Goal: Use online tool/utility: Utilize a website feature to perform a specific function

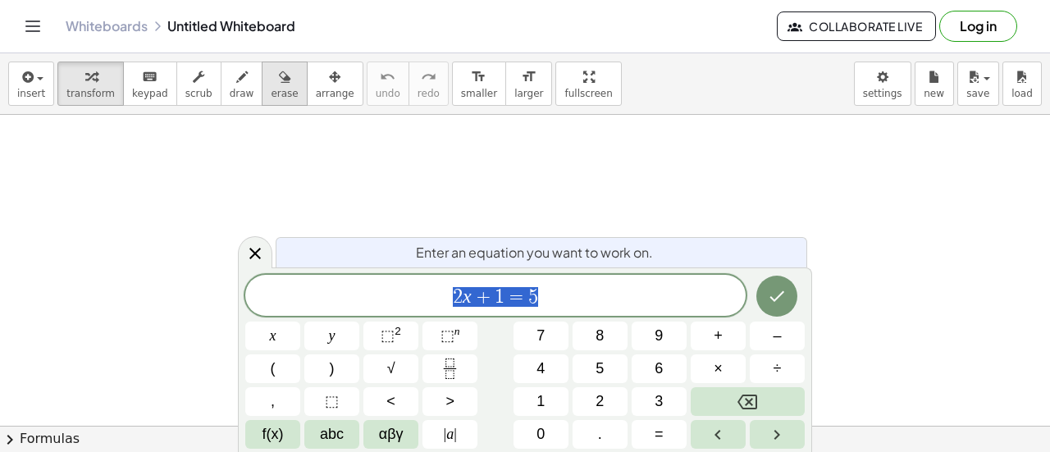
click at [254, 246] on icon at bounding box center [255, 254] width 20 height 20
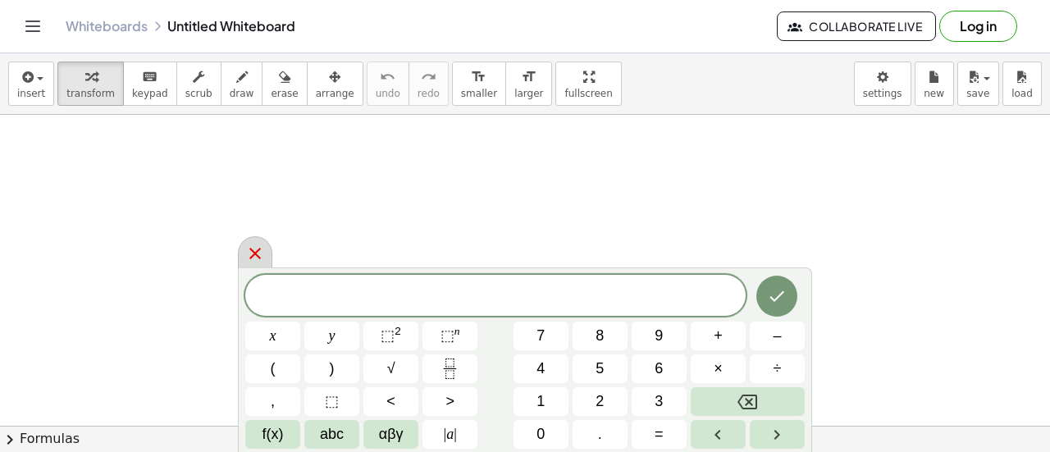
click at [254, 256] on icon at bounding box center [255, 254] width 20 height 20
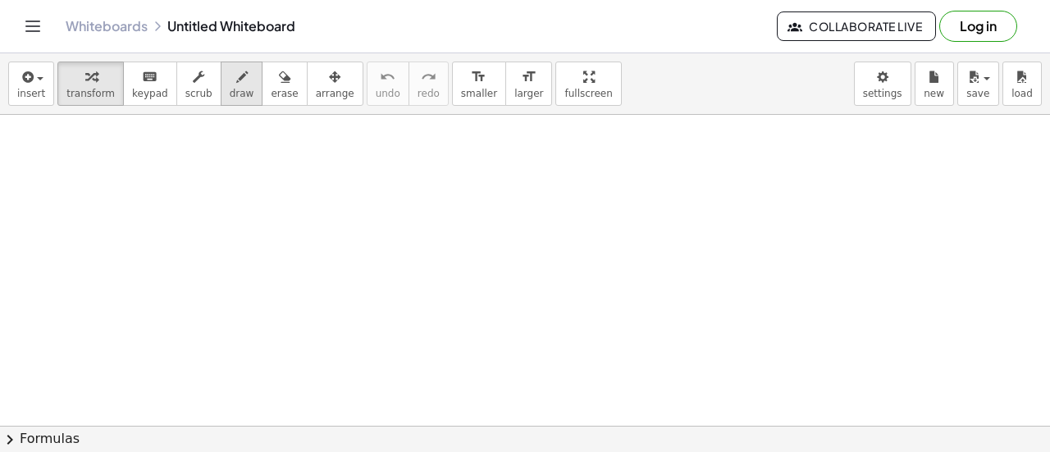
click at [233, 83] on button "draw" at bounding box center [242, 84] width 43 height 44
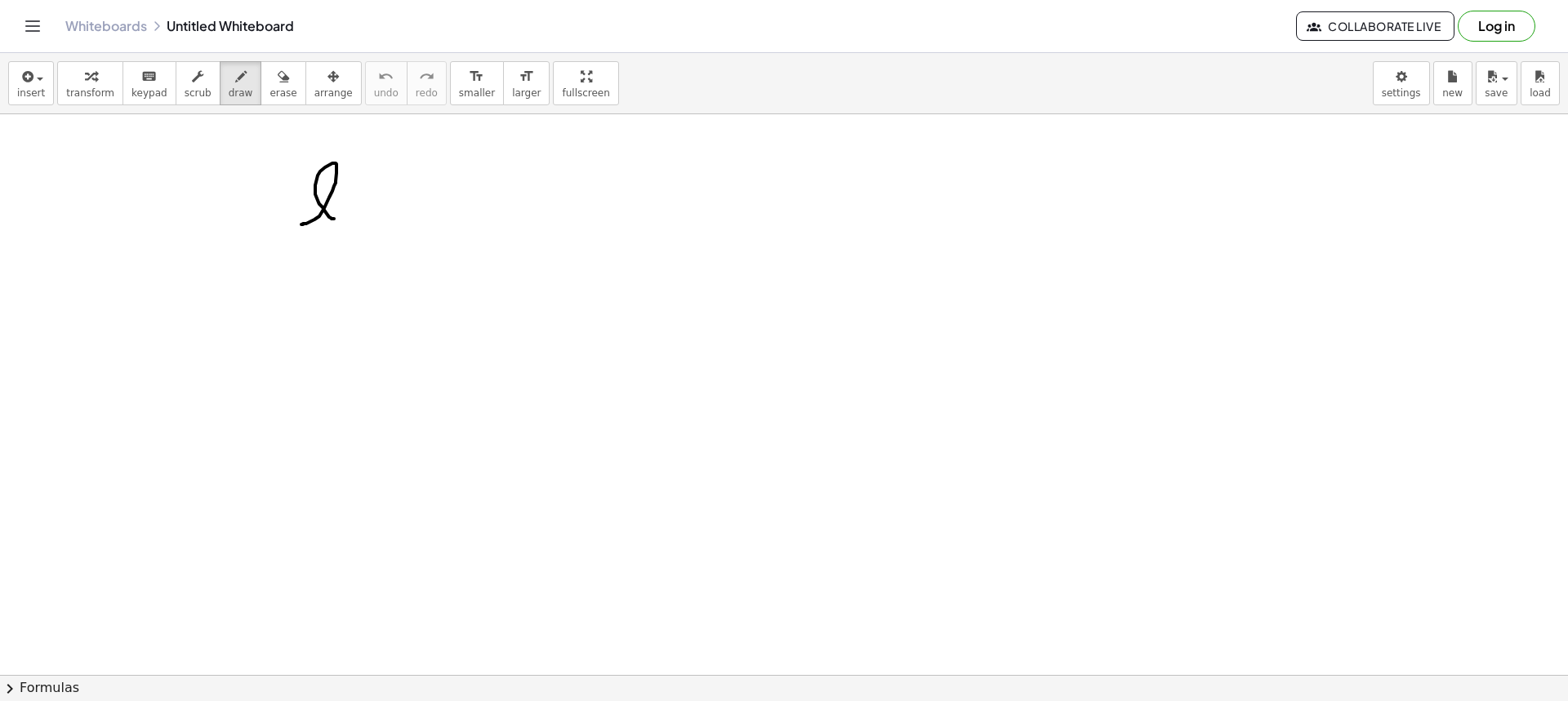
drag, startPoint x: 301, startPoint y: 225, endPoint x: 335, endPoint y: 219, distance: 34.5
click at [335, 219] on div at bounding box center [784, 675] width 1568 height 1122
drag, startPoint x: 353, startPoint y: 207, endPoint x: 357, endPoint y: 223, distance: 16.5
click at [357, 223] on div at bounding box center [784, 675] width 1568 height 1122
click at [357, 188] on div at bounding box center [784, 675] width 1568 height 1122
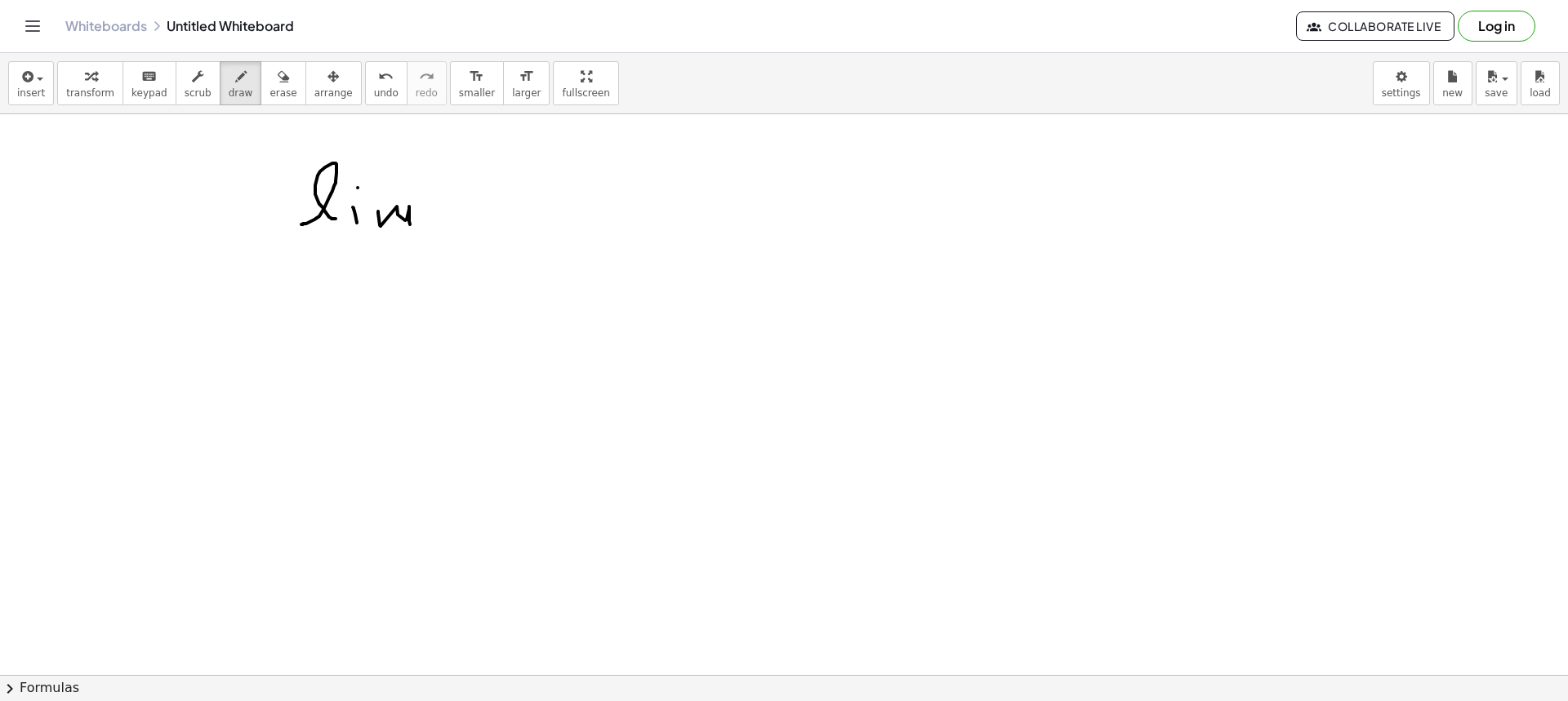
drag, startPoint x: 378, startPoint y: 212, endPoint x: 410, endPoint y: 225, distance: 34.5
click at [410, 225] on div at bounding box center [784, 675] width 1568 height 1122
drag, startPoint x: 296, startPoint y: 248, endPoint x: 333, endPoint y: 262, distance: 39.6
click at [333, 262] on div at bounding box center [784, 675] width 1568 height 1122
drag, startPoint x: 324, startPoint y: 248, endPoint x: 310, endPoint y: 261, distance: 19.1
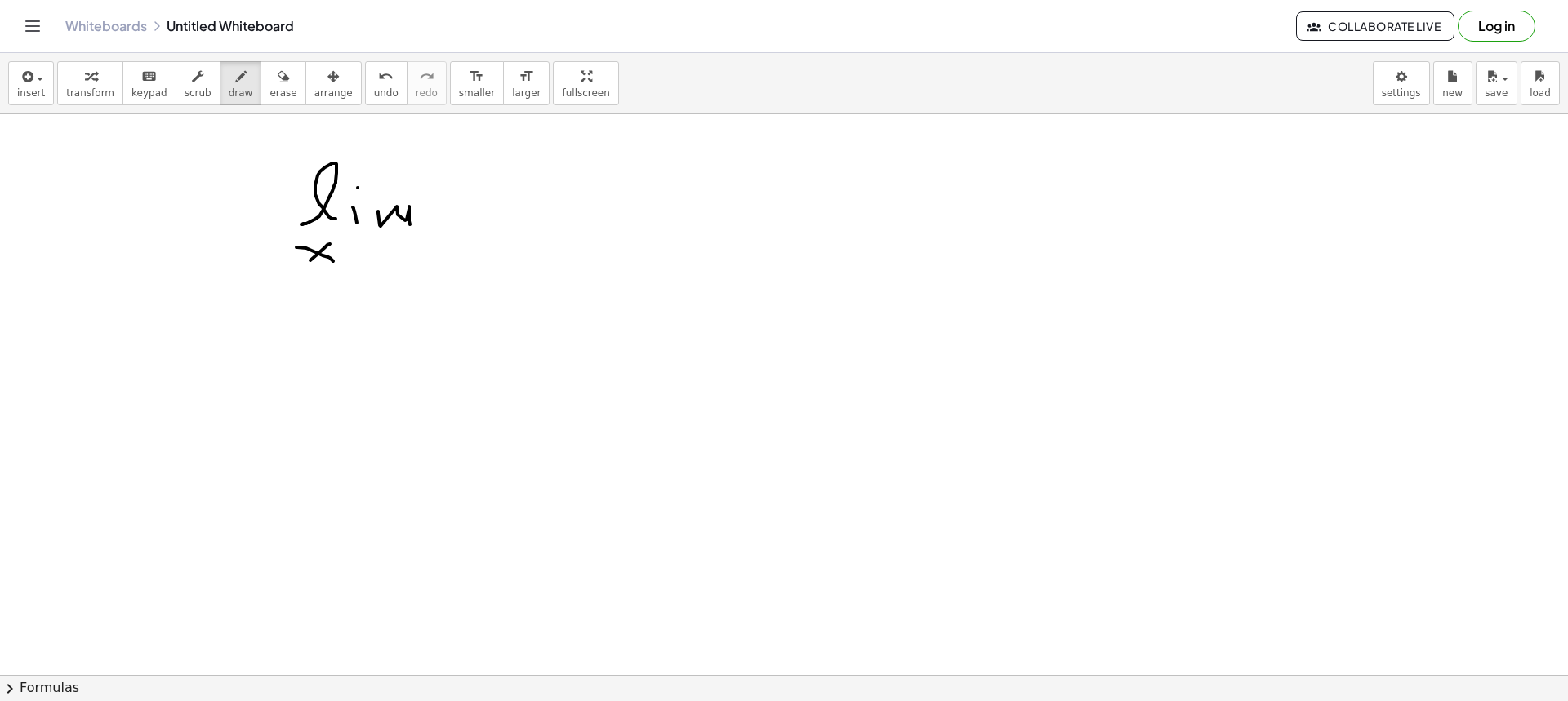
click at [310, 261] on div at bounding box center [784, 675] width 1568 height 1122
drag, startPoint x: 364, startPoint y: 260, endPoint x: 385, endPoint y: 260, distance: 21.0
click at [385, 260] on div at bounding box center [784, 675] width 1568 height 1122
drag, startPoint x: 411, startPoint y: 266, endPoint x: 424, endPoint y: 277, distance: 17.0
click at [424, 277] on div at bounding box center [784, 675] width 1568 height 1122
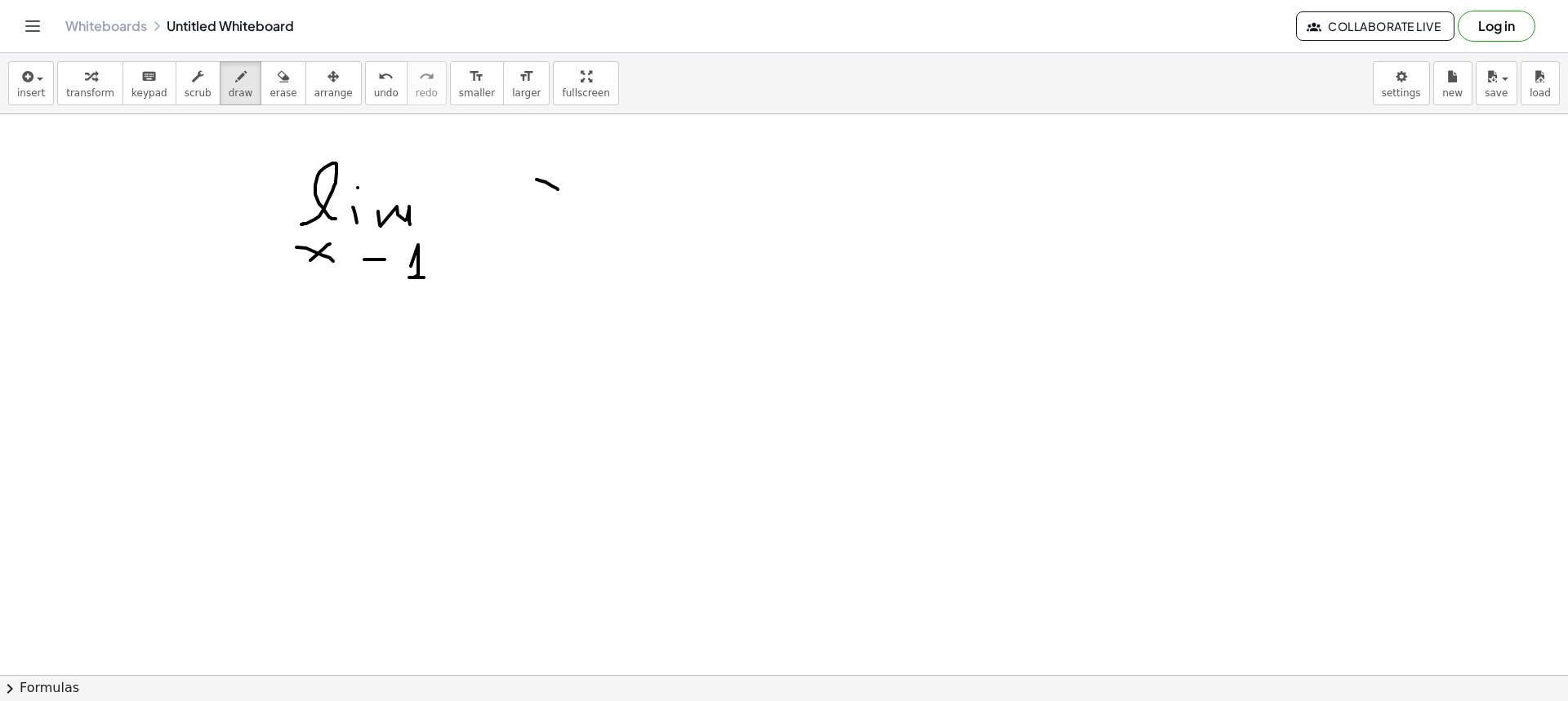
drag, startPoint x: 536, startPoint y: 180, endPoint x: 562, endPoint y: 190, distance: 27.9
click at [562, 194] on div at bounding box center [784, 675] width 1568 height 1122
drag, startPoint x: 562, startPoint y: 176, endPoint x: 543, endPoint y: 197, distance: 28.3
click at [543, 197] on div at bounding box center [784, 675] width 1568 height 1122
drag, startPoint x: 580, startPoint y: 185, endPoint x: 604, endPoint y: 188, distance: 24.2
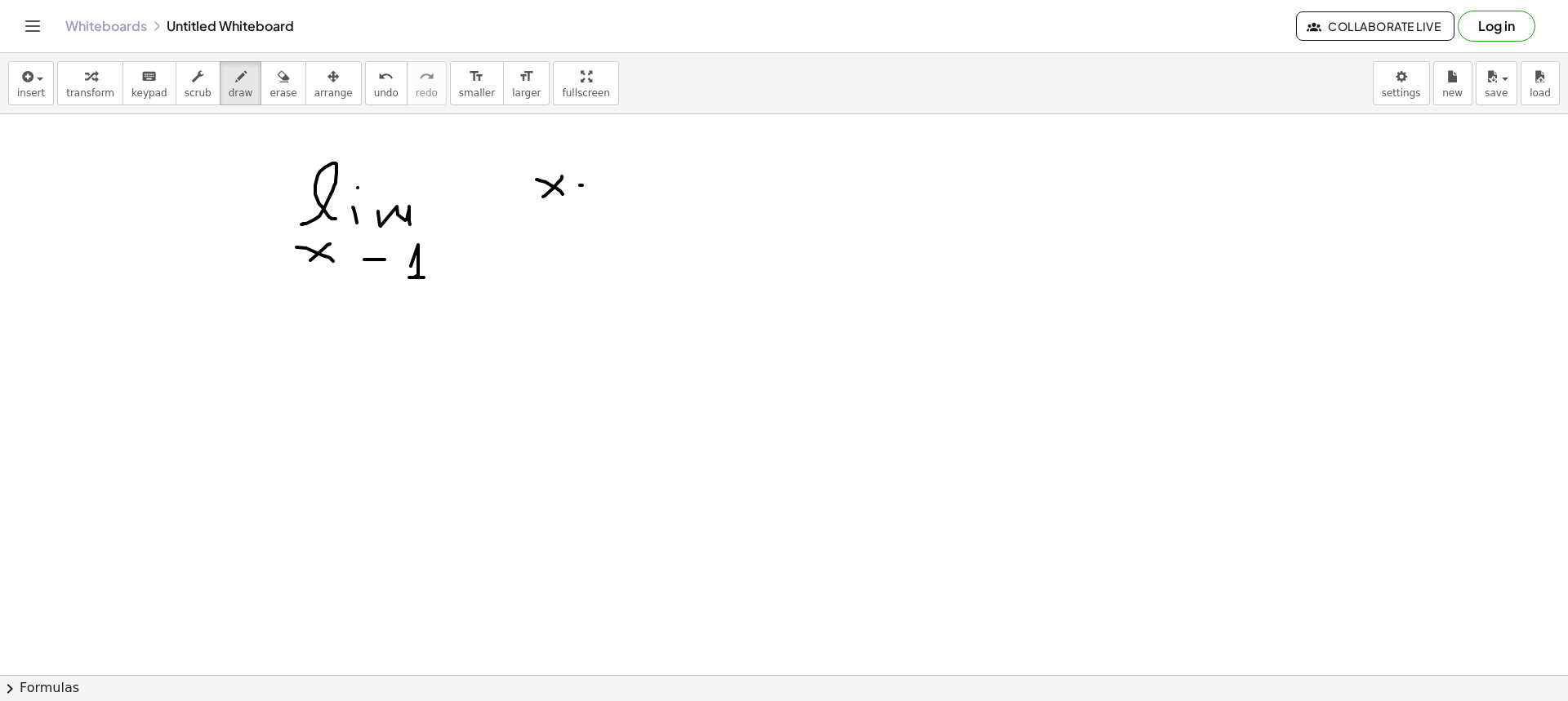
click at [604, 188] on div at bounding box center [784, 675] width 1568 height 1122
drag, startPoint x: 626, startPoint y: 186, endPoint x: 641, endPoint y: 198, distance: 19.2
click at [641, 198] on div at bounding box center [784, 675] width 1568 height 1122
drag, startPoint x: 519, startPoint y: 208, endPoint x: 680, endPoint y: 227, distance: 162.1
click at [680, 227] on div at bounding box center [784, 675] width 1568 height 1122
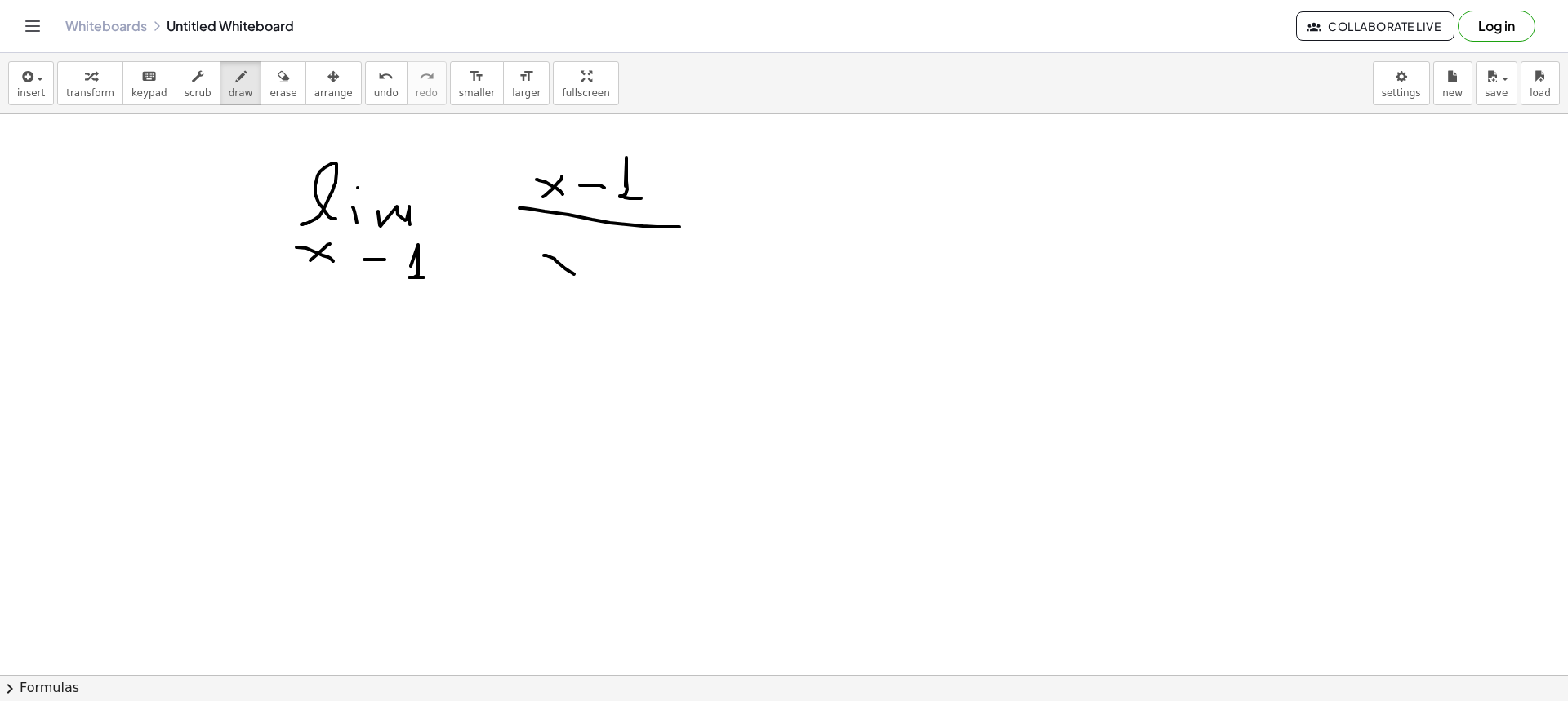
drag, startPoint x: 546, startPoint y: 256, endPoint x: 575, endPoint y: 275, distance: 34.7
click at [575, 275] on div at bounding box center [784, 675] width 1568 height 1122
drag, startPoint x: 571, startPoint y: 255, endPoint x: 551, endPoint y: 271, distance: 25.6
click at [551, 271] on div at bounding box center [784, 675] width 1568 height 1122
drag, startPoint x: 381, startPoint y: 248, endPoint x: 384, endPoint y: 266, distance: 18.2
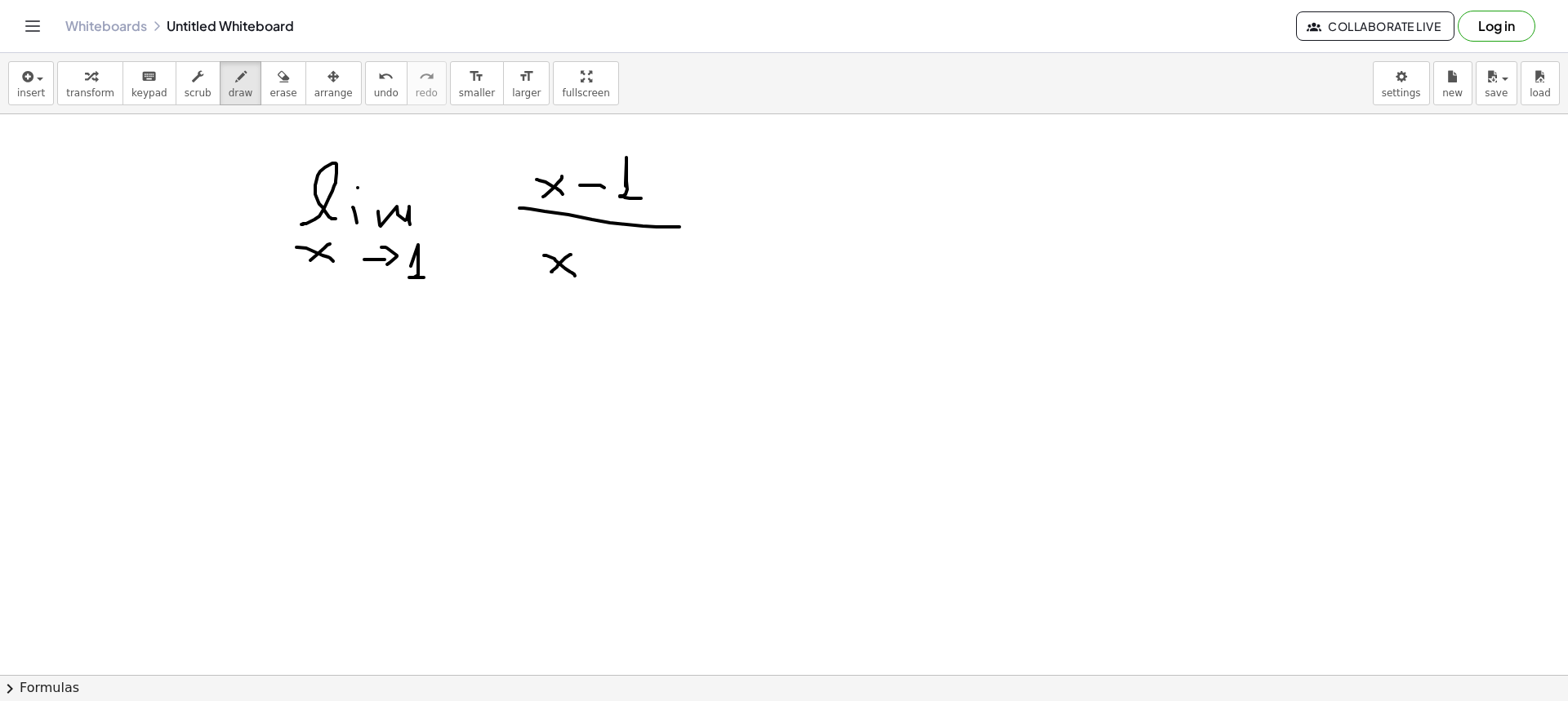
click at [384, 266] on div at bounding box center [784, 675] width 1568 height 1122
drag, startPoint x: 565, startPoint y: 235, endPoint x: 581, endPoint y: 246, distance: 19.4
click at [581, 246] on div at bounding box center [784, 675] width 1568 height 1122
drag, startPoint x: 591, startPoint y: 261, endPoint x: 609, endPoint y: 262, distance: 18.0
click at [608, 262] on div at bounding box center [784, 675] width 1568 height 1122
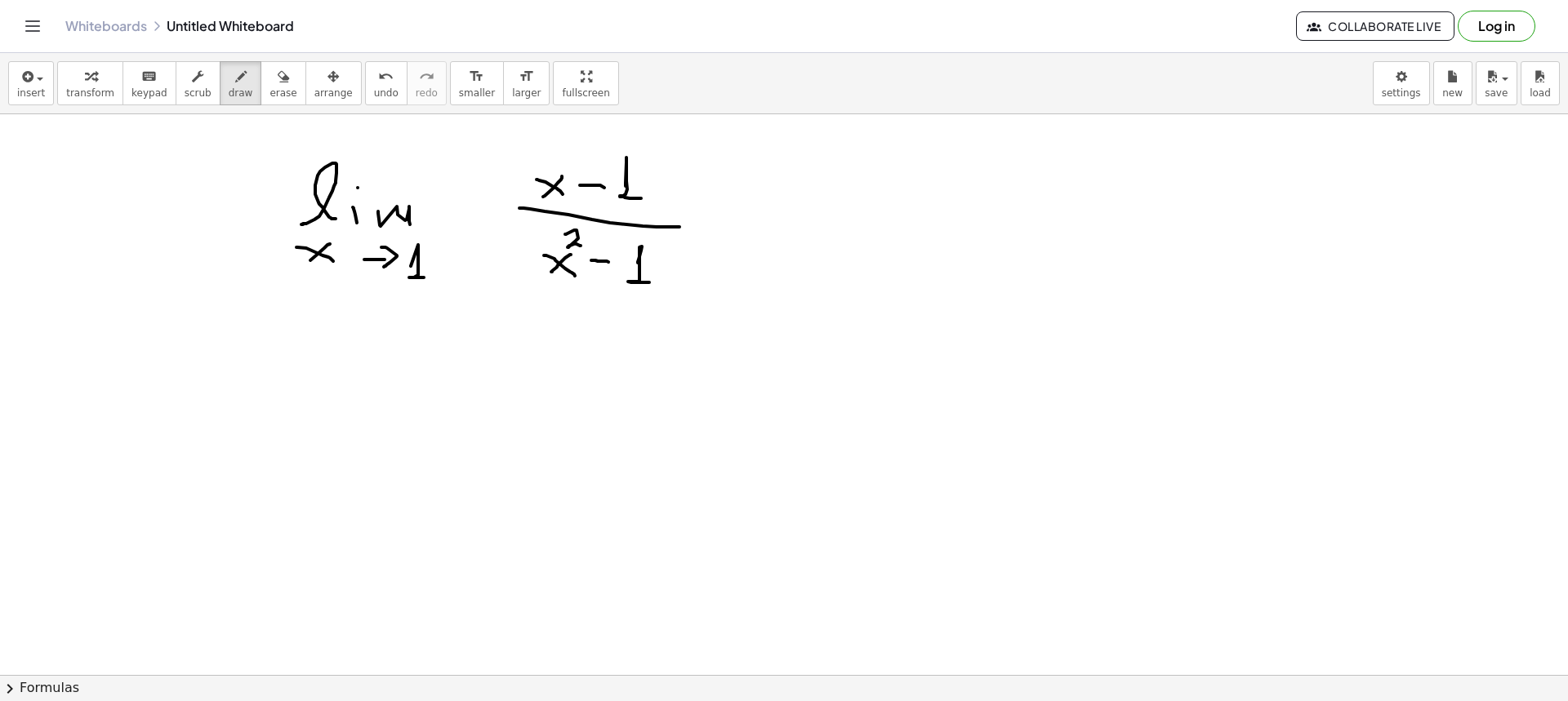
drag, startPoint x: 638, startPoint y: 263, endPoint x: 651, endPoint y: 280, distance: 21.4
click at [650, 282] on div at bounding box center [784, 675] width 1568 height 1122
drag, startPoint x: 714, startPoint y: 215, endPoint x: 743, endPoint y: 218, distance: 29.2
click at [743, 218] on div at bounding box center [784, 675] width 1568 height 1122
drag, startPoint x: 722, startPoint y: 230, endPoint x: 753, endPoint y: 231, distance: 31.0
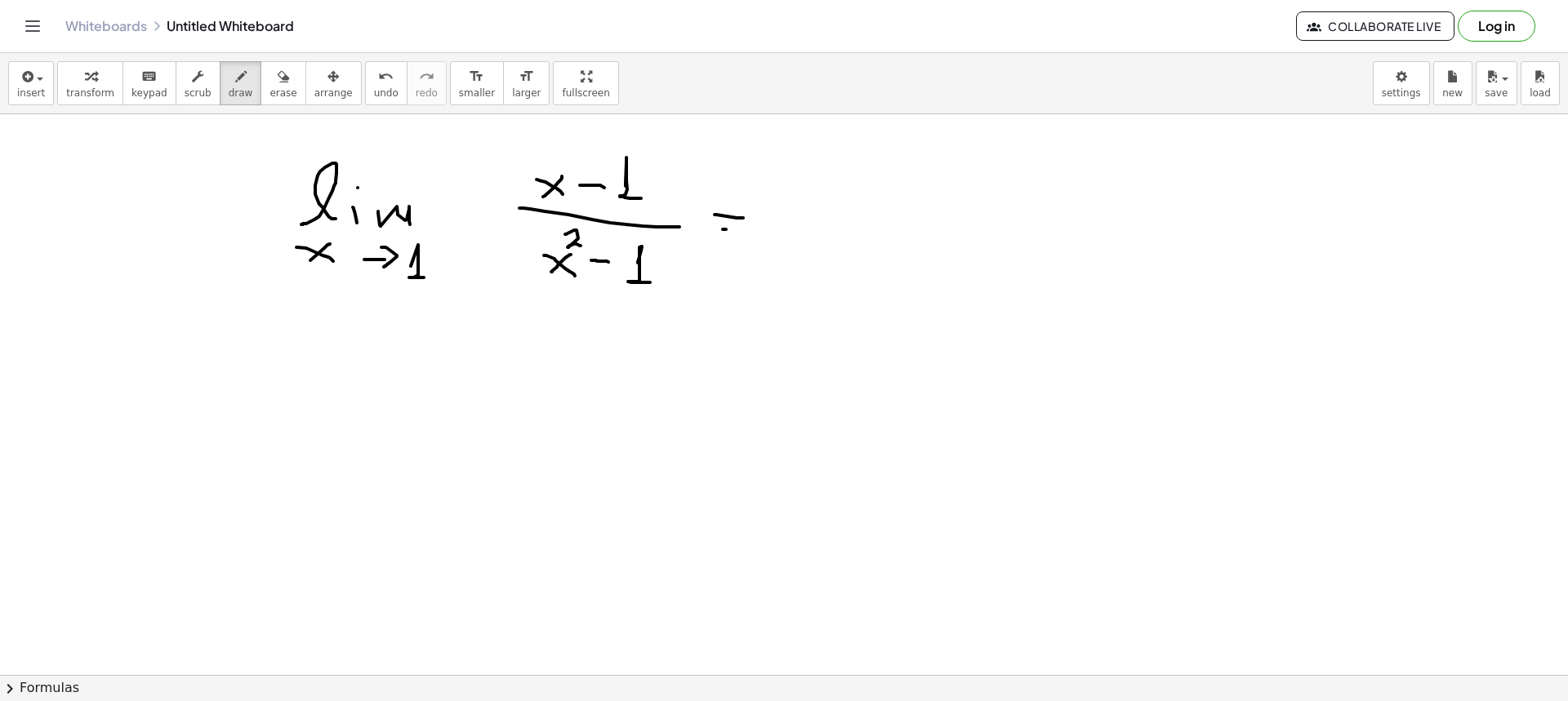
click at [753, 231] on div at bounding box center [784, 675] width 1568 height 1122
drag, startPoint x: 804, startPoint y: 171, endPoint x: 804, endPoint y: 229, distance: 58.0
click at [818, 203] on div at bounding box center [784, 675] width 1568 height 1122
click at [819, 227] on div at bounding box center [784, 675] width 1568 height 1122
drag, startPoint x: 587, startPoint y: 171, endPoint x: 587, endPoint y: 191, distance: 20.0
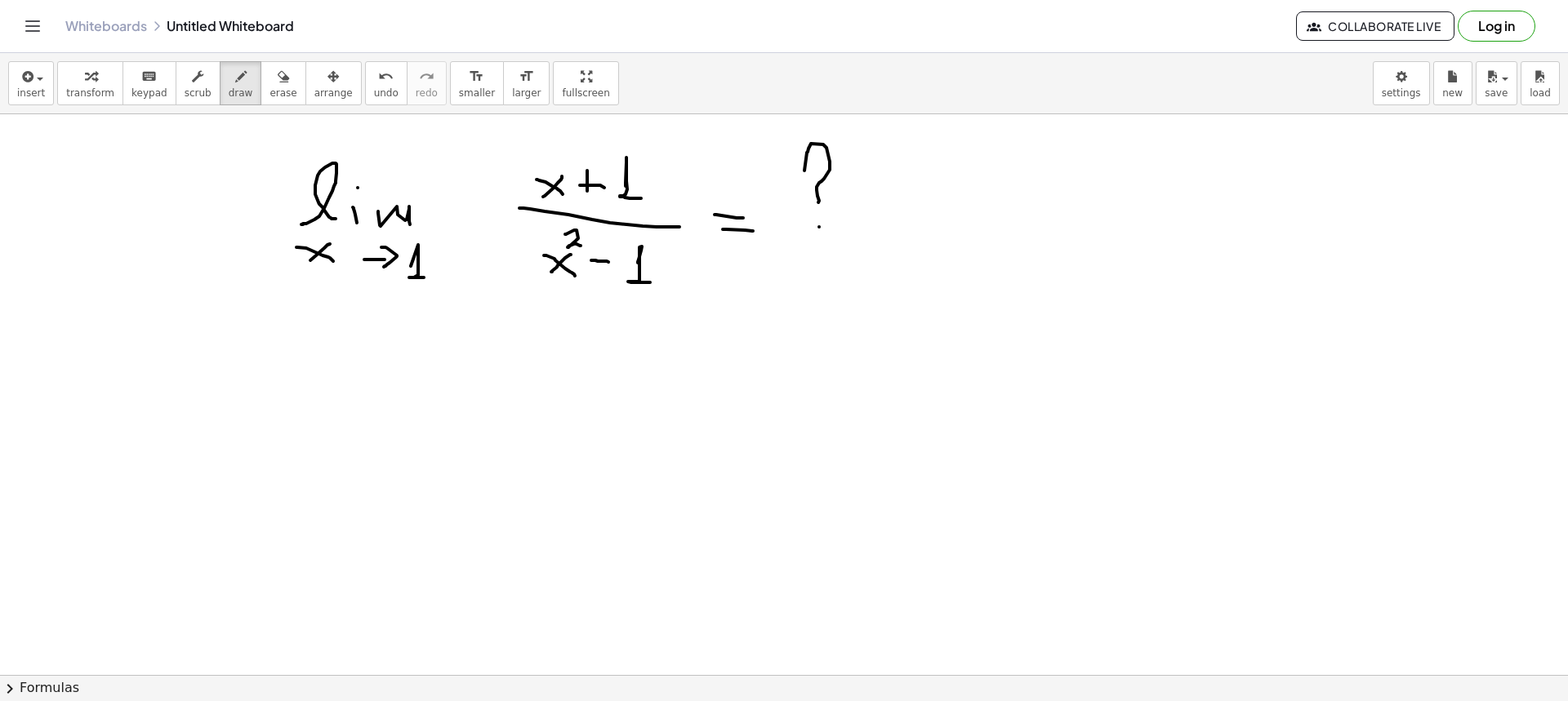
click at [587, 191] on div at bounding box center [784, 675] width 1568 height 1122
drag, startPoint x: 184, startPoint y: 378, endPoint x: 190, endPoint y: 398, distance: 20.9
click at [190, 398] on div at bounding box center [784, 675] width 1568 height 1122
drag, startPoint x: 195, startPoint y: 352, endPoint x: 204, endPoint y: 362, distance: 13.5
click at [204, 362] on div at bounding box center [784, 675] width 1568 height 1122
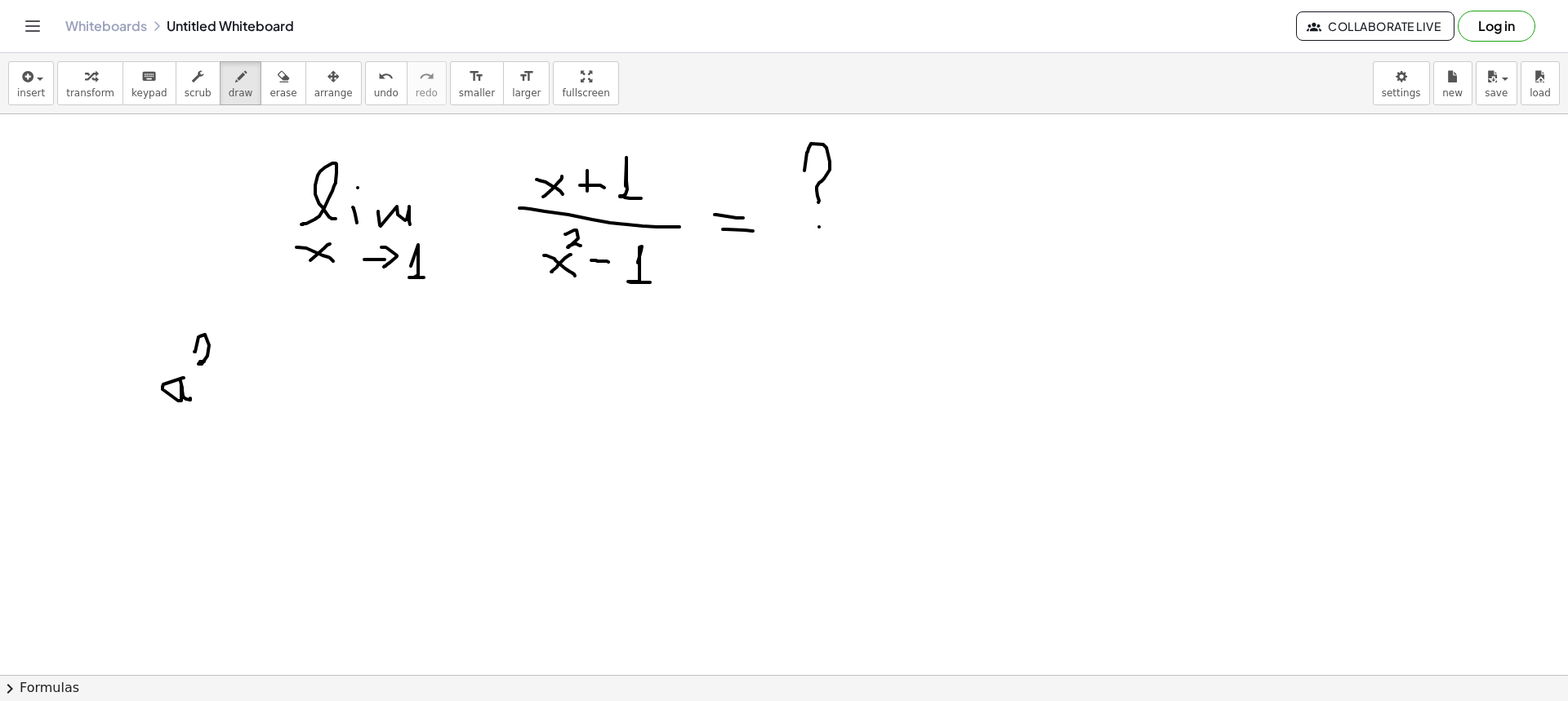
click at [225, 377] on div at bounding box center [784, 675] width 1568 height 1122
drag, startPoint x: 249, startPoint y: 357, endPoint x: 256, endPoint y: 370, distance: 14.8
click at [257, 373] on div at bounding box center [784, 675] width 1568 height 1122
drag, startPoint x: 281, startPoint y: 335, endPoint x: 295, endPoint y: 344, distance: 16.6
click at [294, 343] on div at bounding box center [784, 675] width 1568 height 1122
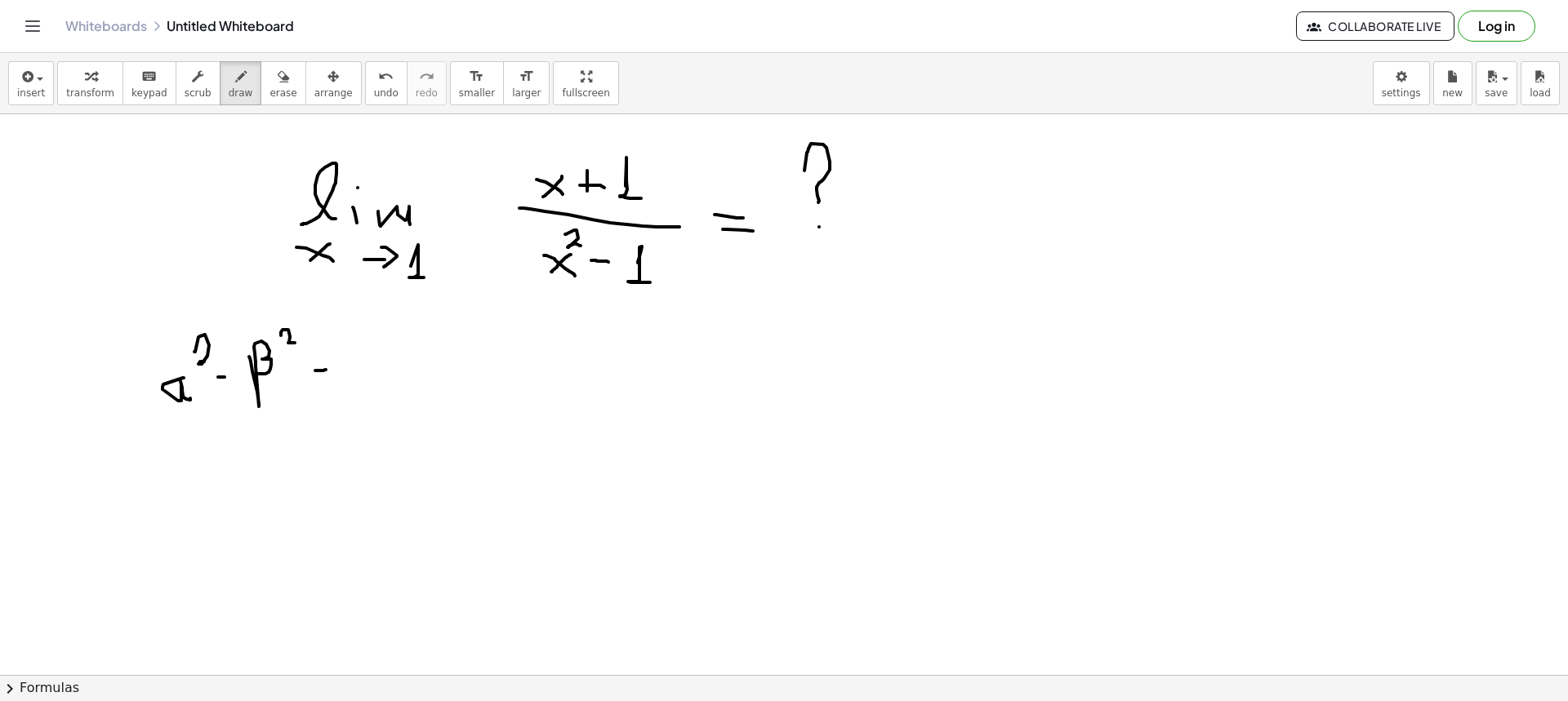
drag, startPoint x: 315, startPoint y: 371, endPoint x: 325, endPoint y: 370, distance: 10.0
click at [325, 370] on div at bounding box center [784, 675] width 1568 height 1122
drag, startPoint x: 318, startPoint y: 379, endPoint x: 326, endPoint y: 380, distance: 8.1
click at [326, 380] on div at bounding box center [784, 675] width 1568 height 1122
drag, startPoint x: 369, startPoint y: 366, endPoint x: 383, endPoint y: 380, distance: 19.8
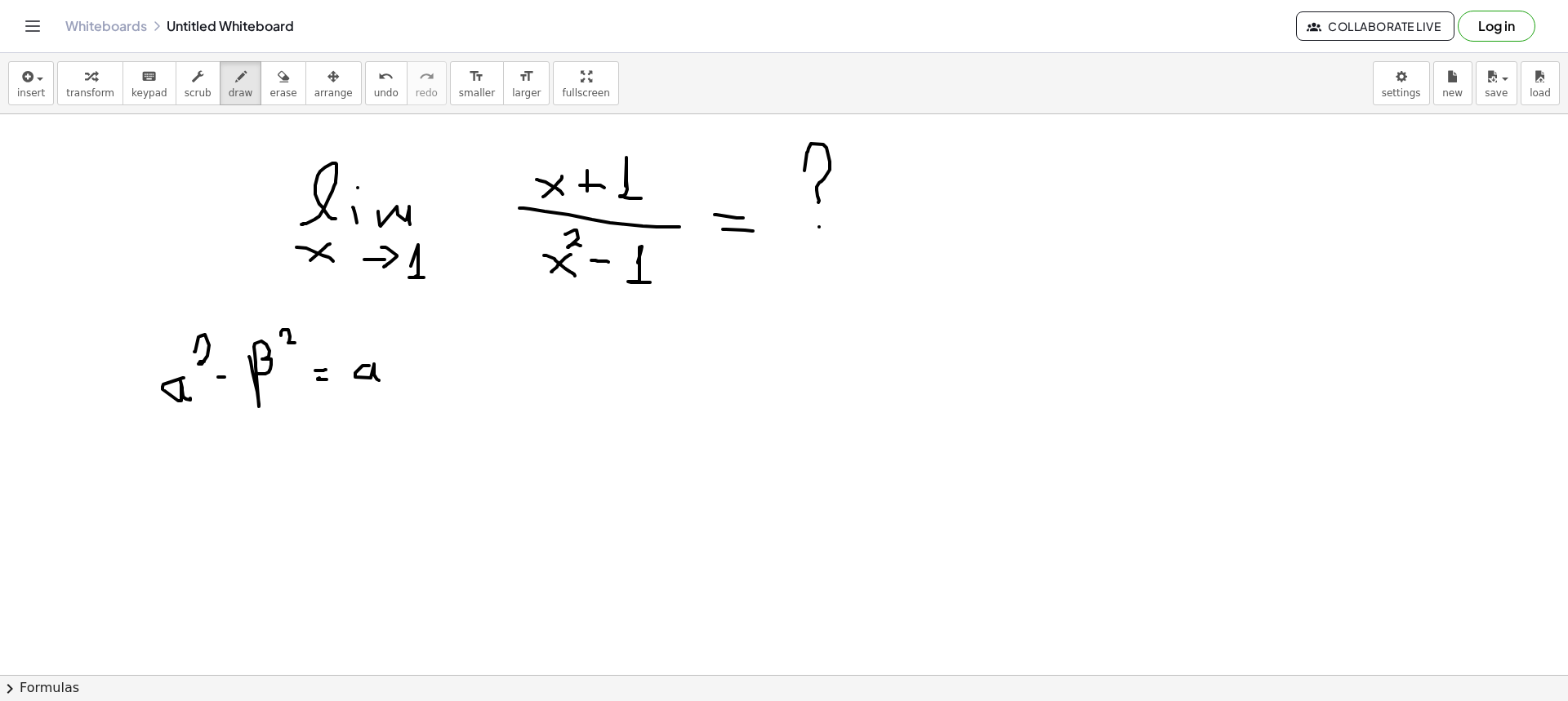
click at [380, 380] on div at bounding box center [784, 675] width 1568 height 1122
drag, startPoint x: 389, startPoint y: 370, endPoint x: 398, endPoint y: 371, distance: 9.1
click at [398, 371] on div at bounding box center [784, 675] width 1568 height 1122
drag, startPoint x: 421, startPoint y: 389, endPoint x: 419, endPoint y: 366, distance: 23.1
click at [419, 366] on div at bounding box center [784, 675] width 1568 height 1122
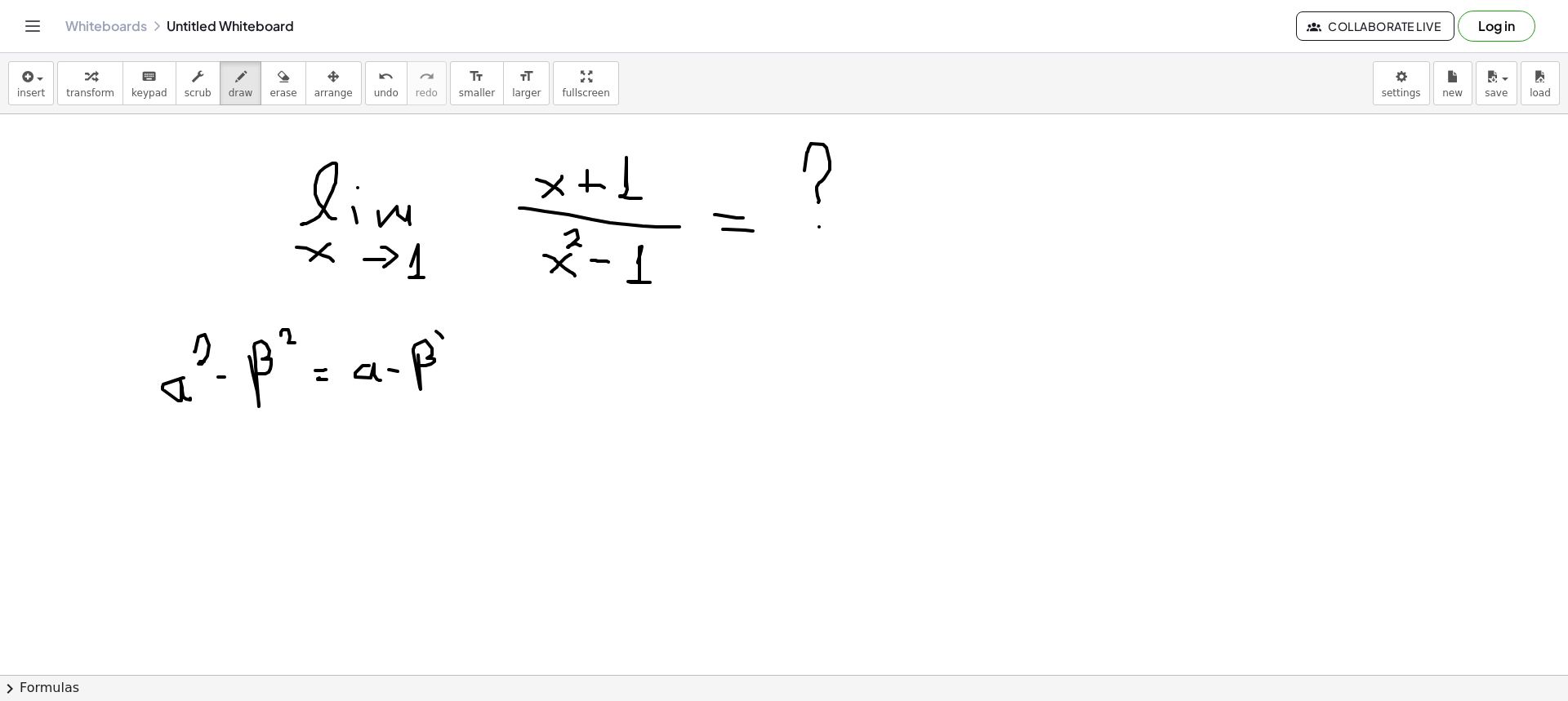
drag, startPoint x: 443, startPoint y: 338, endPoint x: 437, endPoint y: 382, distance: 44.4
click at [442, 386] on div at bounding box center [784, 675] width 1568 height 1122
drag, startPoint x: 357, startPoint y: 336, endPoint x: 351, endPoint y: 391, distance: 55.3
click at [351, 391] on div at bounding box center [784, 675] width 1568 height 1122
drag, startPoint x: 482, startPoint y: 328, endPoint x: 472, endPoint y: 393, distance: 65.8
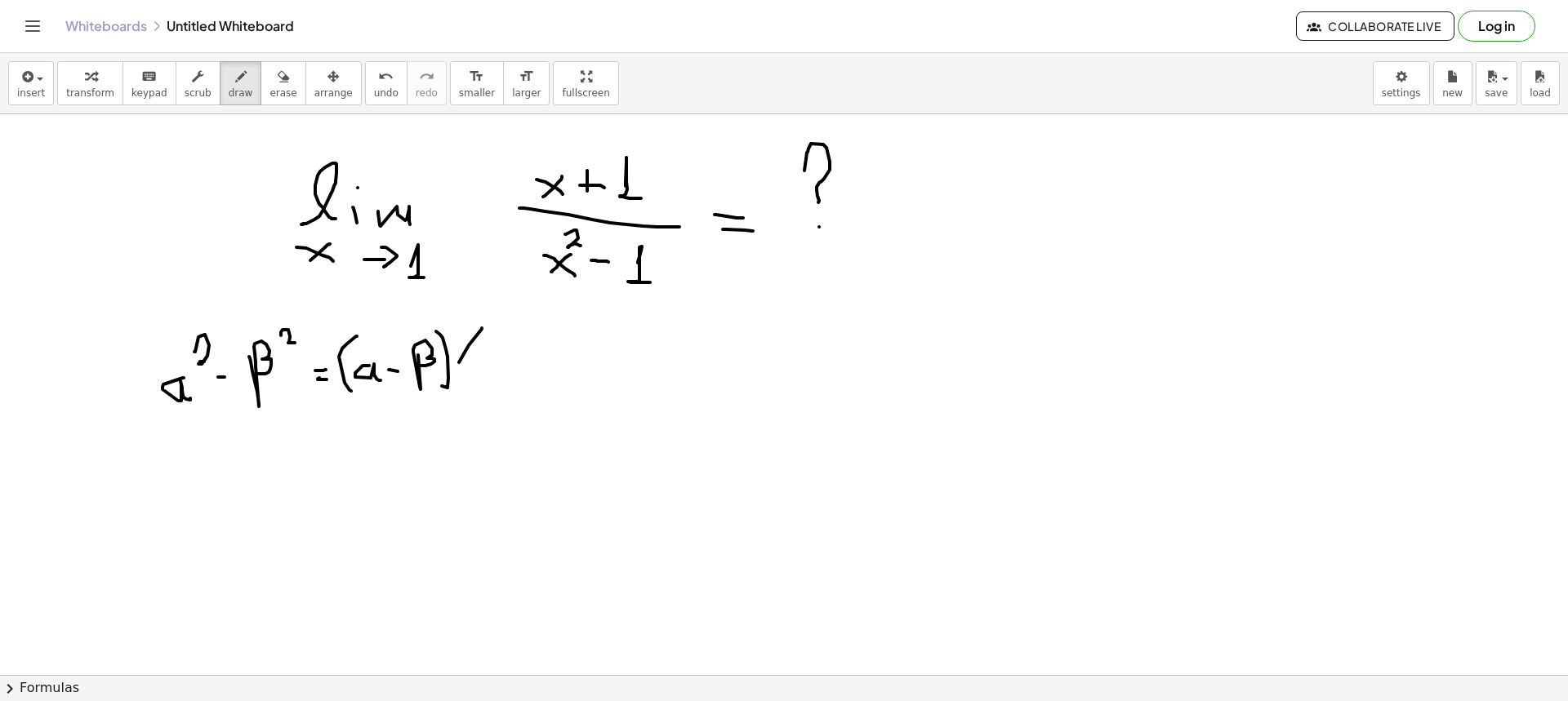
click at [472, 394] on div at bounding box center [784, 675] width 1568 height 1122
drag, startPoint x: 503, startPoint y: 358, endPoint x: 510, endPoint y: 386, distance: 28.9
click at [510, 386] on div at bounding box center [784, 675] width 1568 height 1122
drag, startPoint x: 519, startPoint y: 373, endPoint x: 531, endPoint y: 372, distance: 12.0
click at [531, 372] on div at bounding box center [784, 675] width 1568 height 1122
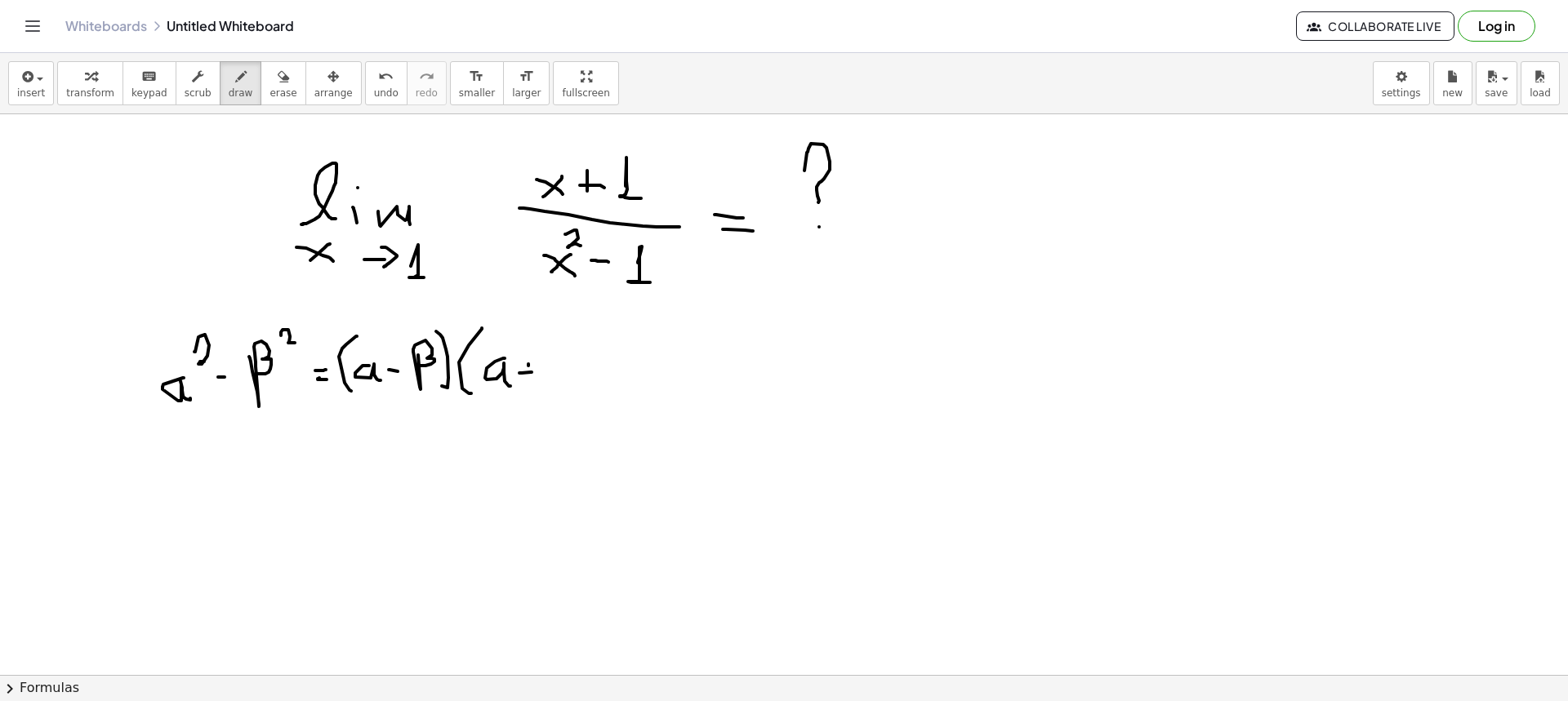
drag, startPoint x: 528, startPoint y: 364, endPoint x: 528, endPoint y: 384, distance: 20.0
click at [528, 384] on div at bounding box center [784, 675] width 1568 height 1122
drag, startPoint x: 558, startPoint y: 355, endPoint x: 562, endPoint y: 365, distance: 10.8
click at [562, 365] on div at bounding box center [784, 675] width 1568 height 1122
drag, startPoint x: 580, startPoint y: 320, endPoint x: 603, endPoint y: 388, distance: 71.8
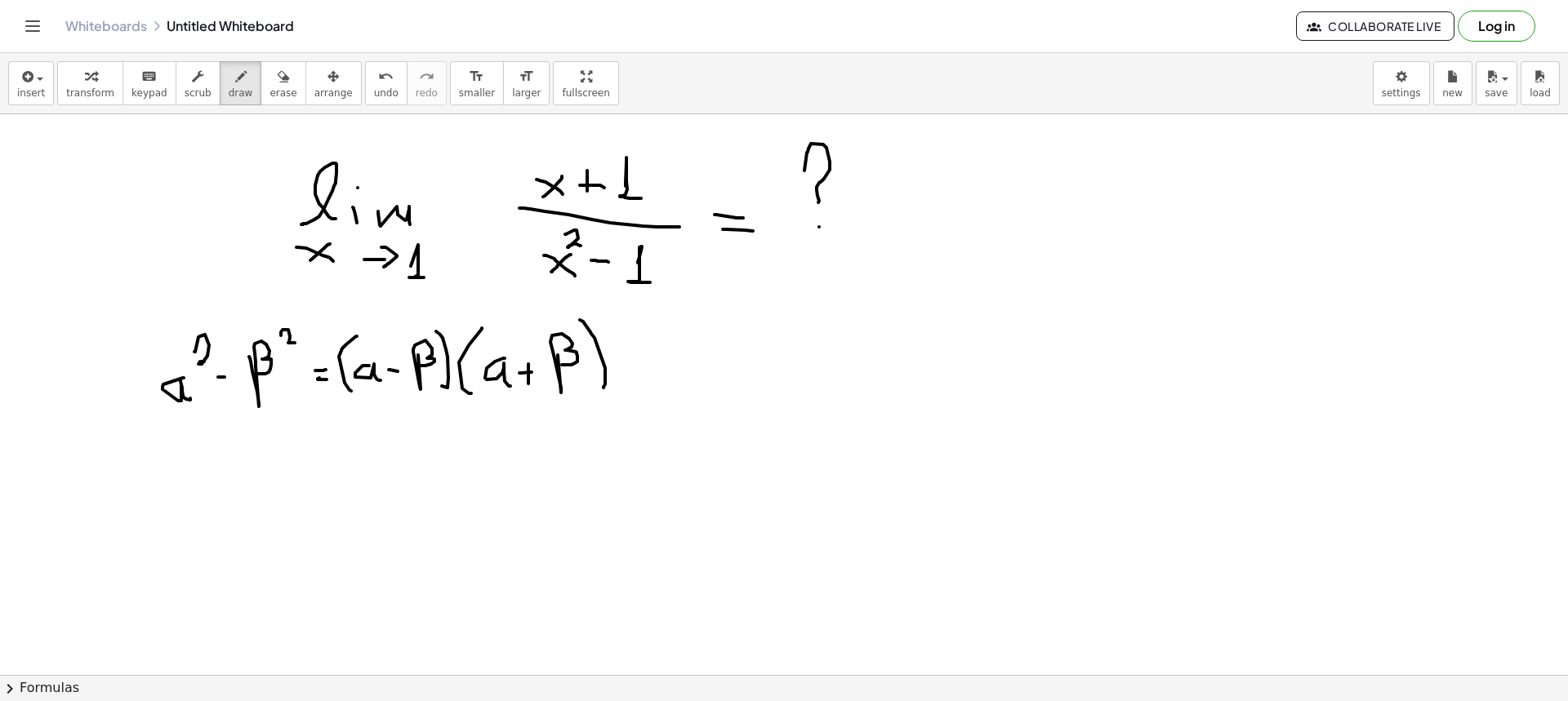
click at [603, 388] on div at bounding box center [784, 675] width 1568 height 1122
drag, startPoint x: 584, startPoint y: 180, endPoint x: 603, endPoint y: 184, distance: 19.4
click at [603, 184] on div at bounding box center [784, 675] width 1568 height 1122
drag, startPoint x: 325, startPoint y: 500, endPoint x: 394, endPoint y: 502, distance: 69.0
click at [394, 448] on div at bounding box center [784, 675] width 1568 height 1122
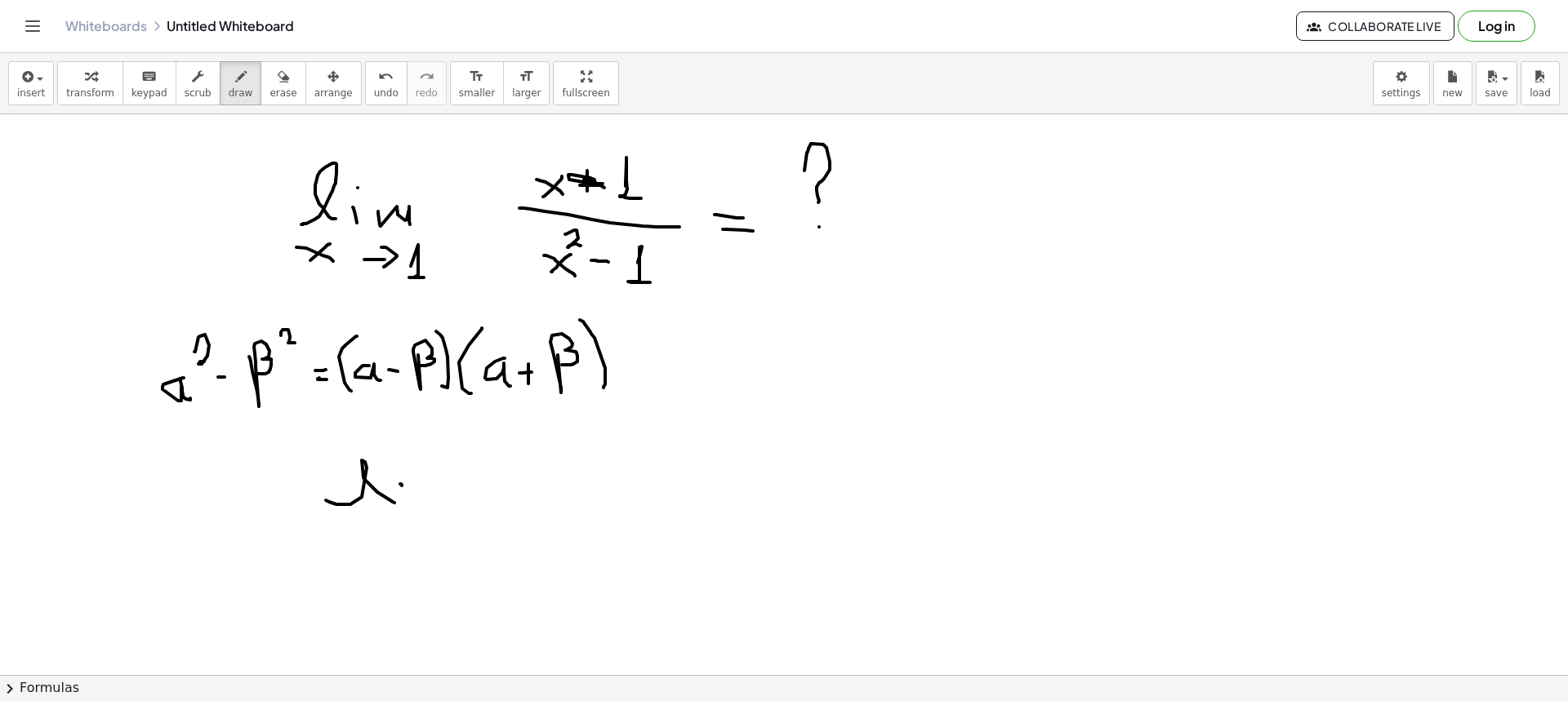
drag, startPoint x: 402, startPoint y: 485, endPoint x: 403, endPoint y: 501, distance: 16.0
click at [403, 448] on div at bounding box center [784, 675] width 1568 height 1122
click at [401, 448] on div at bounding box center [784, 675] width 1568 height 1122
drag, startPoint x: 432, startPoint y: 481, endPoint x: 469, endPoint y: 500, distance: 41.6
click at [467, 448] on div at bounding box center [784, 675] width 1568 height 1122
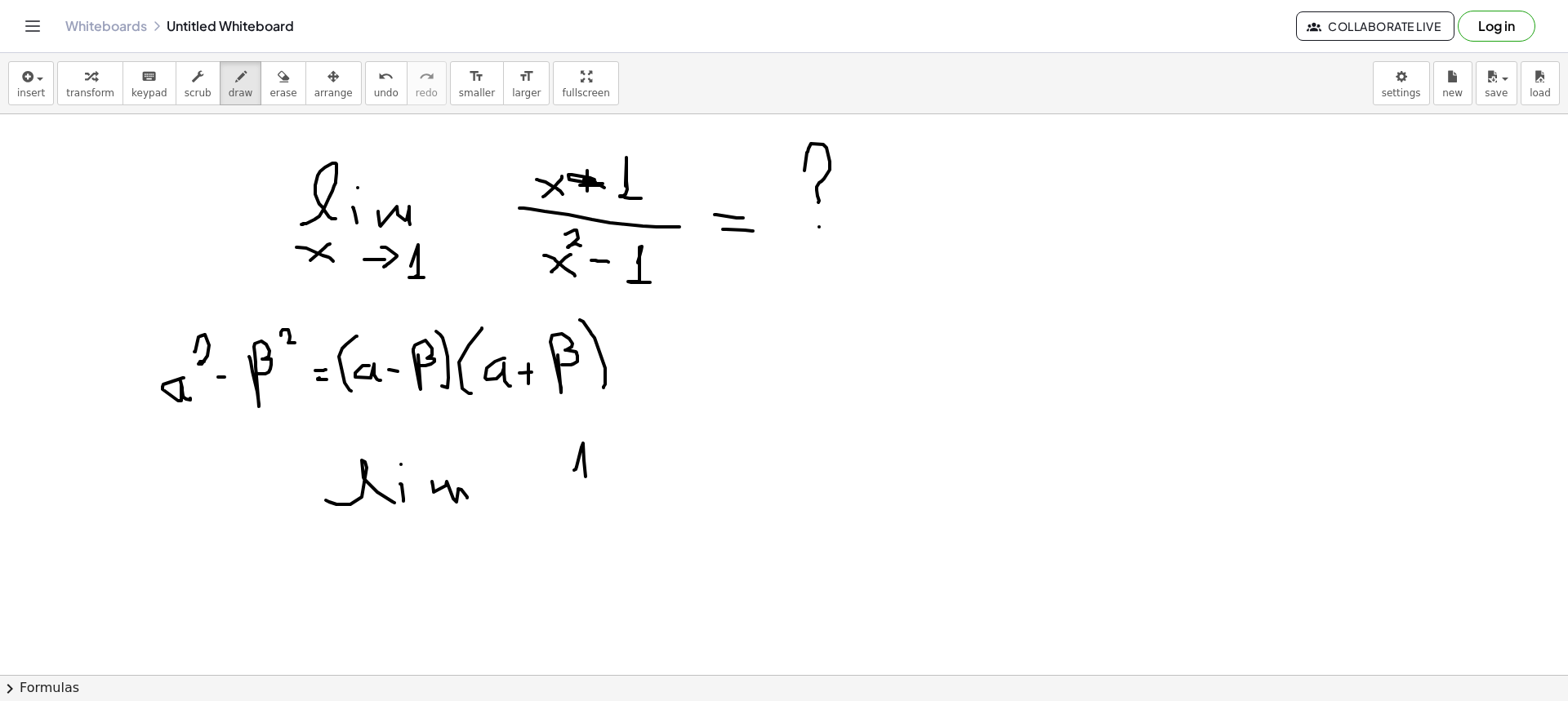
drag, startPoint x: 574, startPoint y: 470, endPoint x: 585, endPoint y: 476, distance: 12.5
click at [585, 448] on div at bounding box center [784, 675] width 1568 height 1122
drag, startPoint x: 566, startPoint y: 489, endPoint x: 660, endPoint y: 490, distance: 94.0
click at [660, 448] on div at bounding box center [784, 675] width 1568 height 1122
drag, startPoint x: 579, startPoint y: 530, endPoint x: 594, endPoint y: 539, distance: 17.5
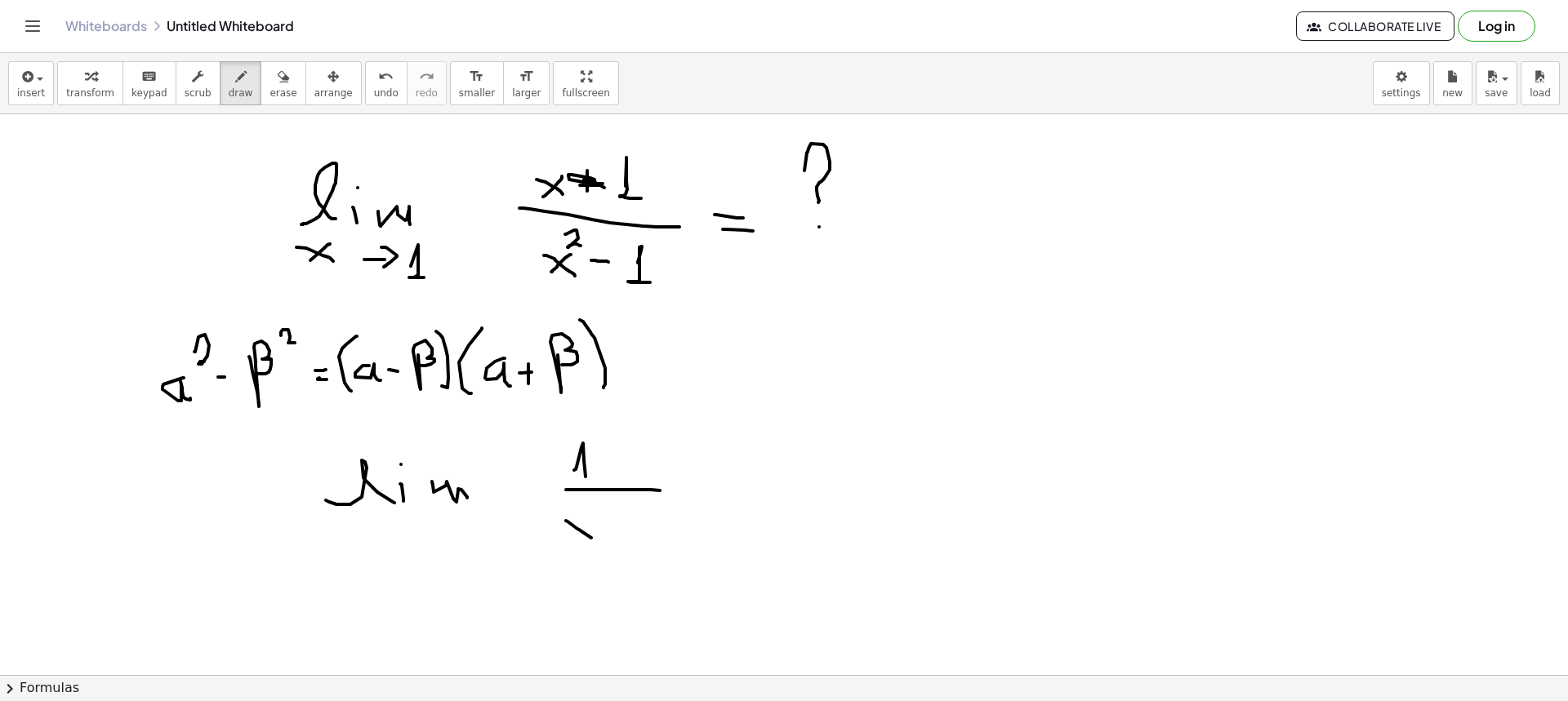
click at [594, 448] on div at bounding box center [784, 675] width 1568 height 1122
drag, startPoint x: 591, startPoint y: 525, endPoint x: 577, endPoint y: 538, distance: 19.1
click at [577, 448] on div at bounding box center [784, 675] width 1568 height 1122
drag, startPoint x: 631, startPoint y: 532, endPoint x: 640, endPoint y: 521, distance: 14.2
click at [648, 448] on div at bounding box center [784, 675] width 1568 height 1122
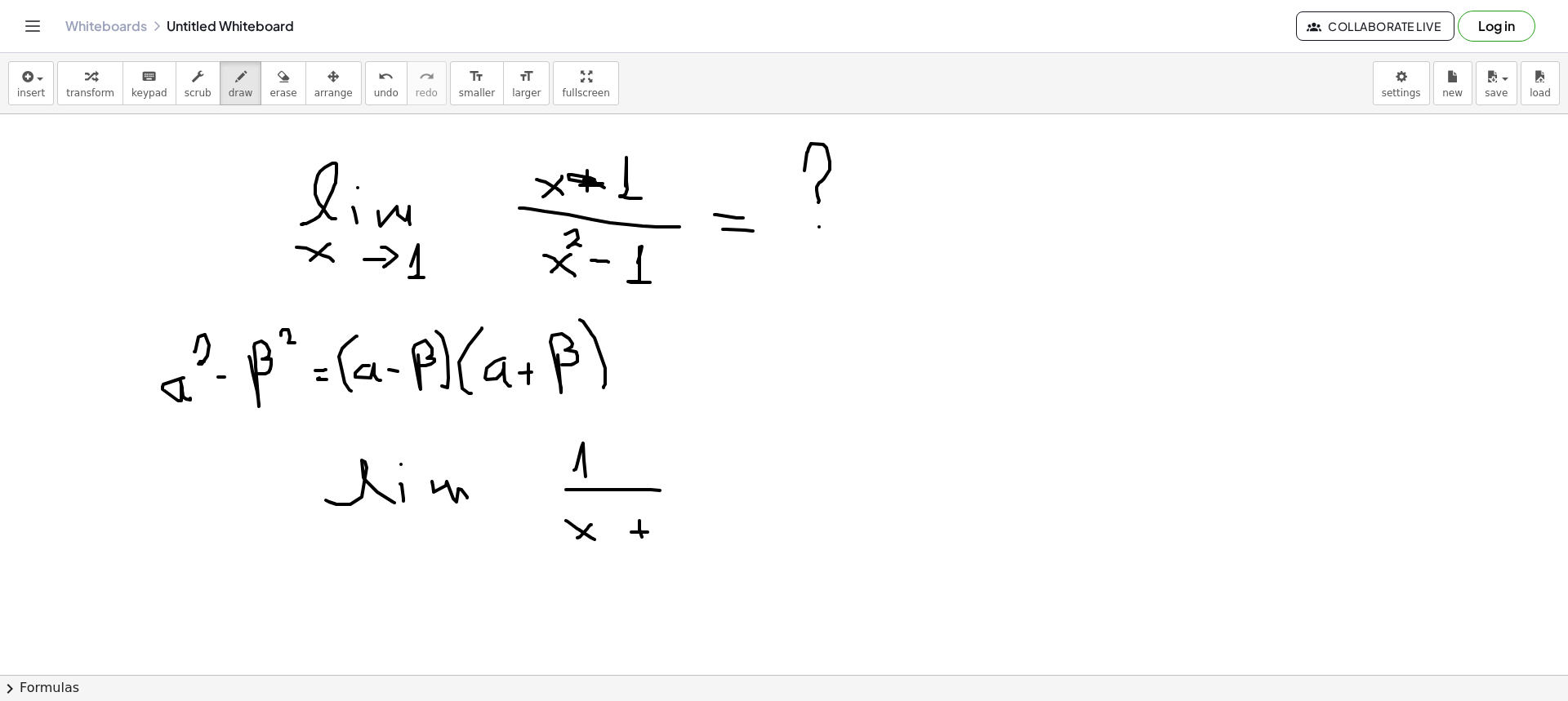
drag, startPoint x: 640, startPoint y: 521, endPoint x: 643, endPoint y: 533, distance: 12.4
click at [643, 448] on div at bounding box center [784, 675] width 1568 height 1122
drag, startPoint x: 665, startPoint y: 509, endPoint x: 669, endPoint y: 539, distance: 30.3
click at [670, 448] on div at bounding box center [784, 675] width 1568 height 1122
drag, startPoint x: 377, startPoint y: 534, endPoint x: 410, endPoint y: 551, distance: 37.1
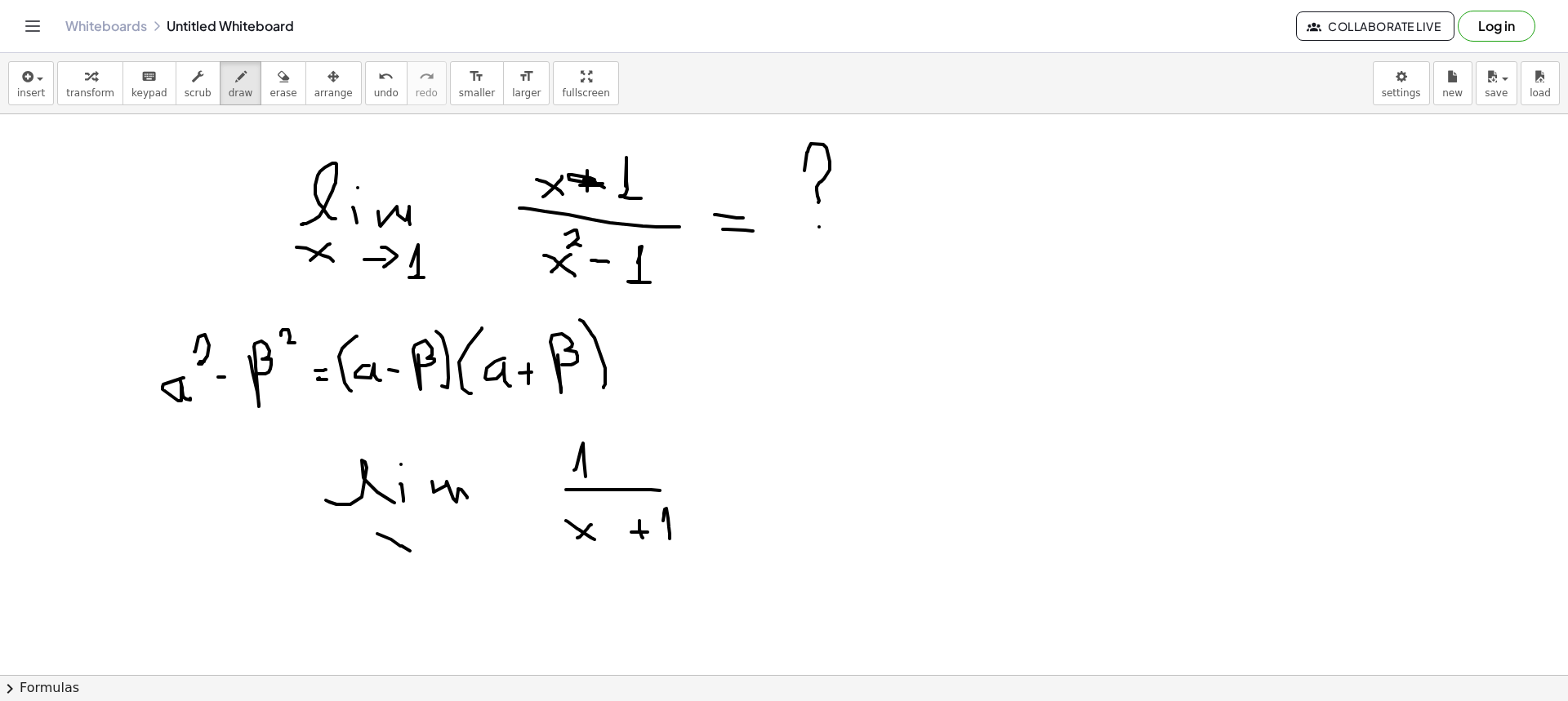
click at [410, 448] on div at bounding box center [784, 675] width 1568 height 1122
drag, startPoint x: 406, startPoint y: 535, endPoint x: 382, endPoint y: 551, distance: 28.8
click at [382, 448] on div at bounding box center [784, 675] width 1568 height 1122
drag, startPoint x: 421, startPoint y: 539, endPoint x: 446, endPoint y: 540, distance: 25.0
click at [446, 448] on div at bounding box center [784, 675] width 1568 height 1122
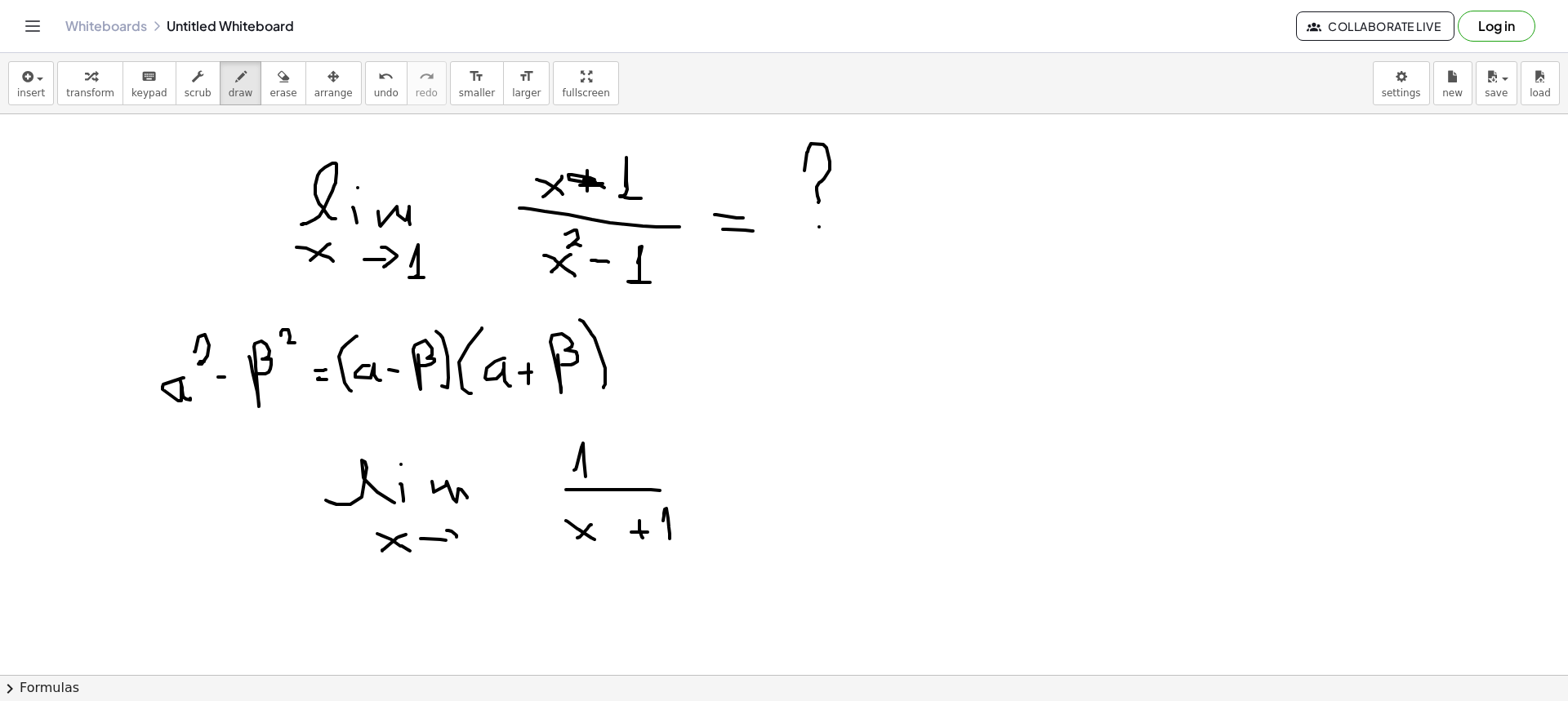
drag, startPoint x: 447, startPoint y: 530, endPoint x: 449, endPoint y: 542, distance: 12.2
click at [449, 448] on div at bounding box center [784, 675] width 1568 height 1122
drag, startPoint x: 492, startPoint y: 536, endPoint x: 631, endPoint y: 521, distance: 139.8
click at [505, 448] on div at bounding box center [784, 675] width 1568 height 1122
drag, startPoint x: 701, startPoint y: 475, endPoint x: 722, endPoint y: 476, distance: 21.0
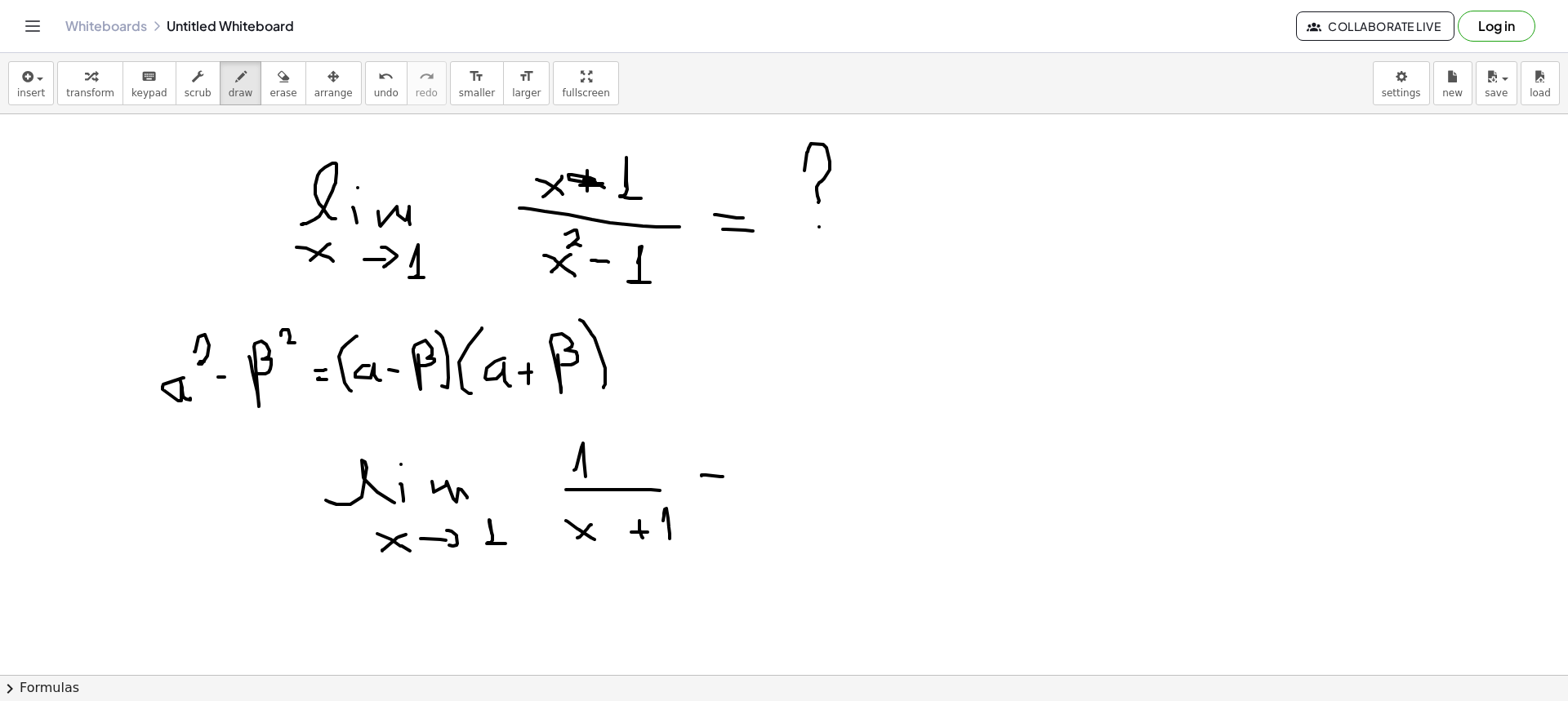
click at [722, 448] on div at bounding box center [784, 675] width 1568 height 1122
drag, startPoint x: 710, startPoint y: 489, endPoint x: 732, endPoint y: 490, distance: 22.0
click at [732, 448] on div at bounding box center [784, 675] width 1568 height 1122
drag, startPoint x: 793, startPoint y: 460, endPoint x: 799, endPoint y: 470, distance: 11.7
click at [799, 448] on div at bounding box center [784, 675] width 1568 height 1122
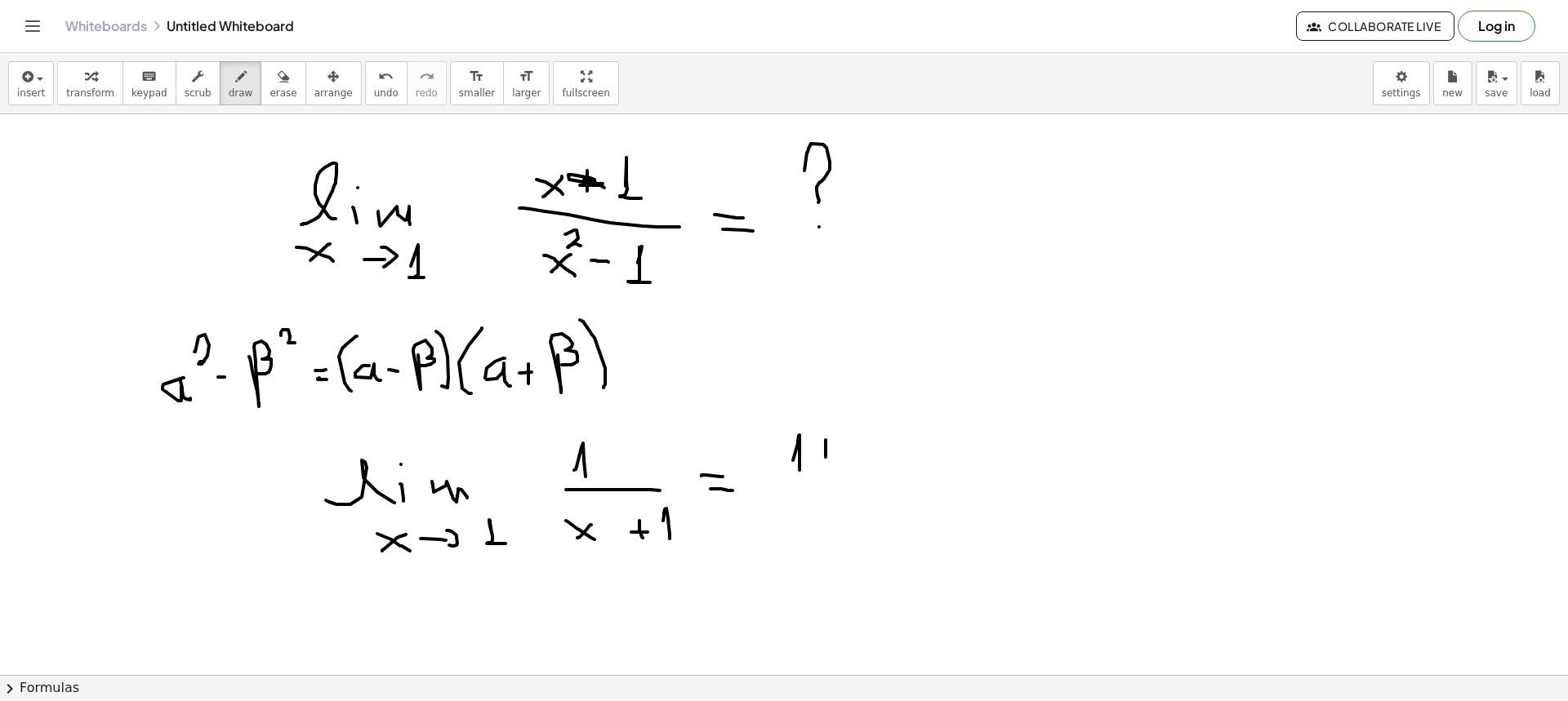
drag, startPoint x: 826, startPoint y: 457, endPoint x: 804, endPoint y: 516, distance: 63.0
click at [804, 448] on div at bounding box center [784, 675] width 1568 height 1122
drag, startPoint x: 829, startPoint y: 501, endPoint x: 849, endPoint y: 517, distance: 25.6
click at [848, 448] on div at bounding box center [784, 675] width 1568 height 1122
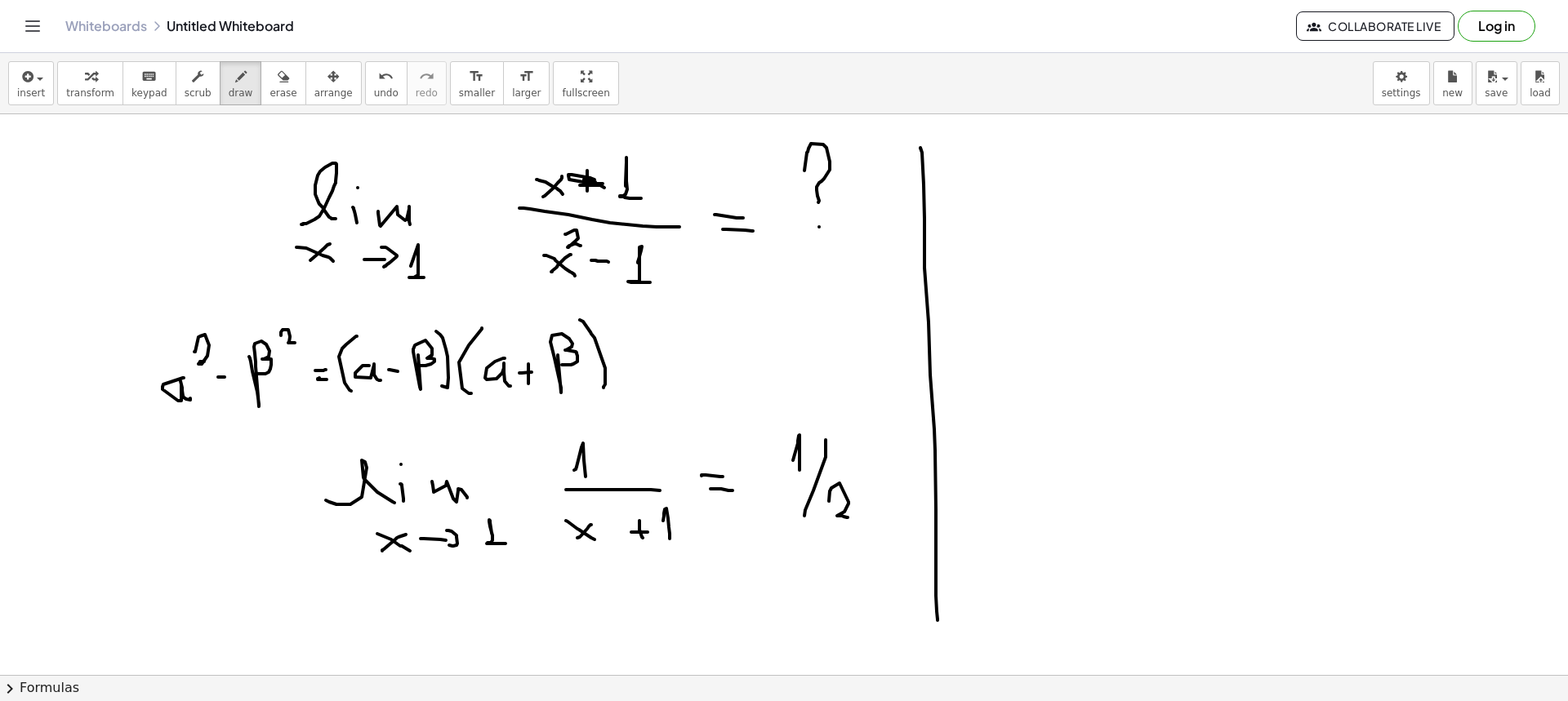
drag, startPoint x: 920, startPoint y: 148, endPoint x: 937, endPoint y: 620, distance: 472.3
click at [937, 448] on div at bounding box center [784, 675] width 1568 height 1122
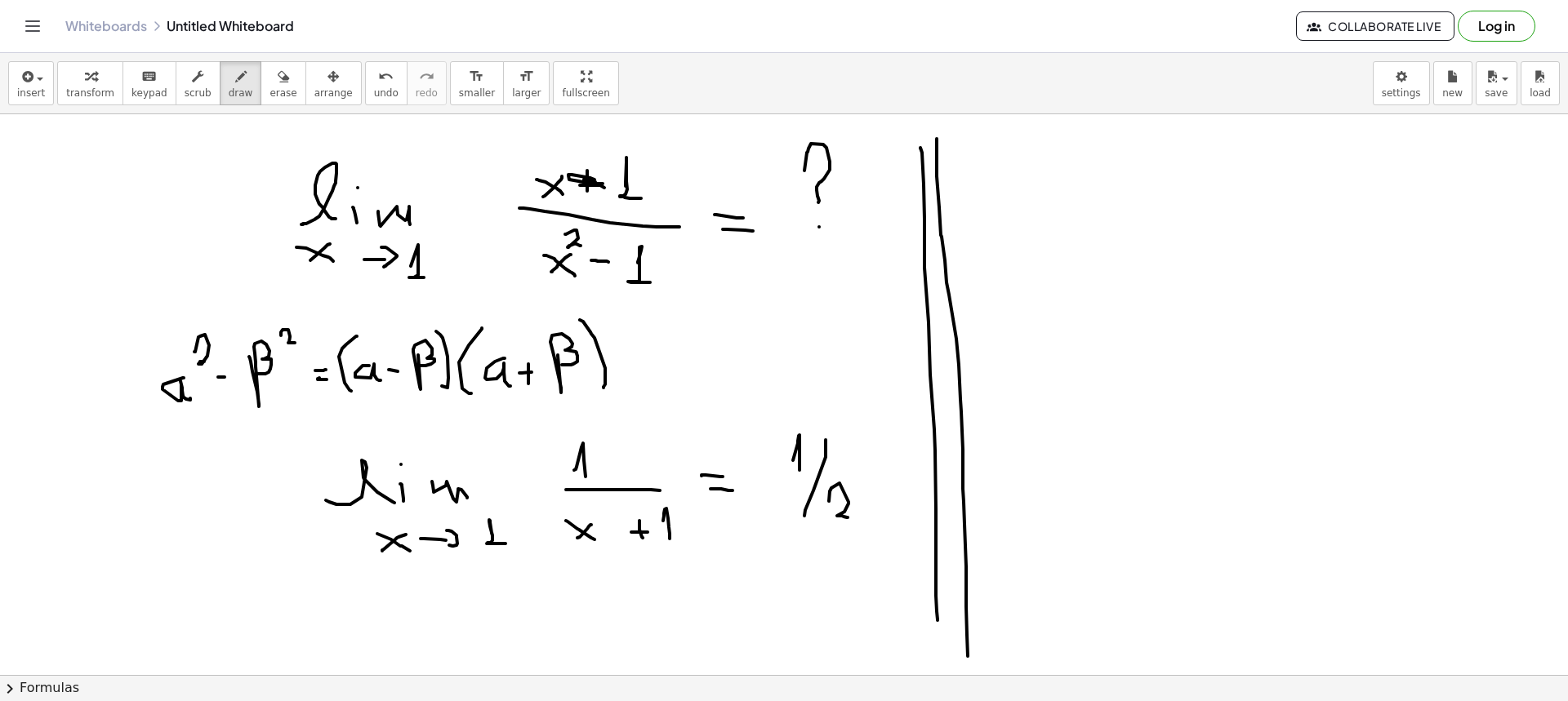
drag, startPoint x: 936, startPoint y: 139, endPoint x: 968, endPoint y: 657, distance: 519.0
click at [968, 448] on div at bounding box center [784, 675] width 1568 height 1122
drag, startPoint x: 201, startPoint y: 403, endPoint x: 285, endPoint y: 401, distance: 84.0
click at [285, 401] on div at bounding box center [784, 675] width 1568 height 1122
drag, startPoint x: 576, startPoint y: 546, endPoint x: 672, endPoint y: 550, distance: 96.1
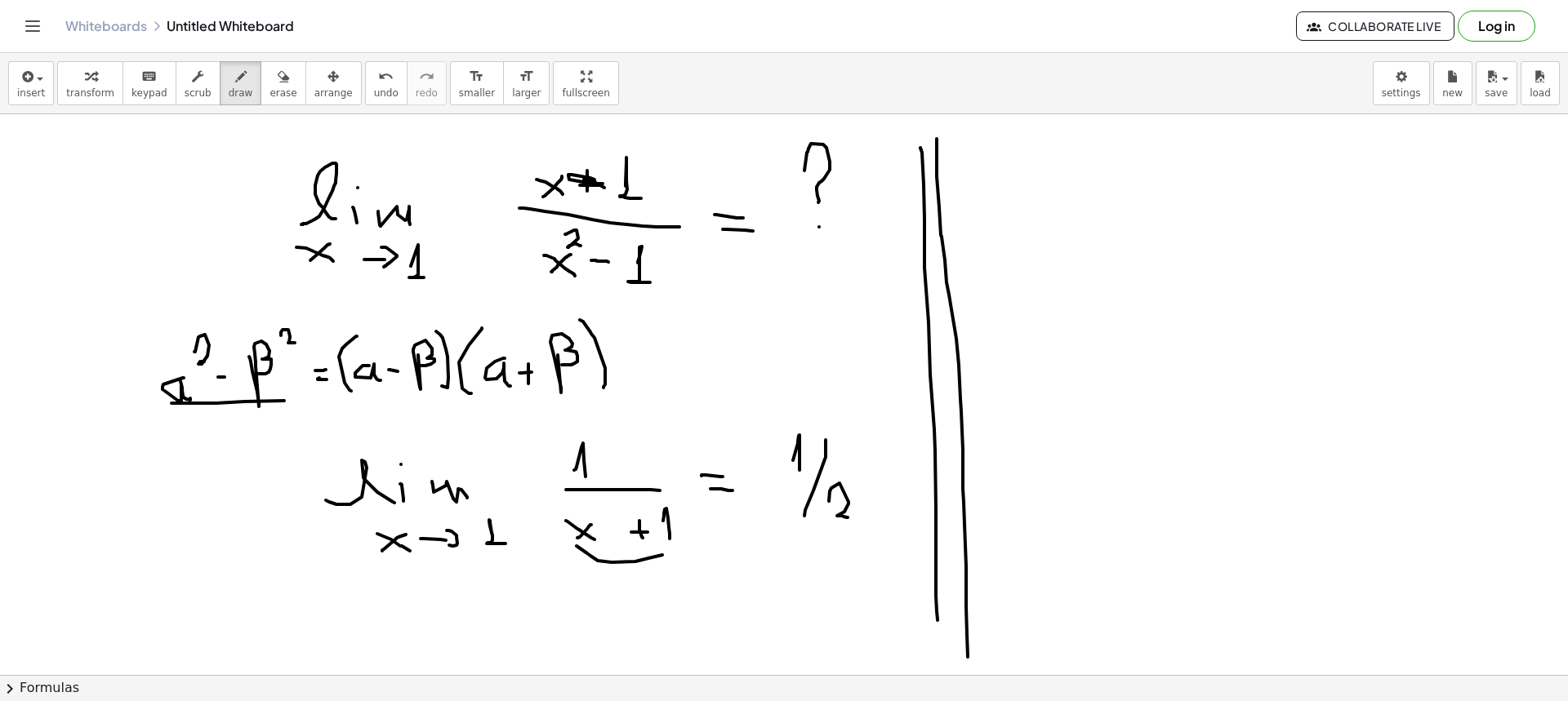
click at [672, 448] on div at bounding box center [784, 675] width 1568 height 1122
click at [650, 448] on div at bounding box center [784, 675] width 1568 height 1122
drag, startPoint x: 998, startPoint y: 208, endPoint x: 1042, endPoint y: 202, distance: 44.4
click at [1039, 202] on div at bounding box center [784, 675] width 1568 height 1122
drag, startPoint x: 1054, startPoint y: 190, endPoint x: 1055, endPoint y: 209, distance: 19.0
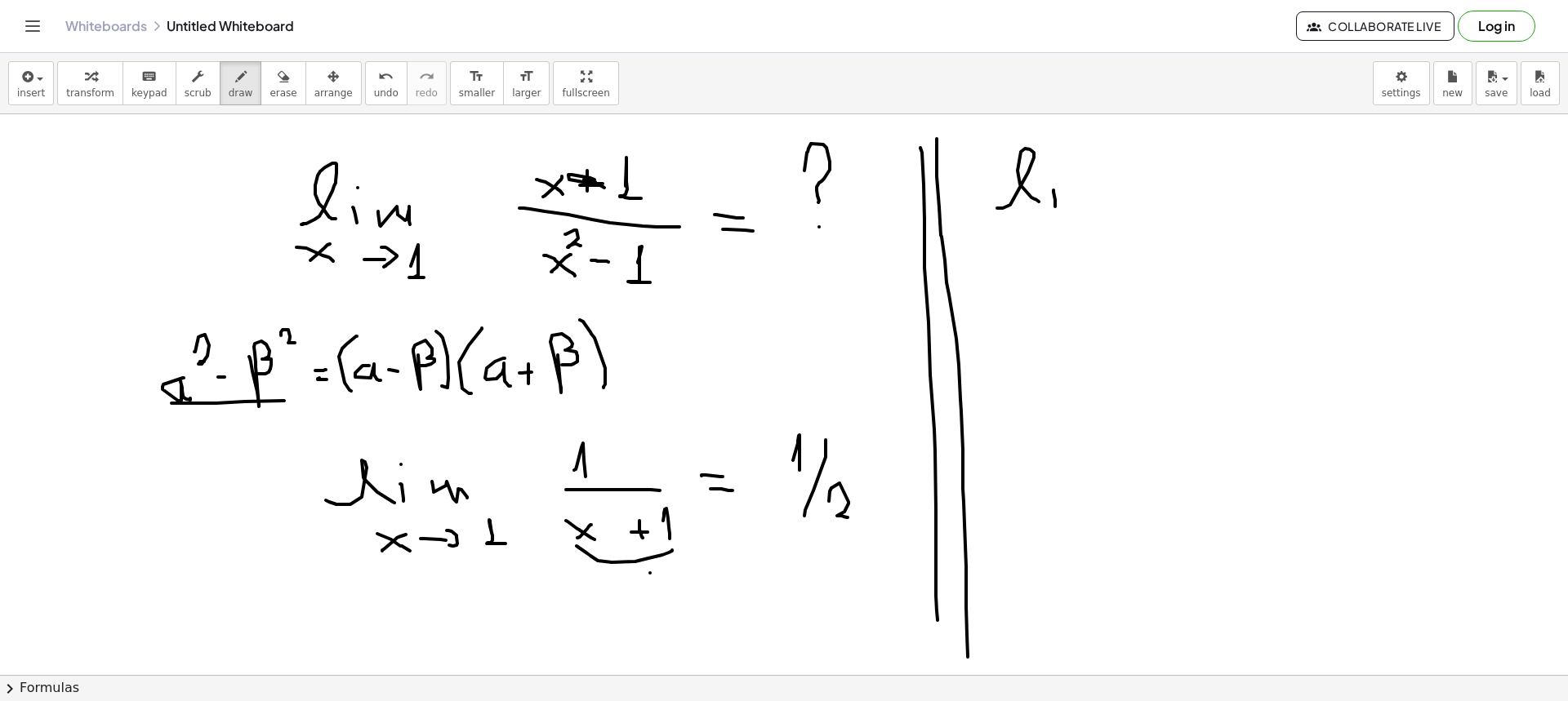
click at [1045, 209] on div at bounding box center [784, 675] width 1568 height 1122
click at [1045, 164] on div at bounding box center [784, 675] width 1568 height 1122
drag, startPoint x: 1067, startPoint y: 191, endPoint x: 1090, endPoint y: 207, distance: 28.0
click at [1045, 207] on div at bounding box center [784, 675] width 1568 height 1122
drag, startPoint x: 1034, startPoint y: 230, endPoint x: 1061, endPoint y: 244, distance: 30.4
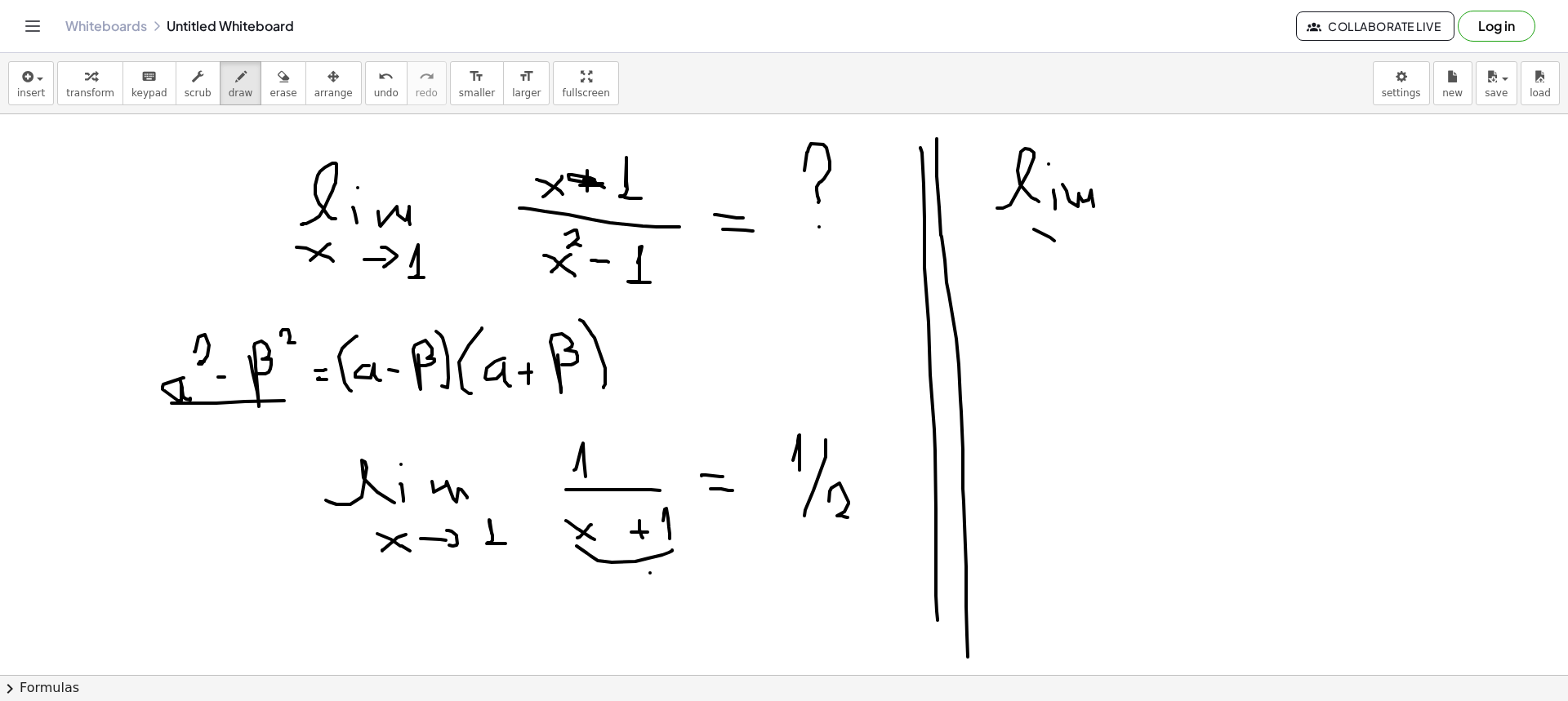
click at [1045, 244] on div at bounding box center [784, 675] width 1568 height 1122
drag, startPoint x: 1058, startPoint y: 231, endPoint x: 1038, endPoint y: 245, distance: 24.4
click at [1038, 245] on div at bounding box center [784, 675] width 1568 height 1122
drag, startPoint x: 1080, startPoint y: 235, endPoint x: 1102, endPoint y: 226, distance: 23.8
click at [1045, 234] on div at bounding box center [784, 675] width 1568 height 1122
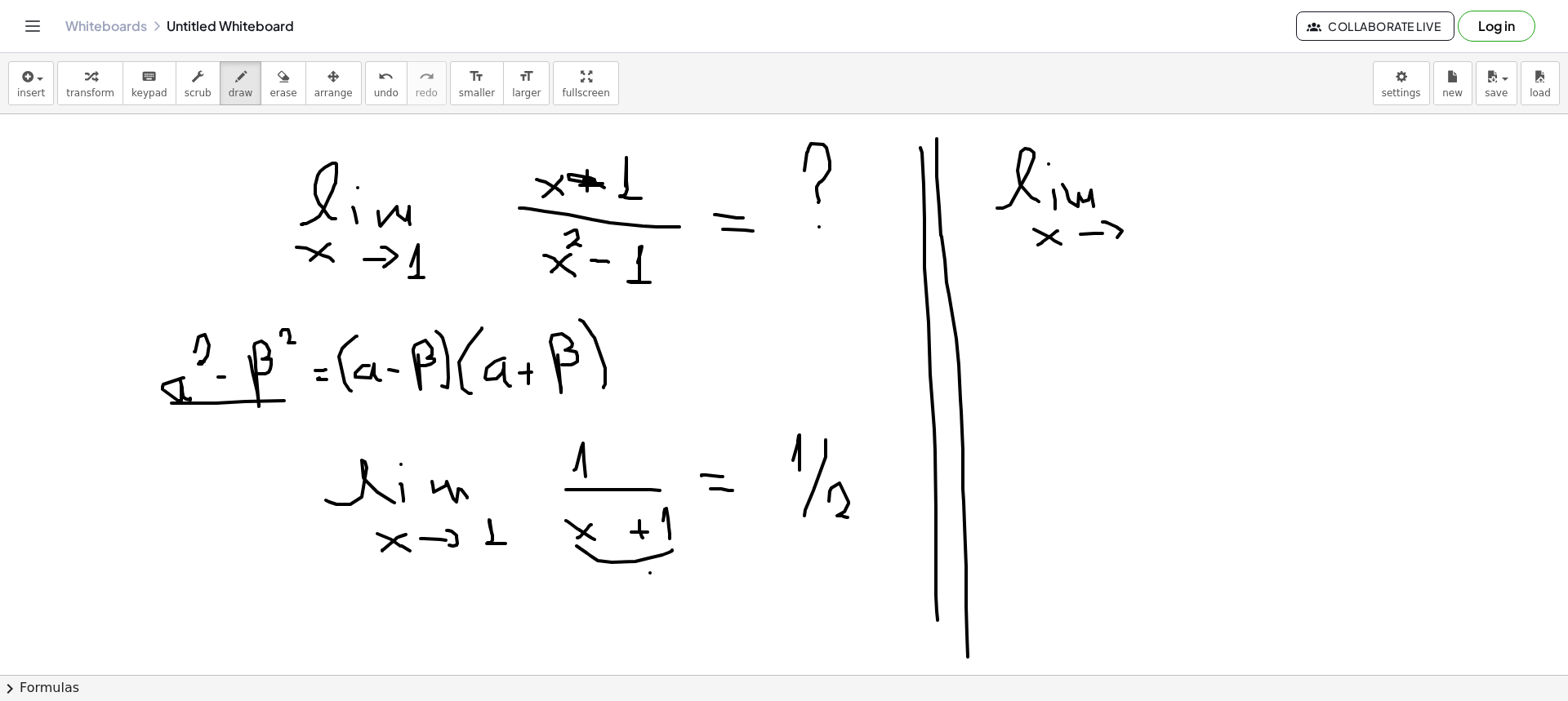
drag, startPoint x: 1102, startPoint y: 222, endPoint x: 1108, endPoint y: 244, distance: 22.8
click at [1045, 244] on div at bounding box center [784, 675] width 1568 height 1122
drag, startPoint x: 1183, startPoint y: 180, endPoint x: 1232, endPoint y: 169, distance: 50.2
click at [1045, 139] on div at bounding box center [784, 675] width 1568 height 1122
drag, startPoint x: 1226, startPoint y: 173, endPoint x: 1250, endPoint y: 193, distance: 31.2
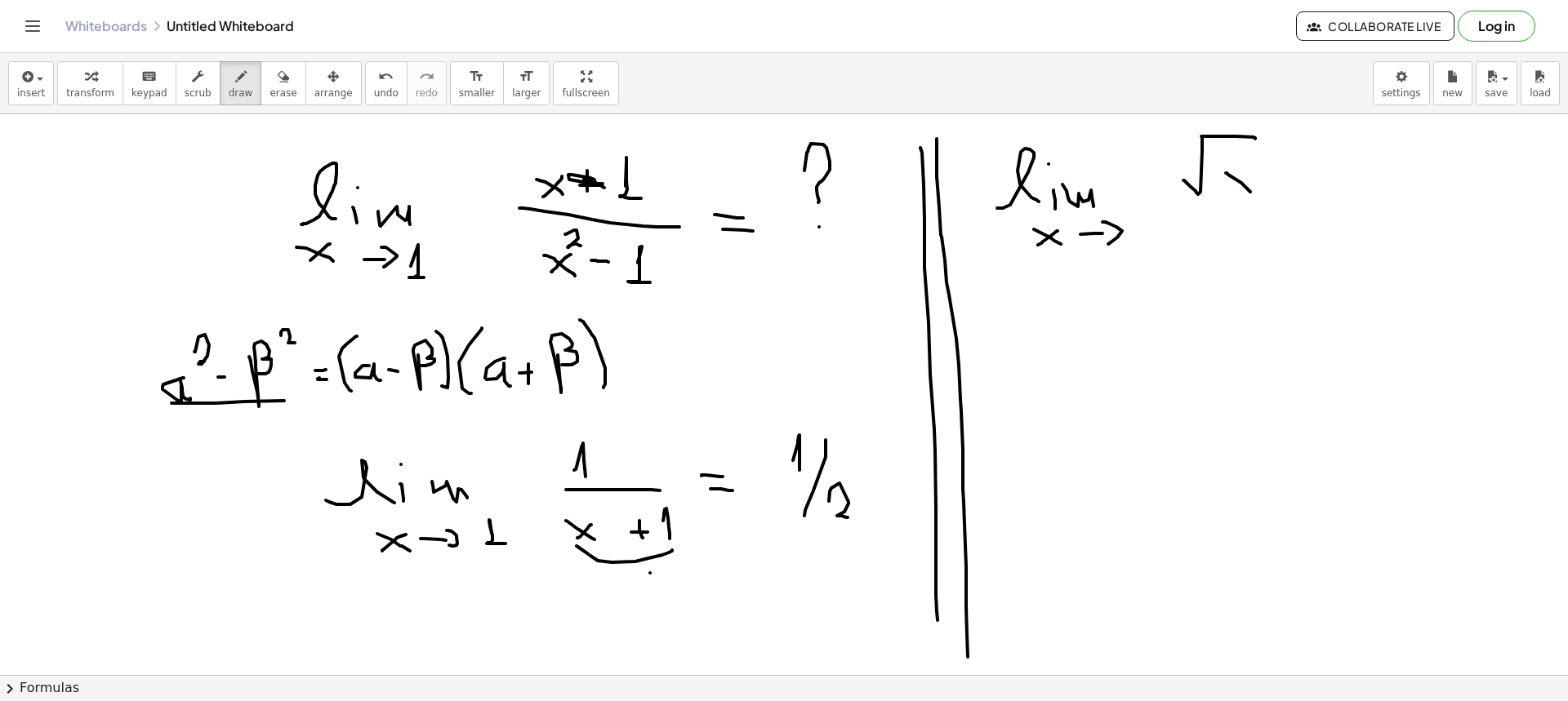
click at [1045, 193] on div at bounding box center [784, 675] width 1568 height 1122
drag, startPoint x: 1249, startPoint y: 172, endPoint x: 1223, endPoint y: 192, distance: 32.8
click at [1045, 192] on div at bounding box center [784, 675] width 1568 height 1122
drag, startPoint x: 1272, startPoint y: 184, endPoint x: 1291, endPoint y: 183, distance: 19.0
click at [1045, 183] on div at bounding box center [784, 675] width 1568 height 1122
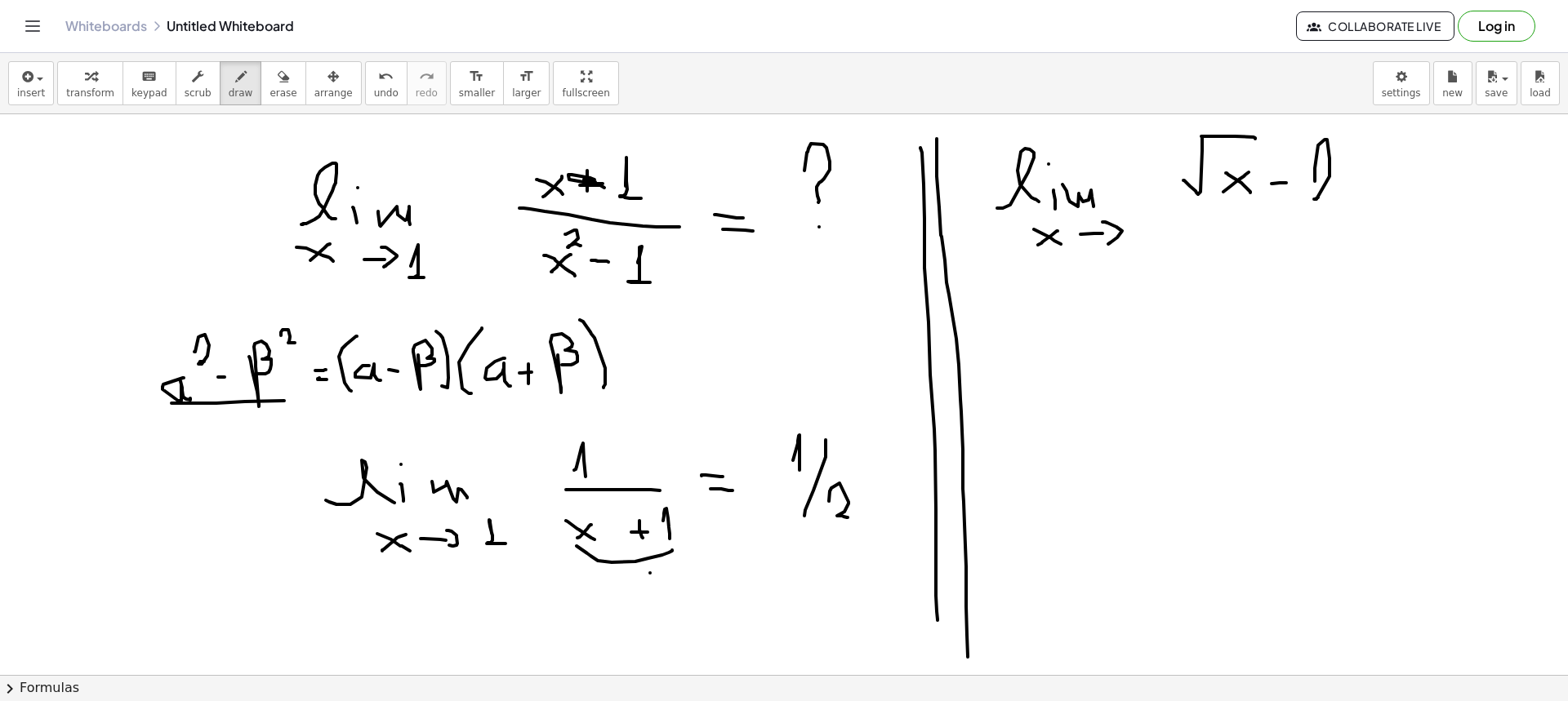
drag, startPoint x: 1314, startPoint y: 181, endPoint x: 1336, endPoint y: 198, distance: 27.8
click at [1045, 198] on div at bounding box center [784, 675] width 1568 height 1122
drag, startPoint x: 1154, startPoint y: 213, endPoint x: 1358, endPoint y: 223, distance: 204.2
click at [1045, 223] on div at bounding box center [784, 675] width 1568 height 1122
drag, startPoint x: 1221, startPoint y: 256, endPoint x: 1255, endPoint y: 270, distance: 36.8
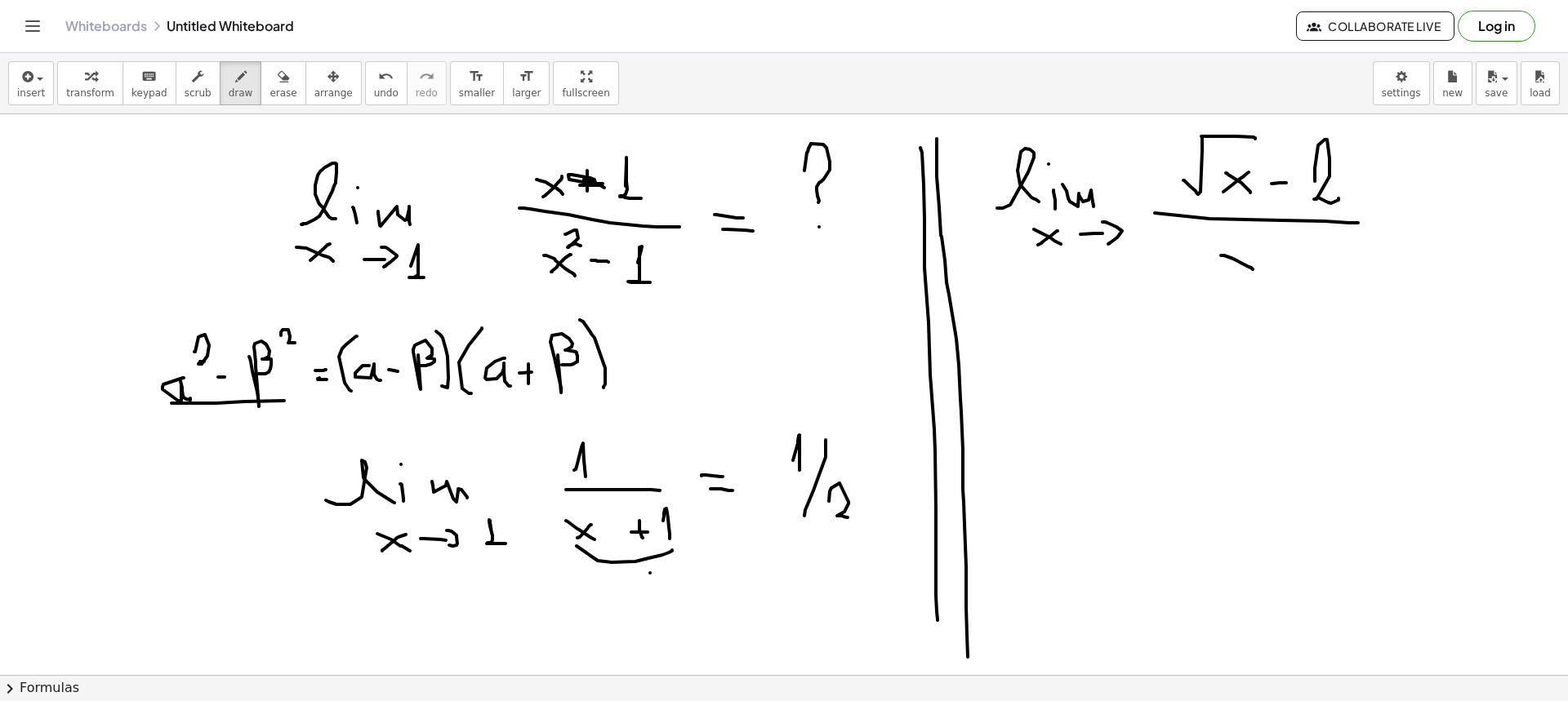
click at [1045, 271] on div at bounding box center [784, 675] width 1568 height 1122
drag, startPoint x: 1250, startPoint y: 261, endPoint x: 1237, endPoint y: 274, distance: 18.4
click at [1045, 274] on div at bounding box center [784, 675] width 1568 height 1122
drag, startPoint x: 1280, startPoint y: 262, endPoint x: 1309, endPoint y: 260, distance: 29.1
click at [1045, 262] on div at bounding box center [784, 675] width 1568 height 1122
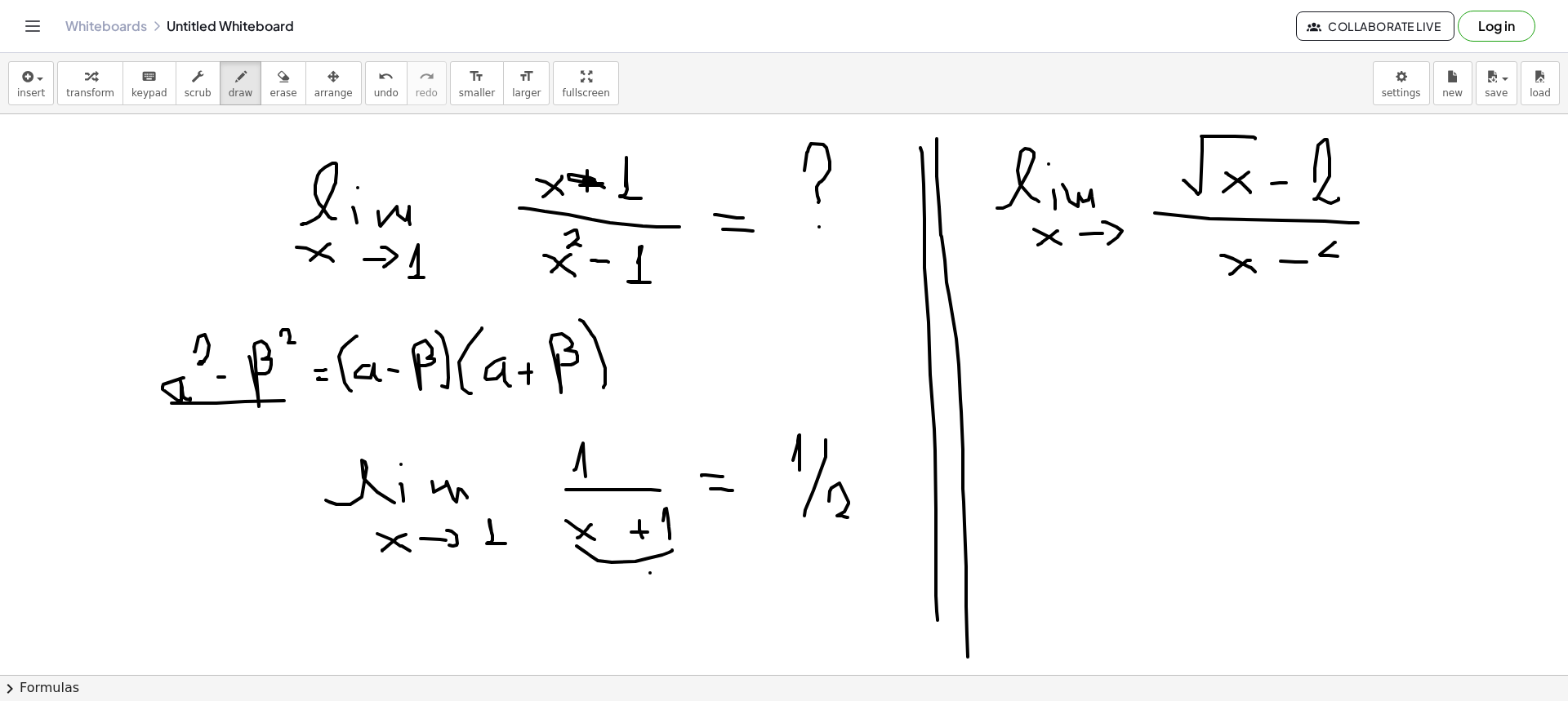
click at [1045, 257] on div at bounding box center [784, 675] width 1568 height 1122
drag, startPoint x: 1331, startPoint y: 232, endPoint x: 1330, endPoint y: 264, distance: 32.0
click at [1045, 270] on div at bounding box center [784, 675] width 1568 height 1122
drag, startPoint x: 1131, startPoint y: 207, endPoint x: 1137, endPoint y: 224, distance: 18.0
click at [1045, 224] on div at bounding box center [784, 675] width 1568 height 1122
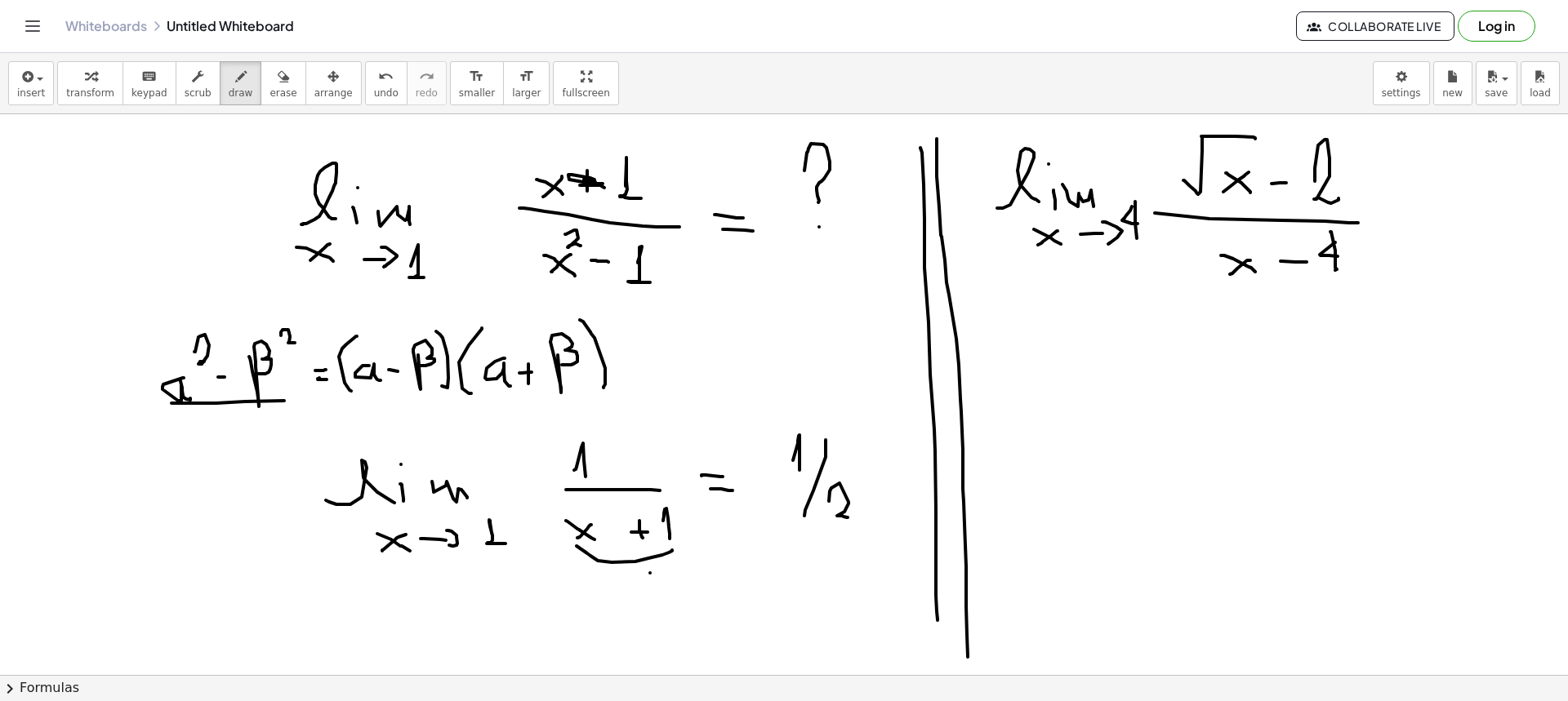
drag, startPoint x: 1135, startPoint y: 202, endPoint x: 1136, endPoint y: 240, distance: 38.0
click at [1045, 240] on div at bounding box center [784, 675] width 1568 height 1122
drag, startPoint x: 1246, startPoint y: 289, endPoint x: 1332, endPoint y: 291, distance: 86.0
click at [1045, 291] on div at bounding box center [784, 675] width 1568 height 1122
click at [278, 86] on icon "button" at bounding box center [283, 77] width 11 height 20
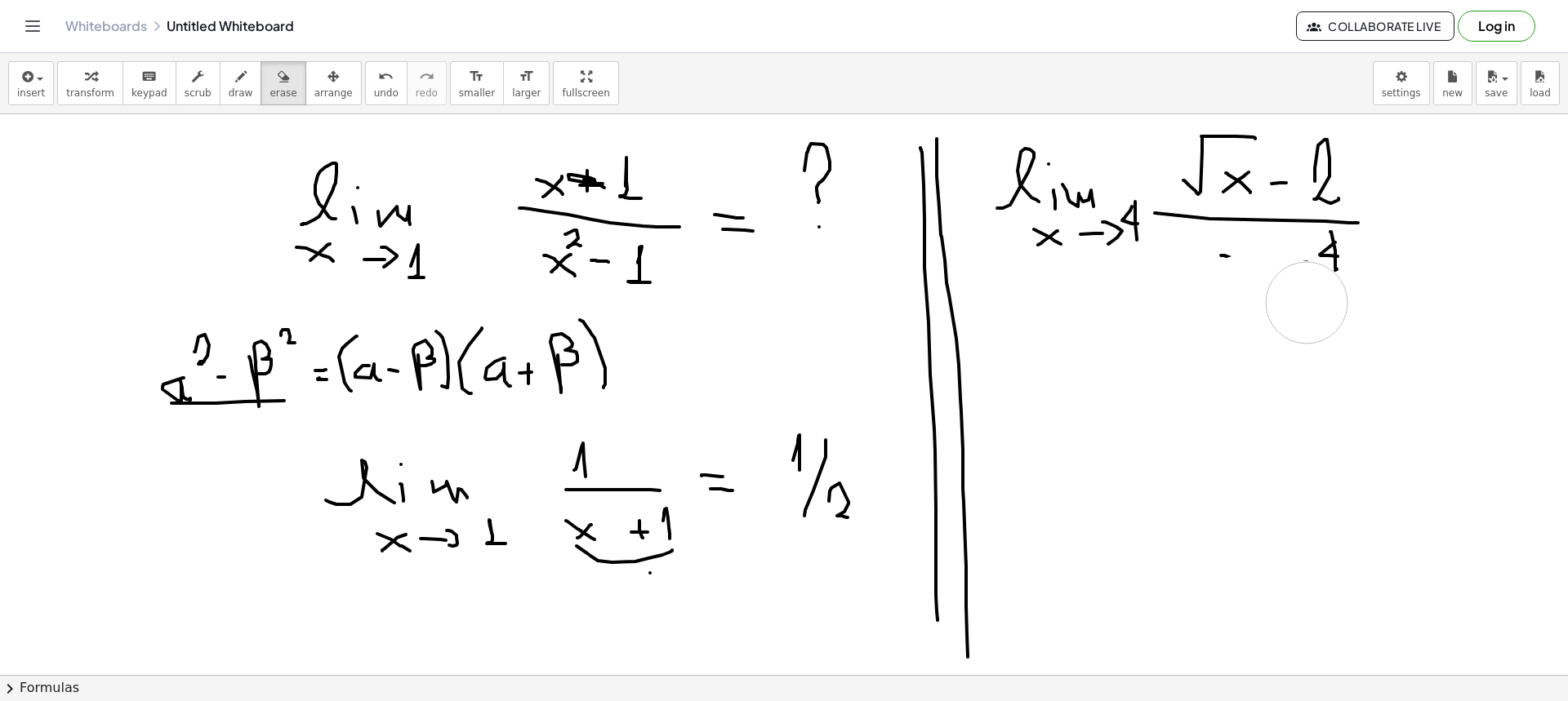
drag, startPoint x: 1243, startPoint y: 295, endPoint x: 1194, endPoint y: 283, distance: 50.4
click at [1045, 302] on div at bounding box center [784, 675] width 1568 height 1122
click at [229, 88] on span "draw" at bounding box center [241, 92] width 25 height 11
drag, startPoint x: 1214, startPoint y: 250, endPoint x: 1246, endPoint y: 266, distance: 35.8
click at [1045, 266] on div at bounding box center [784, 675] width 1568 height 1122
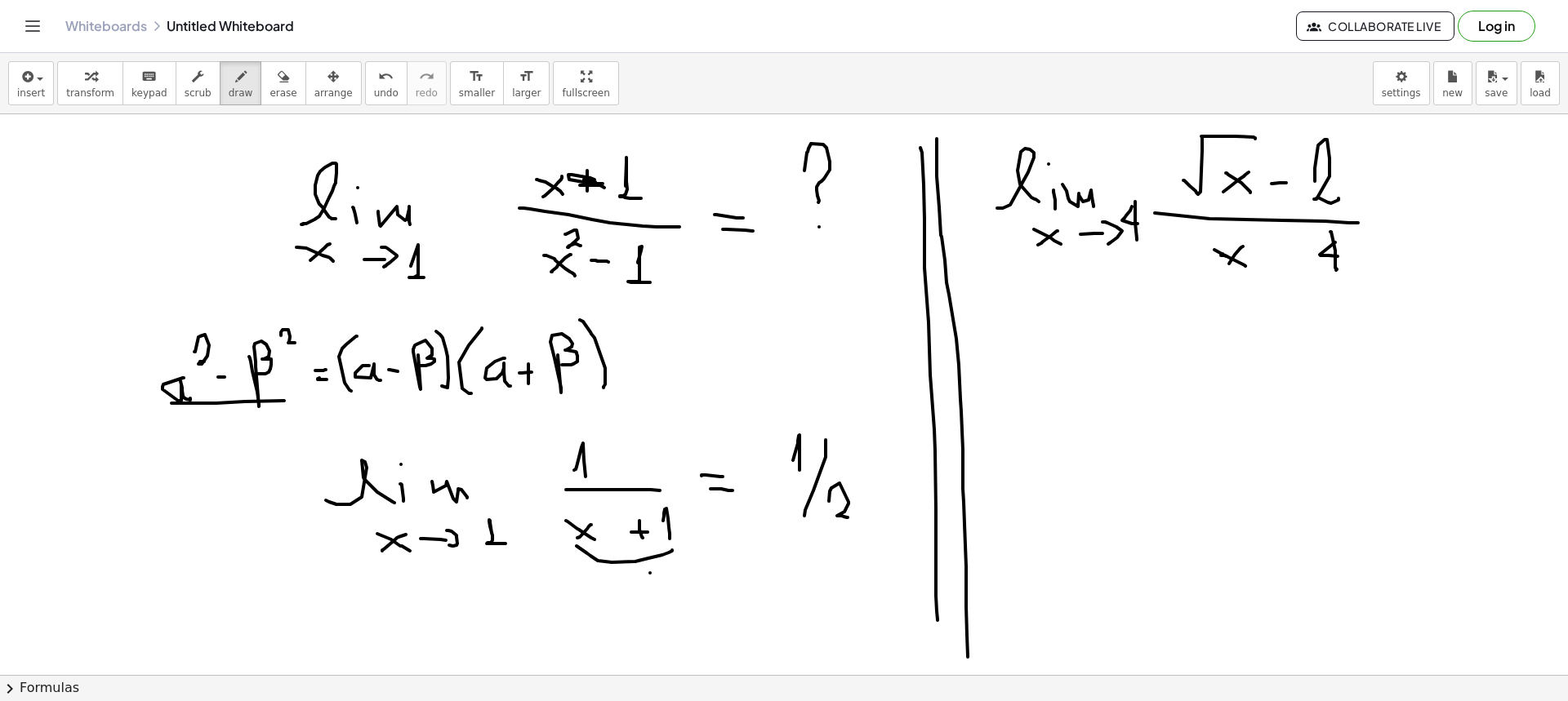
drag, startPoint x: 1243, startPoint y: 247, endPoint x: 1226, endPoint y: 266, distance: 25.5
click at [1045, 266] on div at bounding box center [784, 675] width 1568 height 1122
drag, startPoint x: 1263, startPoint y: 255, endPoint x: 1286, endPoint y: 257, distance: 23.1
click at [1045, 257] on div at bounding box center [784, 675] width 1568 height 1122
drag, startPoint x: 1014, startPoint y: 385, endPoint x: 1063, endPoint y: 375, distance: 50.0
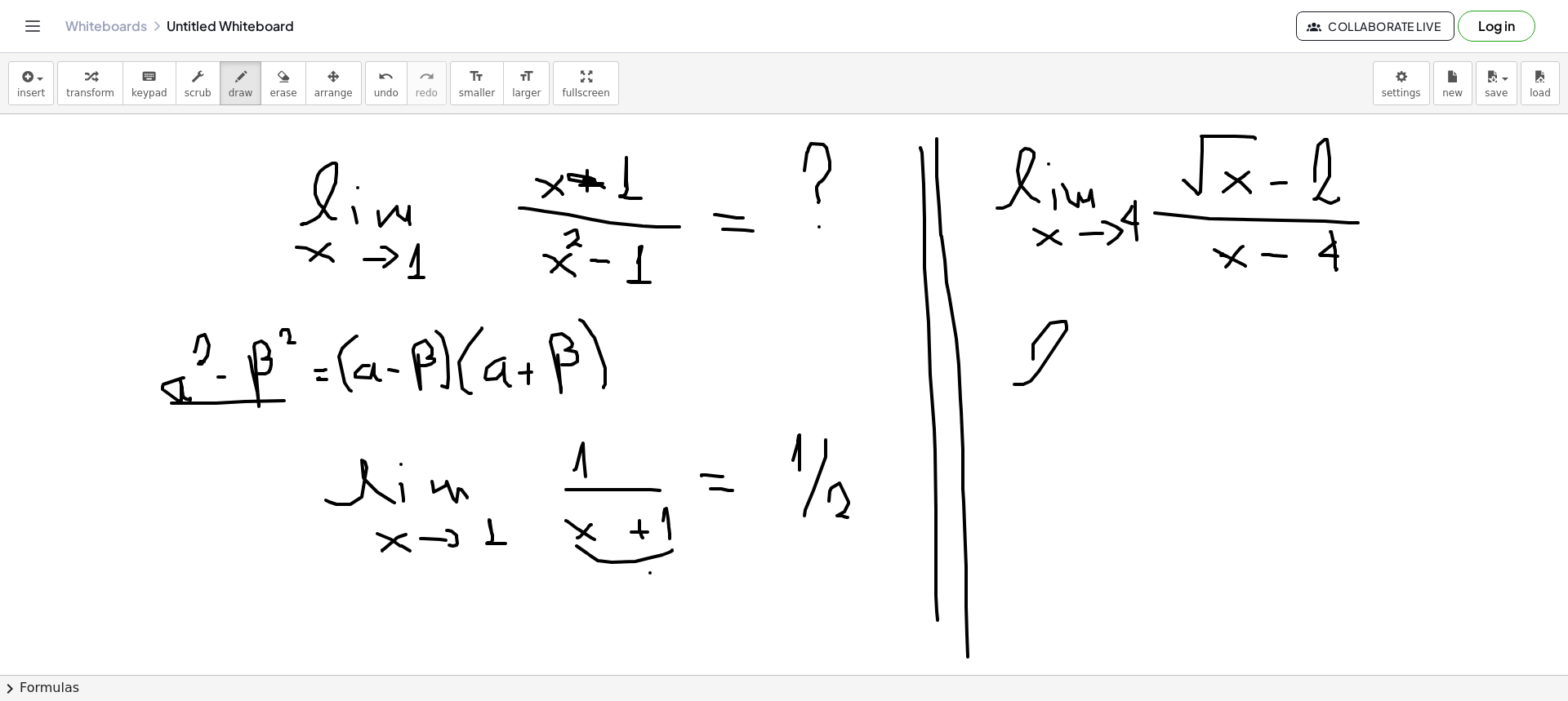
click at [1045, 377] on div at bounding box center [784, 675] width 1568 height 1122
drag, startPoint x: 1072, startPoint y: 367, endPoint x: 1072, endPoint y: 376, distance: 9.0
click at [1045, 386] on div at bounding box center [784, 675] width 1568 height 1122
click at [1045, 350] on div at bounding box center [784, 675] width 1568 height 1122
drag, startPoint x: 1086, startPoint y: 371, endPoint x: 1108, endPoint y: 384, distance: 25.6
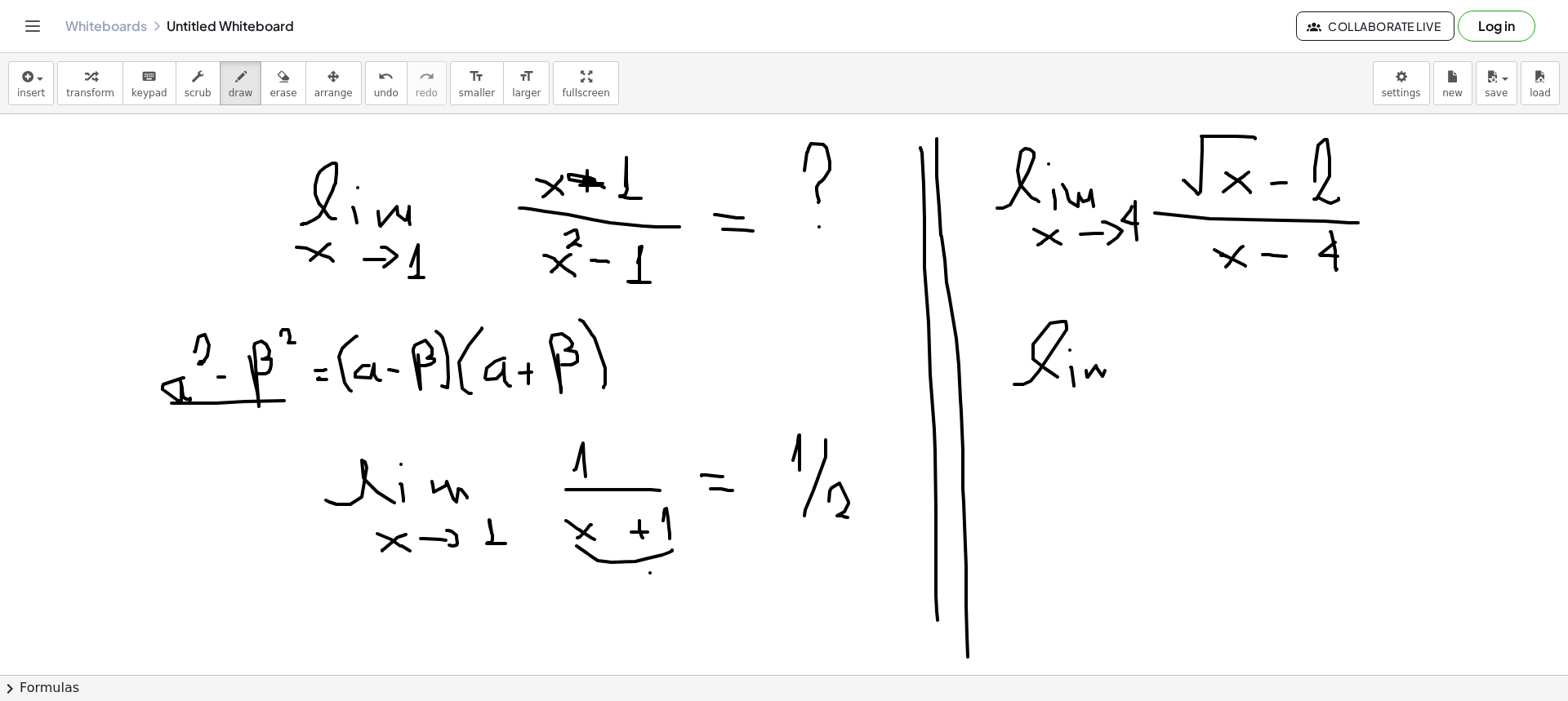
click at [1045, 383] on div at bounding box center [784, 675] width 1568 height 1122
drag, startPoint x: 1042, startPoint y: 403, endPoint x: 1073, endPoint y: 415, distance: 33.2
click at [1045, 415] on div at bounding box center [784, 675] width 1568 height 1122
drag, startPoint x: 1071, startPoint y: 401, endPoint x: 1052, endPoint y: 413, distance: 22.5
click at [1045, 413] on div at bounding box center [784, 675] width 1568 height 1122
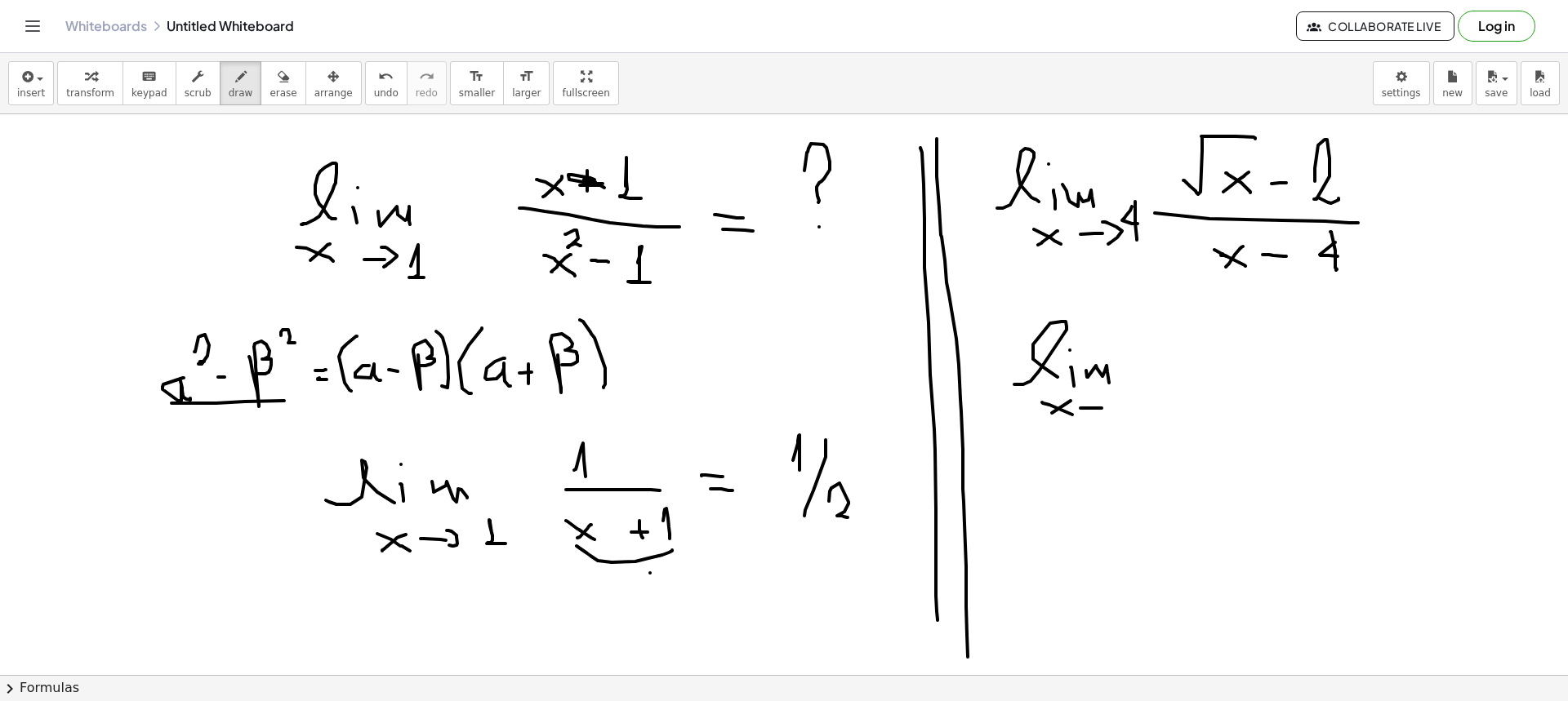
drag, startPoint x: 1083, startPoint y: 408, endPoint x: 1101, endPoint y: 408, distance: 18.0
click at [1045, 408] on div at bounding box center [784, 675] width 1568 height 1122
drag, startPoint x: 1107, startPoint y: 398, endPoint x: 1112, endPoint y: 417, distance: 19.6
click at [1045, 417] on div at bounding box center [784, 675] width 1568 height 1122
click at [1045, 403] on div at bounding box center [784, 675] width 1568 height 1122
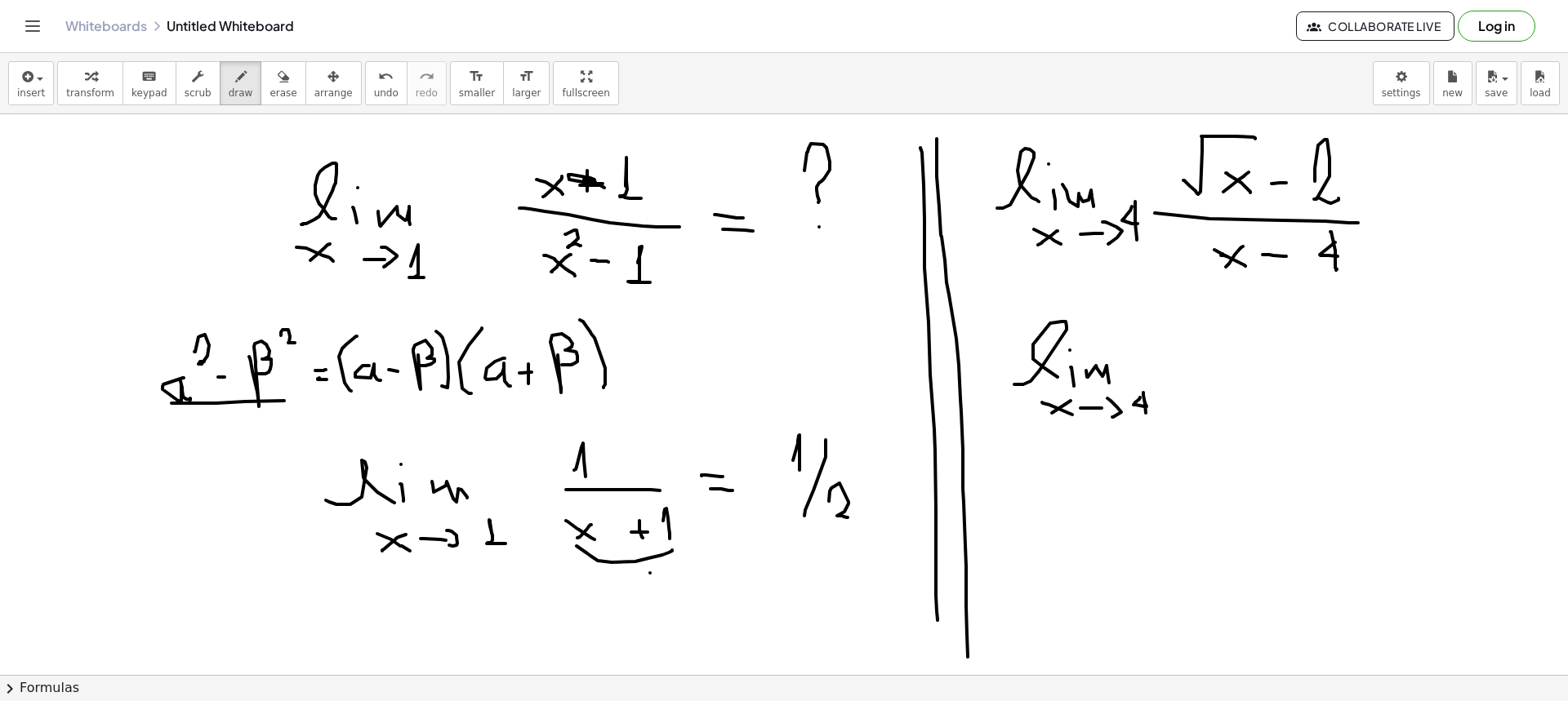
drag, startPoint x: 1143, startPoint y: 395, endPoint x: 1148, endPoint y: 424, distance: 29.4
click at [1045, 424] on div at bounding box center [784, 675] width 1568 height 1122
drag, startPoint x: 1179, startPoint y: 354, endPoint x: 1237, endPoint y: 348, distance: 58.3
click at [1045, 325] on div at bounding box center [784, 675] width 1568 height 1122
drag, startPoint x: 1237, startPoint y: 348, endPoint x: 1267, endPoint y: 353, distance: 30.4
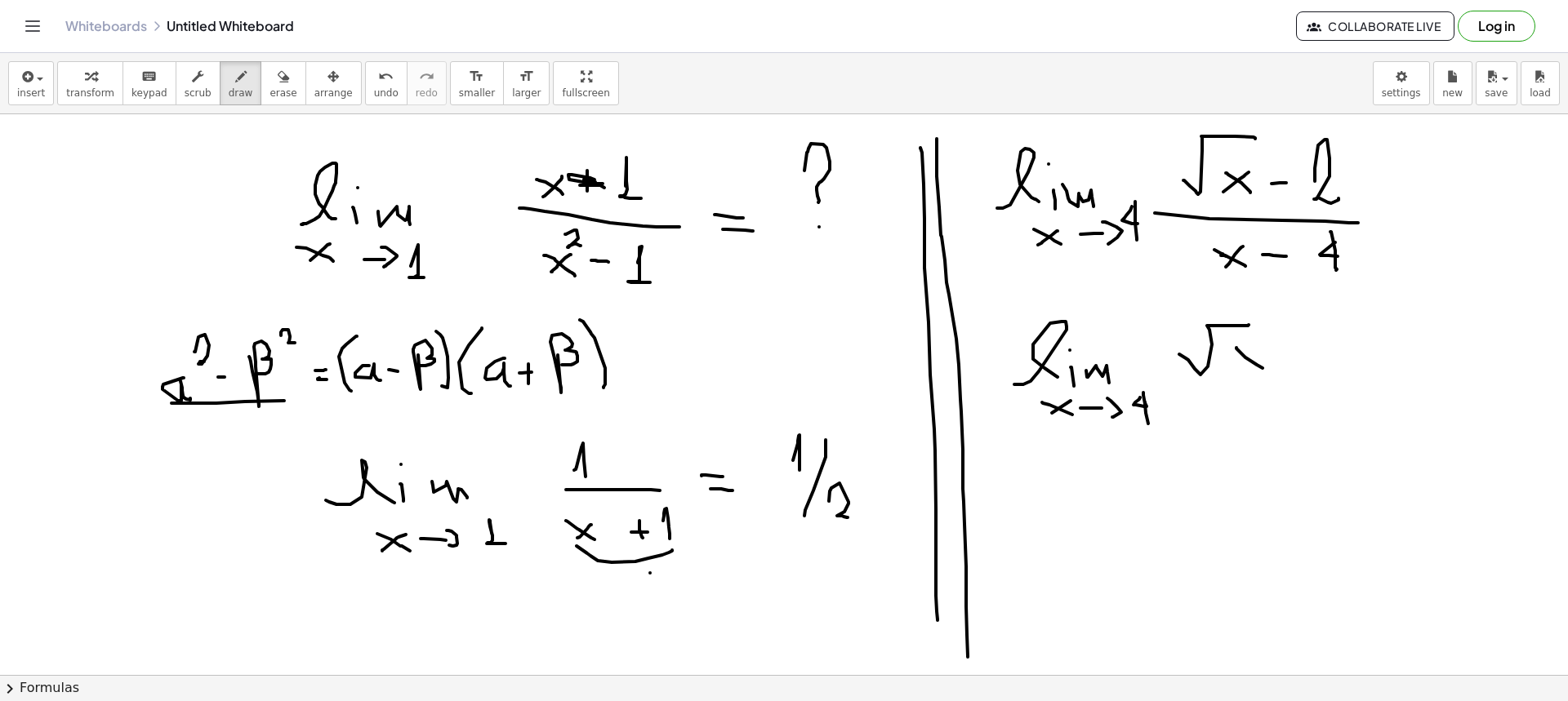
click at [1045, 376] on div at bounding box center [784, 675] width 1568 height 1122
drag, startPoint x: 1266, startPoint y: 353, endPoint x: 1243, endPoint y: 371, distance: 29.2
click at [1045, 371] on div at bounding box center [784, 675] width 1568 height 1122
drag, startPoint x: 1281, startPoint y: 362, endPoint x: 1296, endPoint y: 362, distance: 15.0
click at [1045, 362] on div at bounding box center [784, 675] width 1568 height 1122
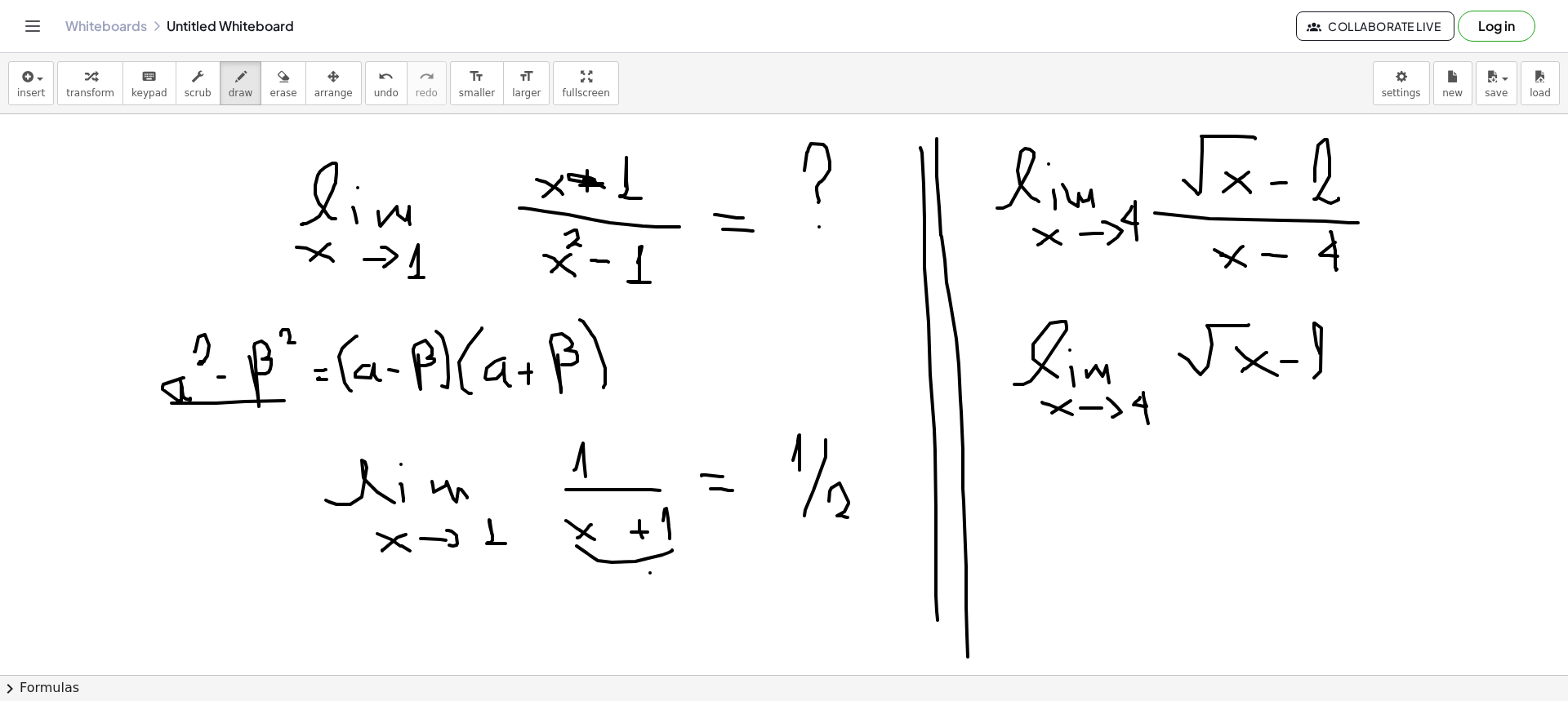
drag, startPoint x: 1319, startPoint y: 353, endPoint x: 1333, endPoint y: 371, distance: 22.8
click at [1045, 371] on div at bounding box center [784, 675] width 1568 height 1122
drag, startPoint x: 1345, startPoint y: 316, endPoint x: 1323, endPoint y: 373, distance: 61.1
click at [1045, 387] on div at bounding box center [784, 675] width 1568 height 1122
drag, startPoint x: 1179, startPoint y: 319, endPoint x: 1255, endPoint y: 363, distance: 87.8
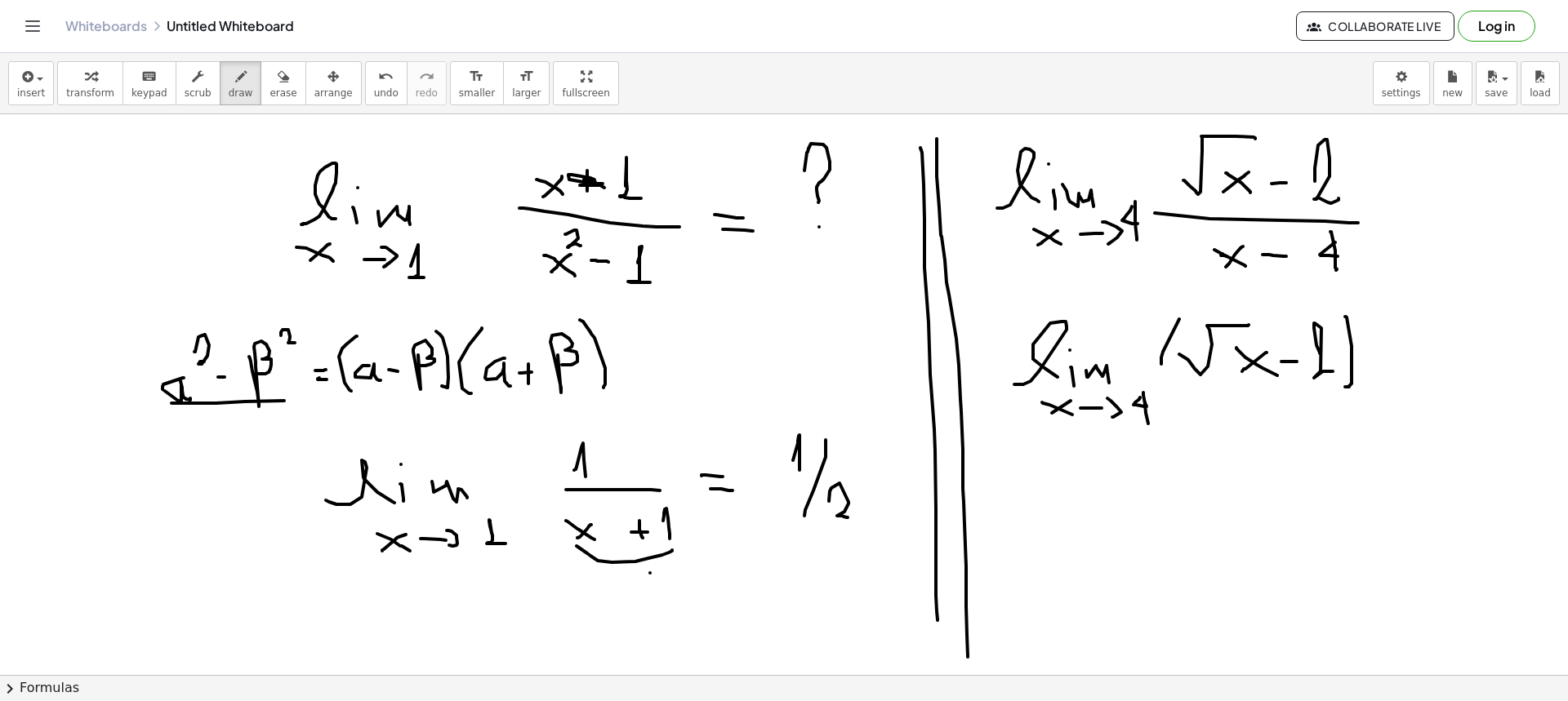
click at [1045, 383] on div at bounding box center [784, 675] width 1568 height 1122
drag, startPoint x: 1377, startPoint y: 325, endPoint x: 1380, endPoint y: 371, distance: 46.1
click at [1045, 371] on div at bounding box center [784, 675] width 1568 height 1122
drag, startPoint x: 1387, startPoint y: 344, endPoint x: 1440, endPoint y: 309, distance: 63.5
click at [1045, 309] on div at bounding box center [784, 675] width 1568 height 1122
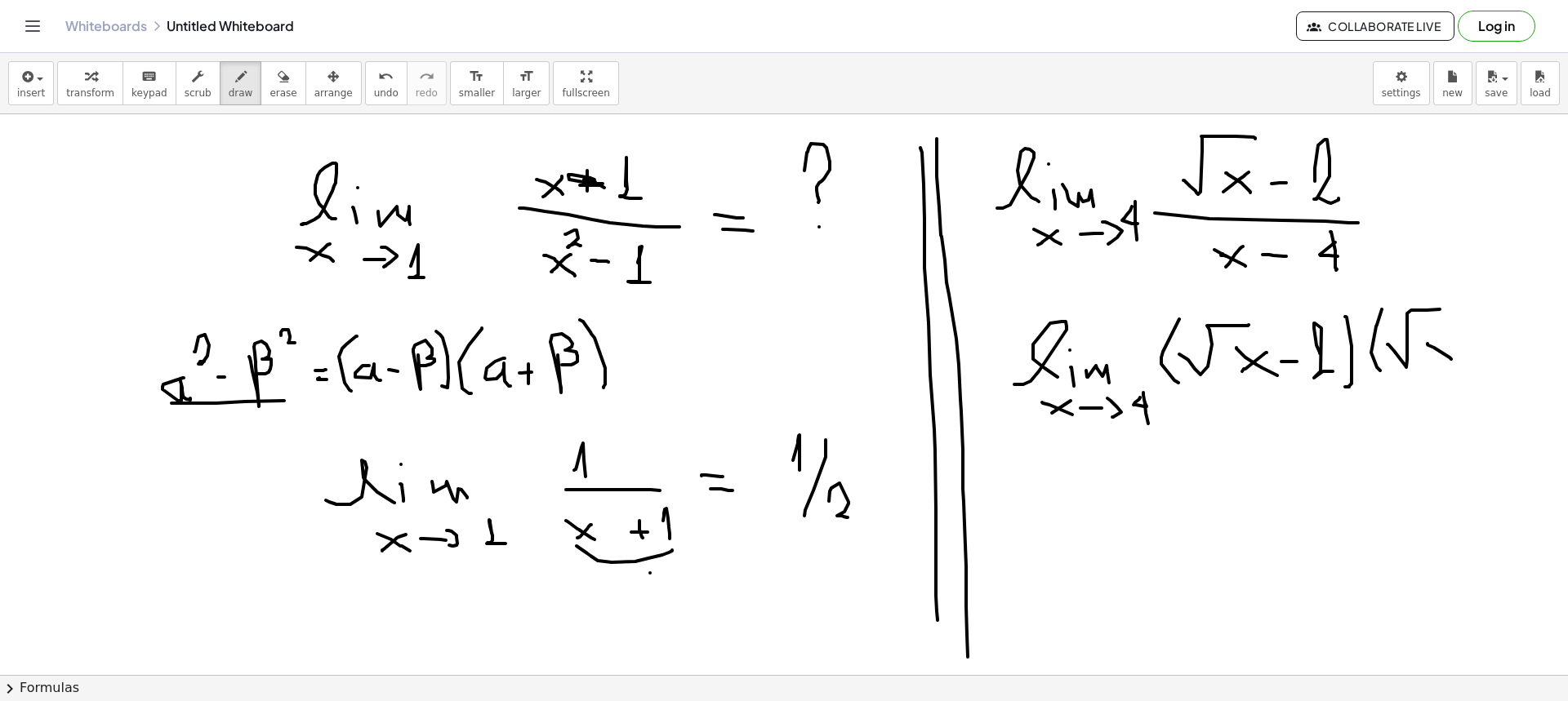
drag, startPoint x: 1428, startPoint y: 344, endPoint x: 1451, endPoint y: 359, distance: 27.5
click at [1045, 359] on div at bounding box center [784, 675] width 1568 height 1122
drag, startPoint x: 1440, startPoint y: 357, endPoint x: 1432, endPoint y: 366, distance: 12.0
click at [1045, 366] on div at bounding box center [784, 675] width 1568 height 1122
drag, startPoint x: 1462, startPoint y: 348, endPoint x: 1482, endPoint y: 348, distance: 20.0
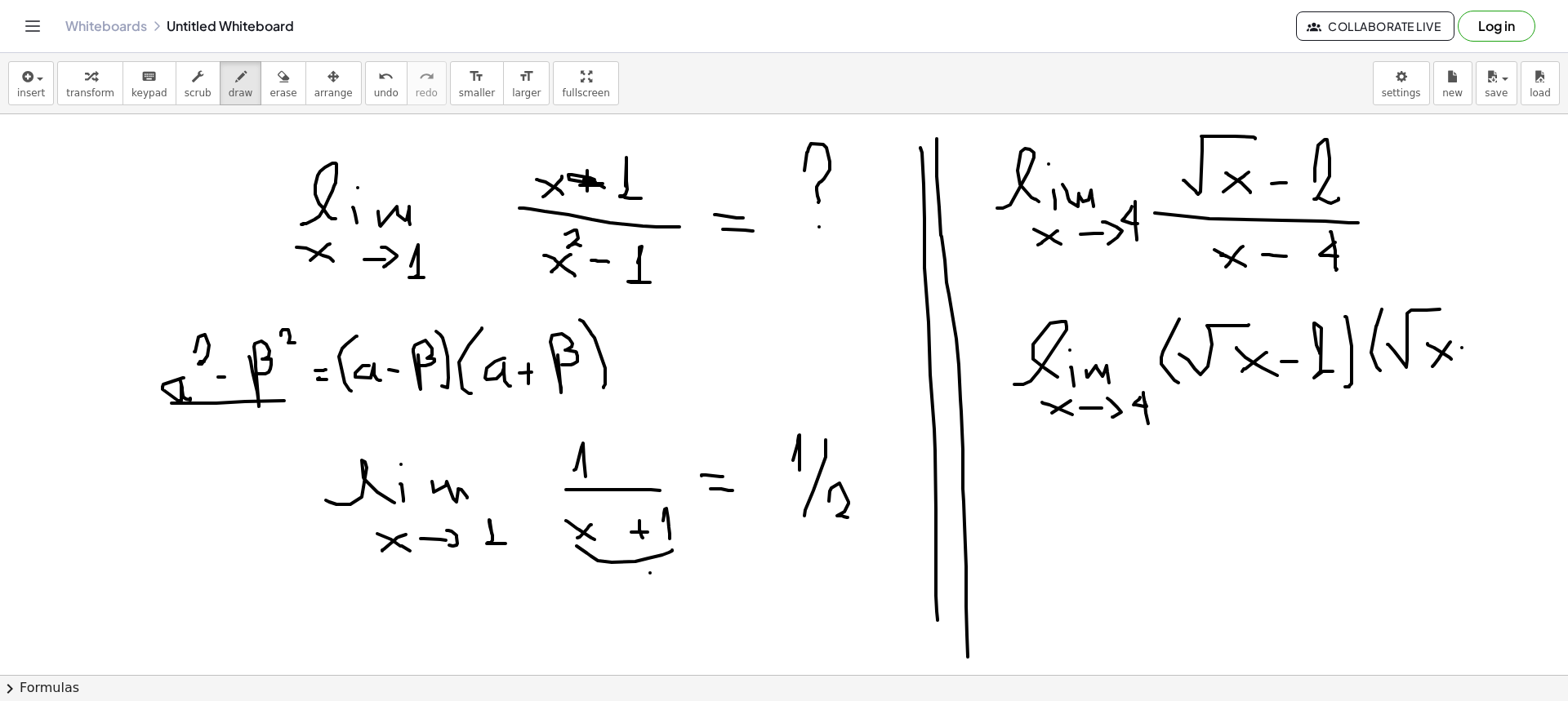
click at [1045, 348] on div at bounding box center [784, 675] width 1568 height 1122
drag, startPoint x: 1470, startPoint y: 336, endPoint x: 1477, endPoint y: 354, distance: 19.3
click at [1045, 357] on div at bounding box center [784, 675] width 1568 height 1122
drag, startPoint x: 1488, startPoint y: 318, endPoint x: 1510, endPoint y: 352, distance: 40.5
click at [1045, 354] on div at bounding box center [784, 675] width 1568 height 1122
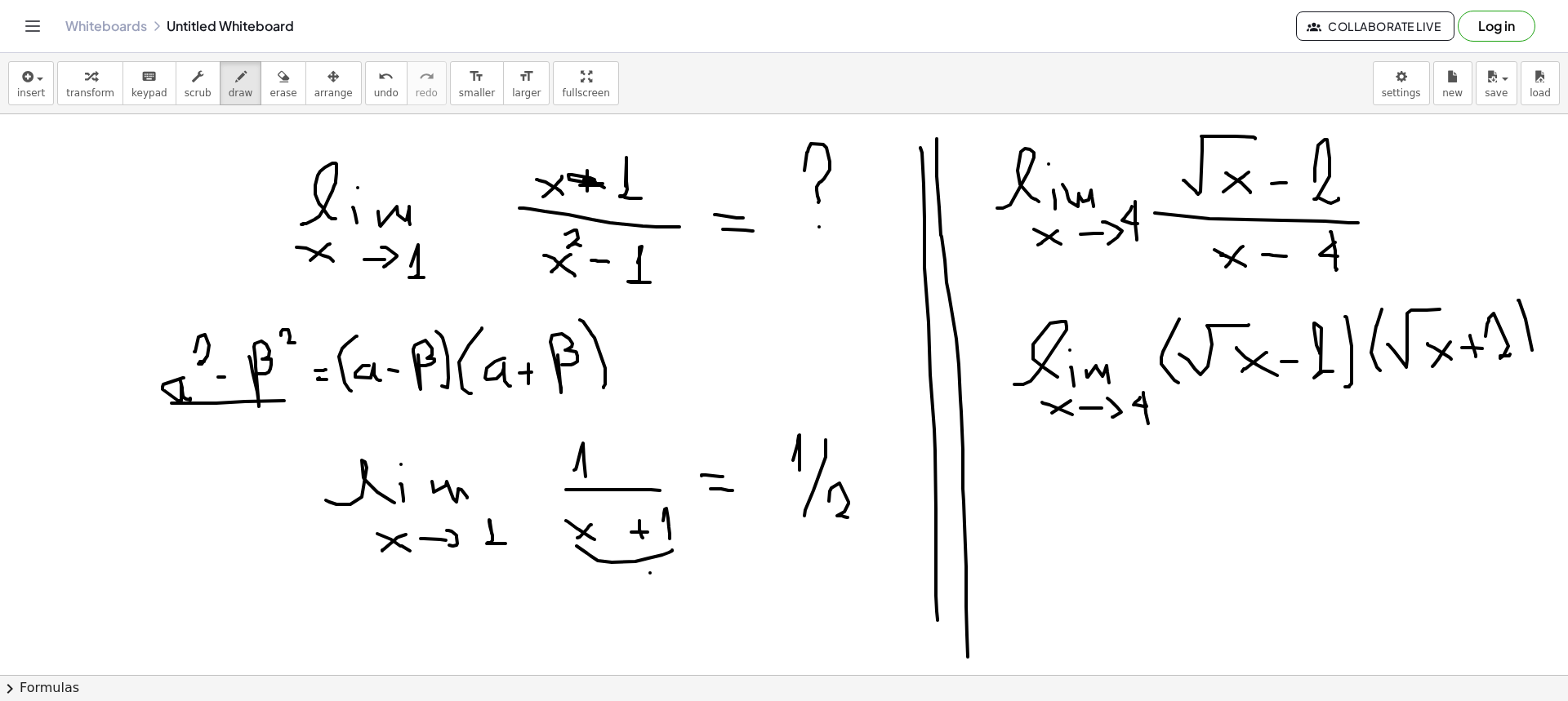
drag, startPoint x: 1518, startPoint y: 300, endPoint x: 1521, endPoint y: 370, distance: 70.1
click at [1045, 371] on div at bounding box center [784, 675] width 1568 height 1122
drag, startPoint x: 1188, startPoint y: 394, endPoint x: 1464, endPoint y: 398, distance: 276.0
click at [1045, 387] on div at bounding box center [784, 675] width 1568 height 1122
drag, startPoint x: 1305, startPoint y: 429, endPoint x: 1331, endPoint y: 435, distance: 26.7
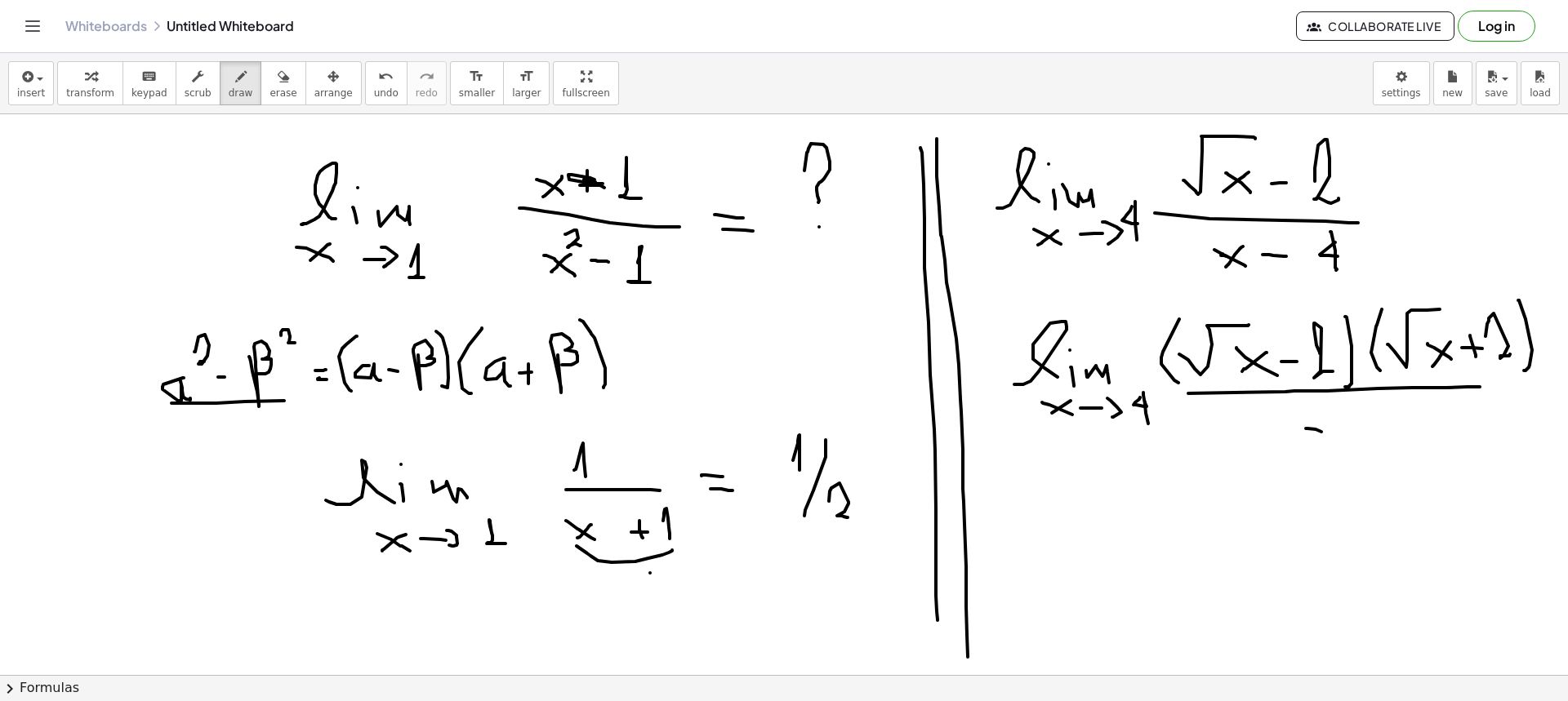
click at [1045, 440] on div at bounding box center [784, 675] width 1568 height 1122
drag, startPoint x: 1327, startPoint y: 427, endPoint x: 1310, endPoint y: 442, distance: 22.7
click at [1045, 442] on div at bounding box center [784, 675] width 1568 height 1122
drag
click at [1045, 430] on div at bounding box center [784, 675] width 1568 height 1122
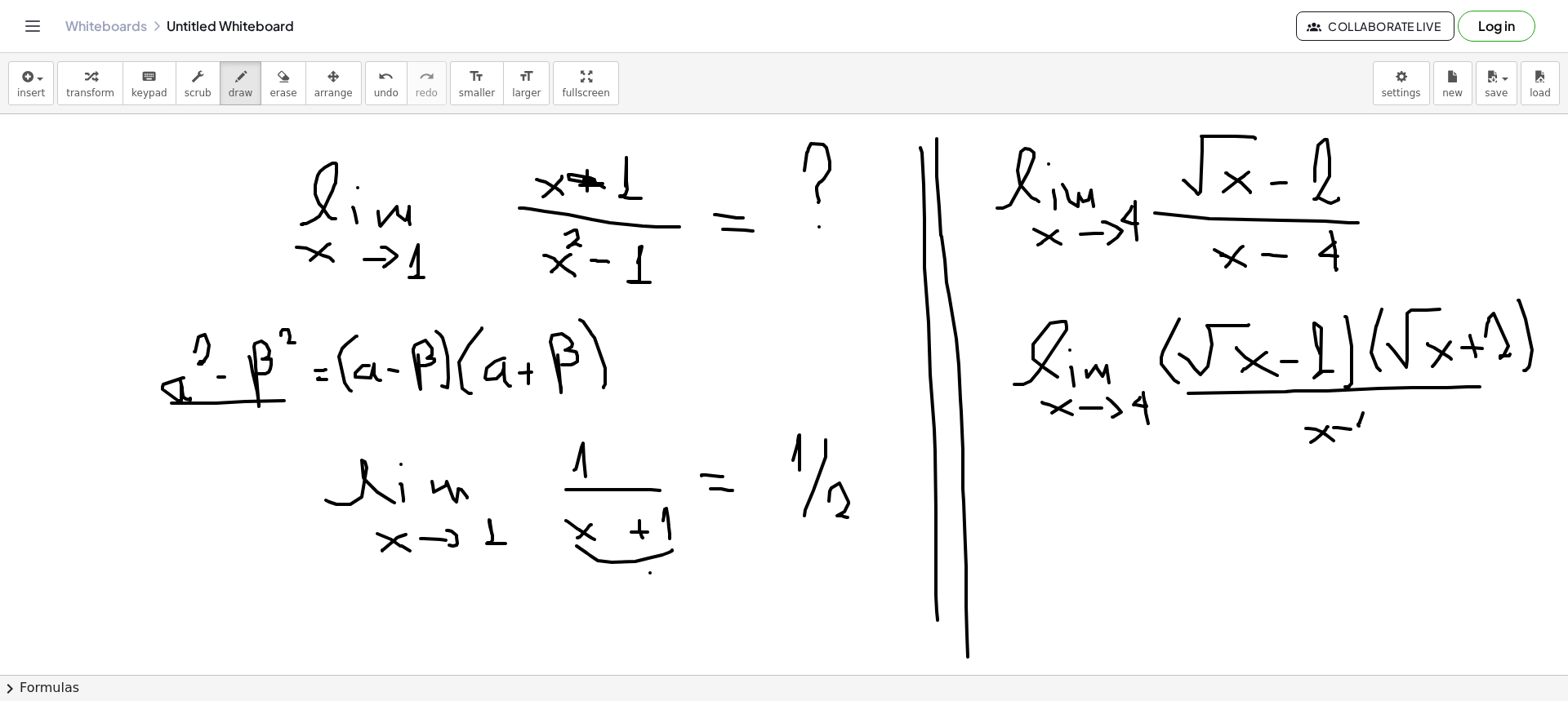
click at [1045, 426] on div at bounding box center [784, 675] width 1568 height 1122
click at [1045, 445] on div at bounding box center [784, 675] width 1568 height 1122
click at [1045, 438] on div at bounding box center [784, 675] width 1568 height 1122
click at [1045, 448] on div at bounding box center [784, 675] width 1568 height 1122
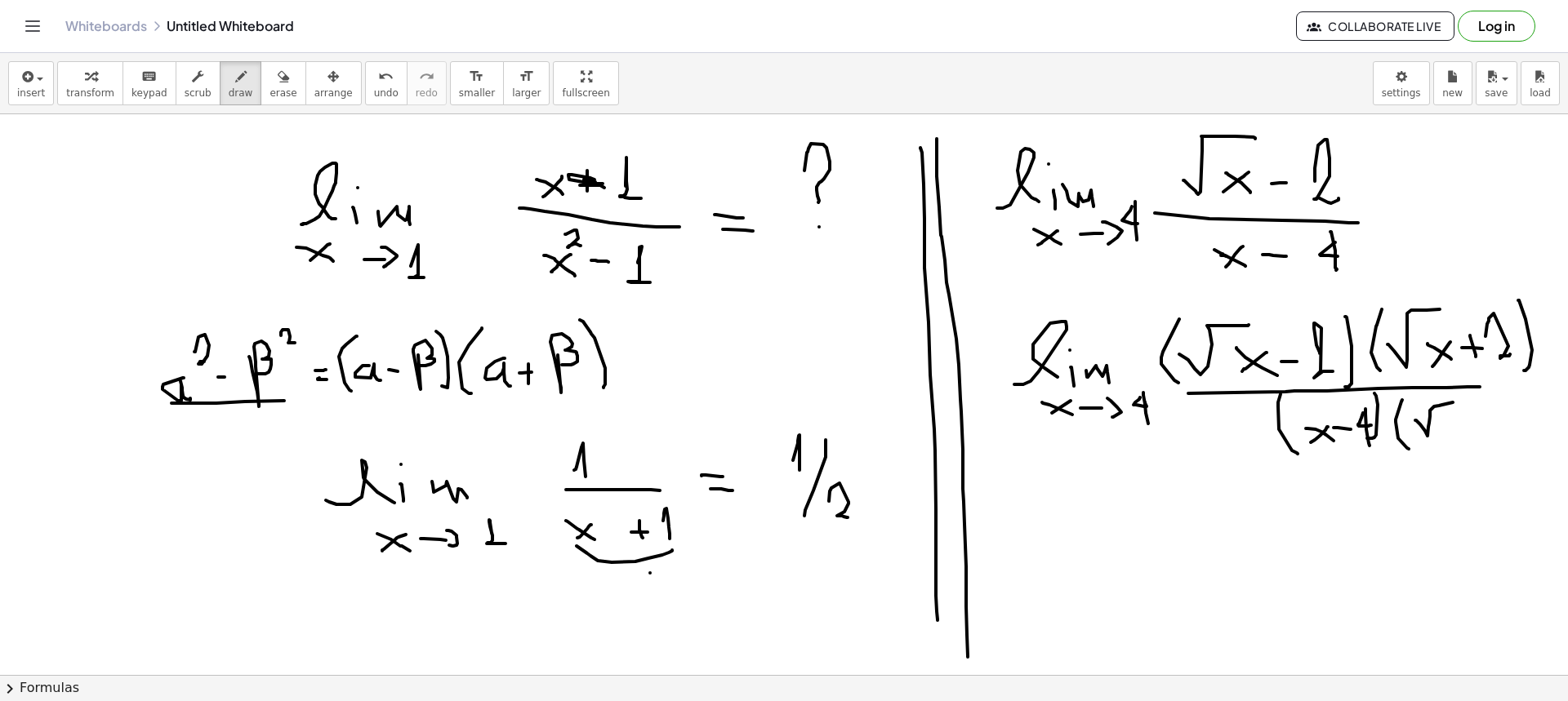
click at [1045, 403] on div at bounding box center [784, 675] width 1568 height 1122
click at [1045, 432] on div at bounding box center [784, 675] width 1568 height 1122
click at [1045, 433] on div at bounding box center [784, 675] width 1568 height 1122
click at [1045, 422] on div at bounding box center [784, 675] width 1568 height 1122
click at [1045, 432] on div at bounding box center [784, 675] width 1568 height 1122
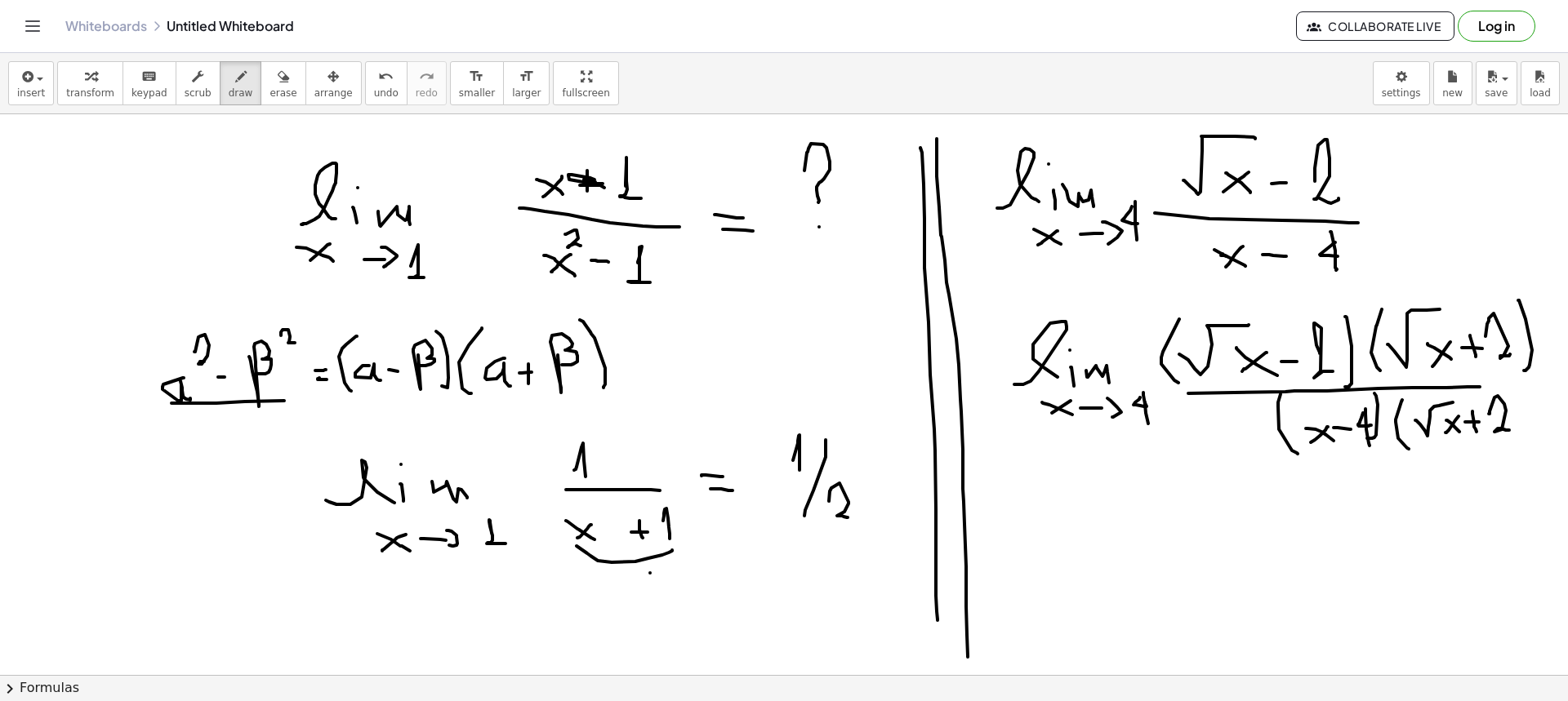
click at [1045, 423] on div at bounding box center [784, 675] width 1568 height 1122
click at [1045, 448] on div at bounding box center [784, 675] width 1568 height 1122
click at [1045, 356] on div at bounding box center [784, 675] width 1568 height 1122
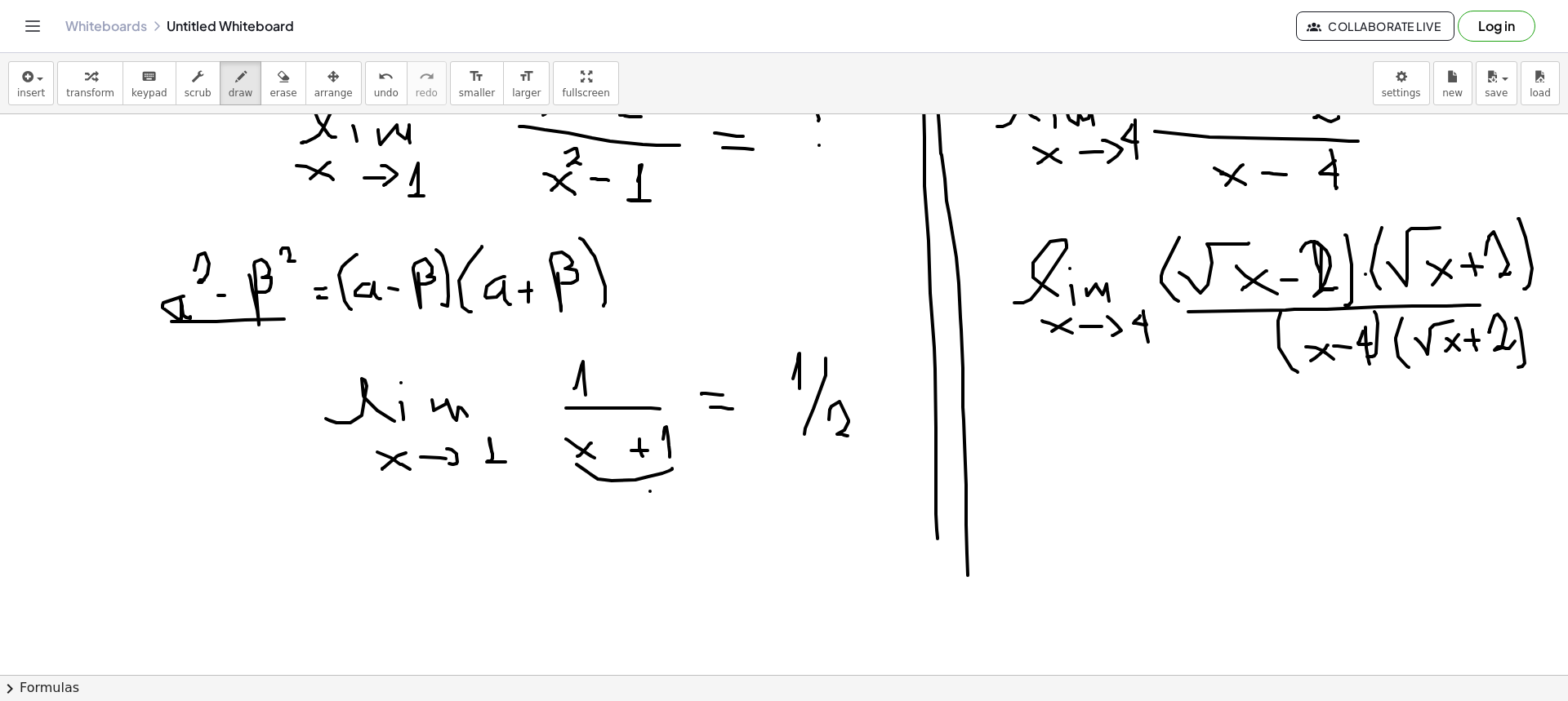
click at [1045, 288] on div at bounding box center [784, 594] width 1568 height 1122
click at [325, 343] on div at bounding box center [784, 594] width 1568 height 1122
click at [322, 322] on div at bounding box center [784, 594] width 1568 height 1122
click at [1045, 448] on div at bounding box center [784, 594] width 1568 height 1122
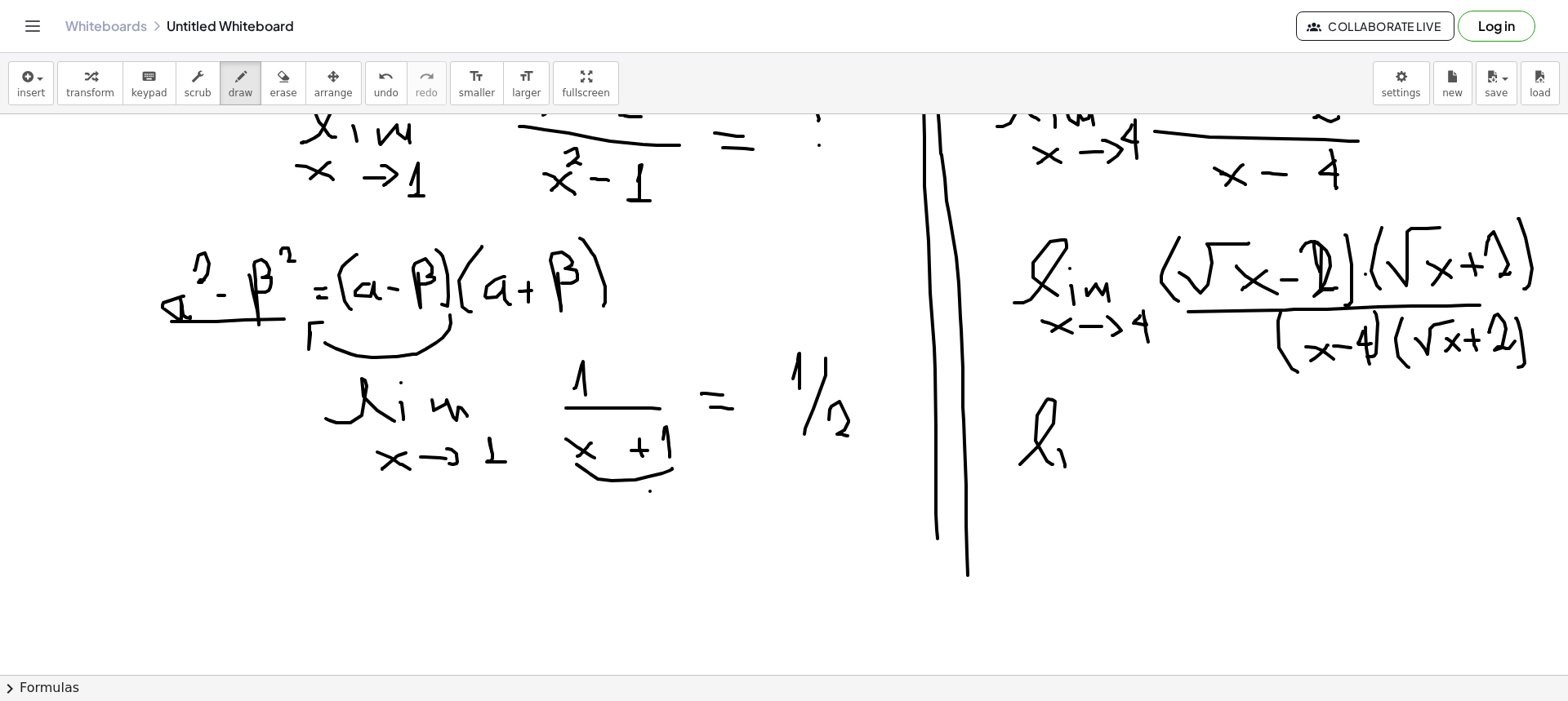
click at [1045, 437] on div at bounding box center [784, 594] width 1568 height 1122
click at [1045, 448] on div at bounding box center [784, 594] width 1568 height 1122
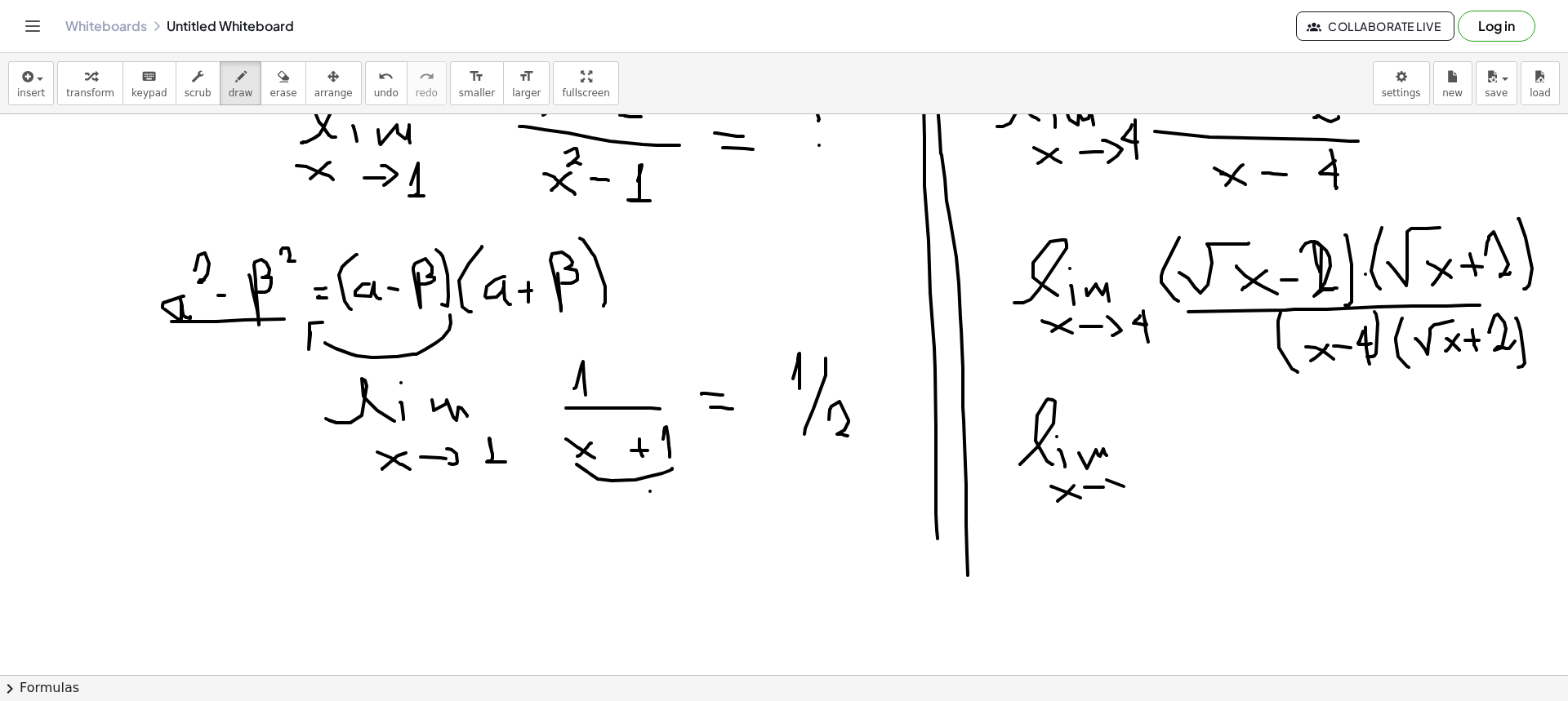
click at [1045, 448] on div at bounding box center [784, 594] width 1568 height 1122
click at [1045, 433] on div at bounding box center [784, 594] width 1568 height 1122
click at [1045, 421] on div at bounding box center [784, 594] width 1568 height 1122
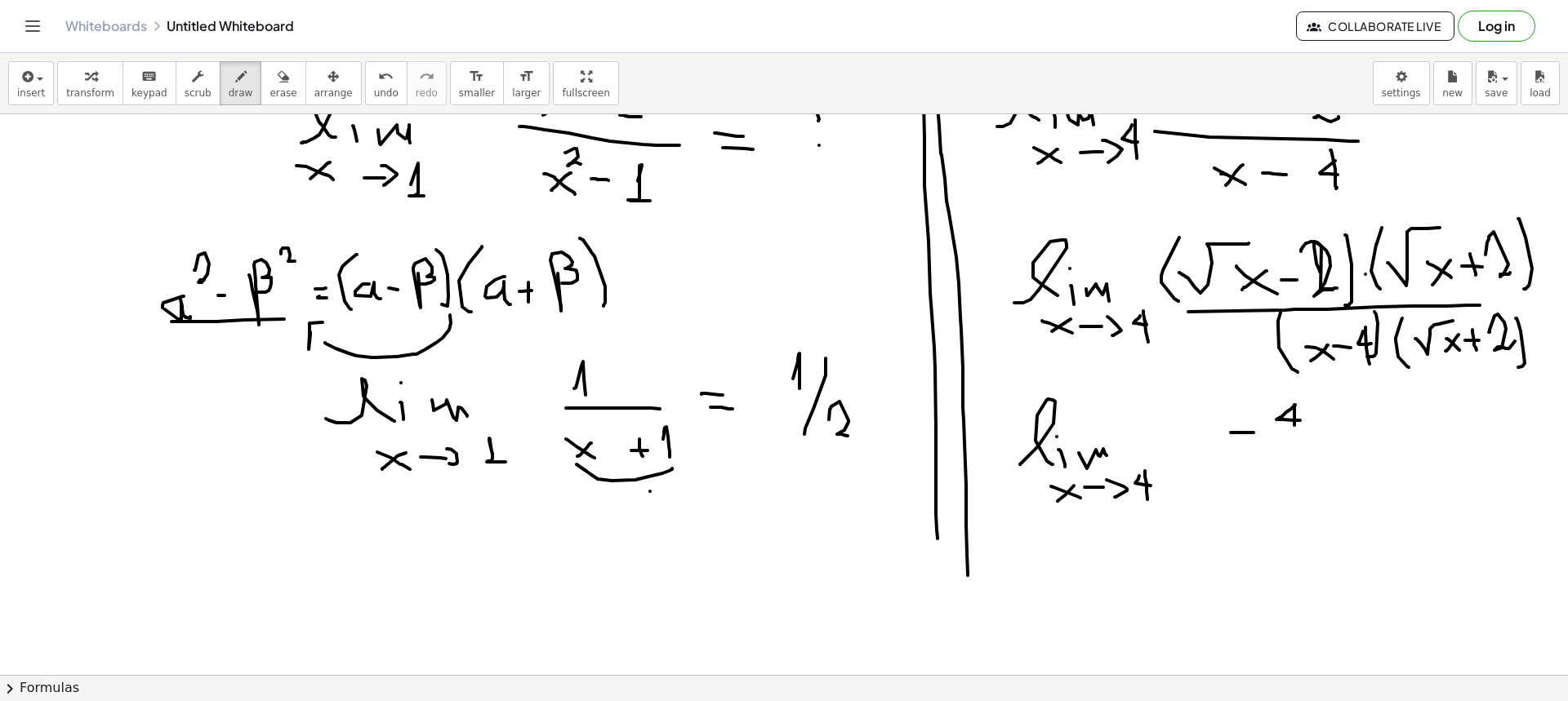
click at [1045, 435] on div at bounding box center [784, 594] width 1568 height 1122
click at [1045, 439] on div at bounding box center [784, 594] width 1568 height 1122
click at [1045, 443] on div at bounding box center [784, 594] width 1568 height 1122
click at [1045, 448] on div at bounding box center [784, 594] width 1568 height 1122
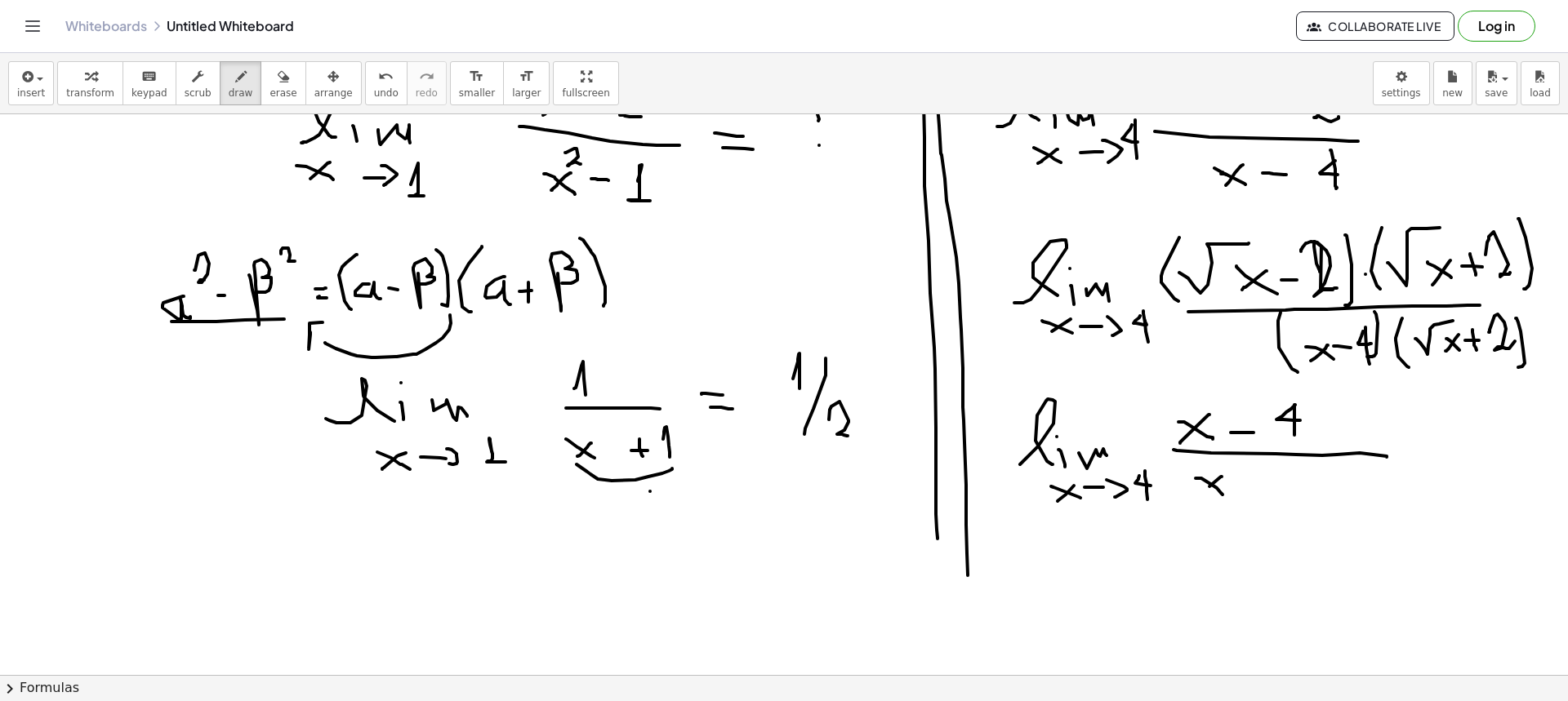
click at [1045, 448] on div at bounding box center [784, 594] width 1568 height 1122
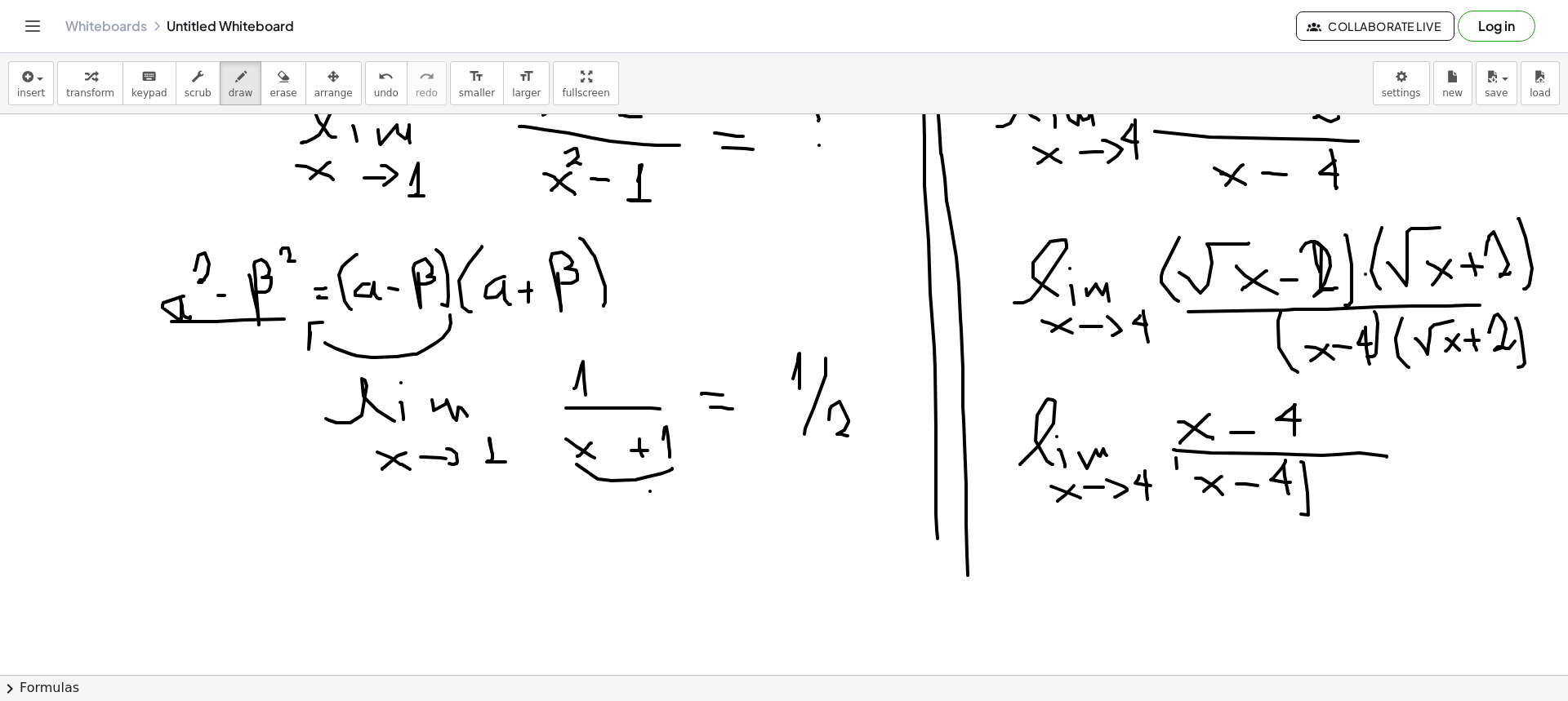
click at [1045, 448] on div at bounding box center [784, 594] width 1568 height 1122
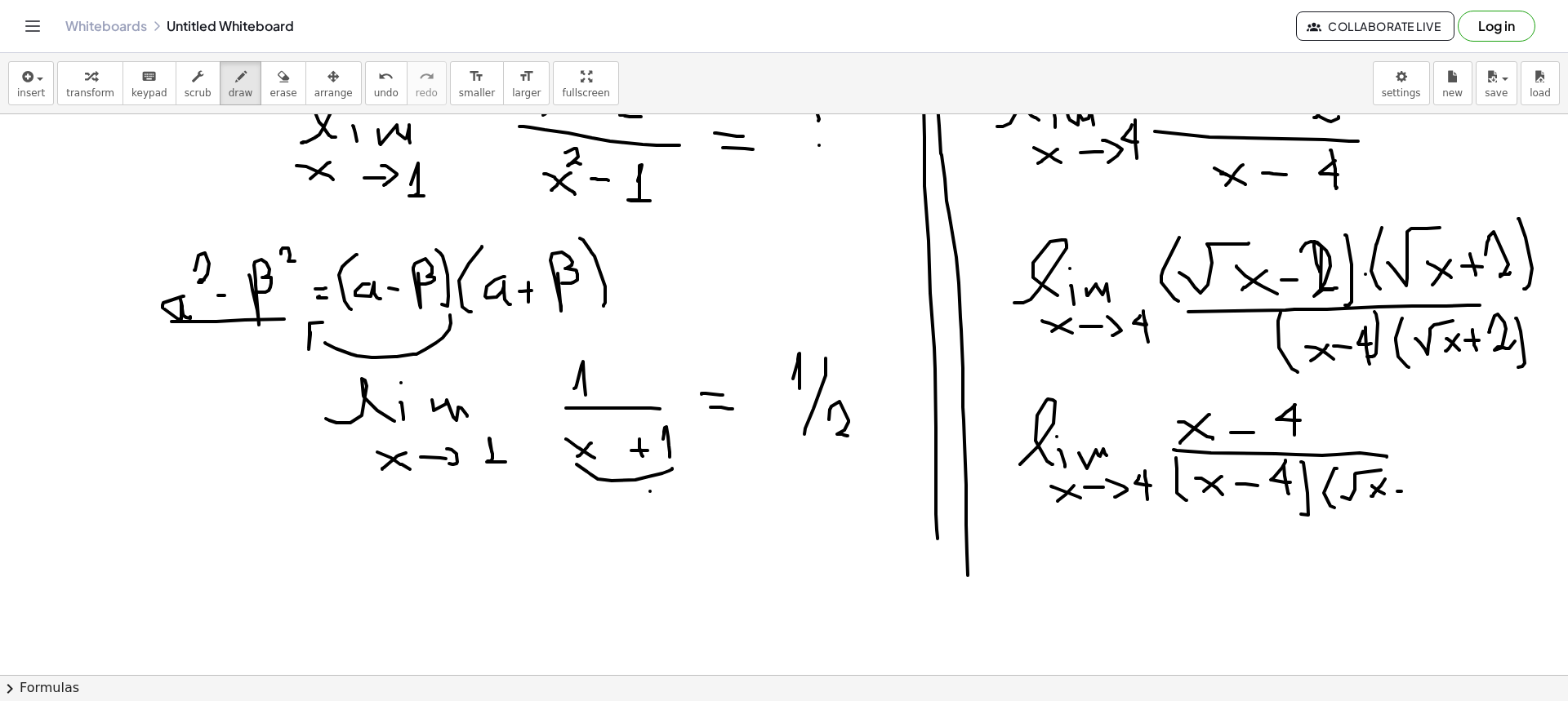
click at [1045, 448] on div at bounding box center [784, 594] width 1568 height 1122
click at [1045, 442] on div at bounding box center [784, 594] width 1568 height 1122
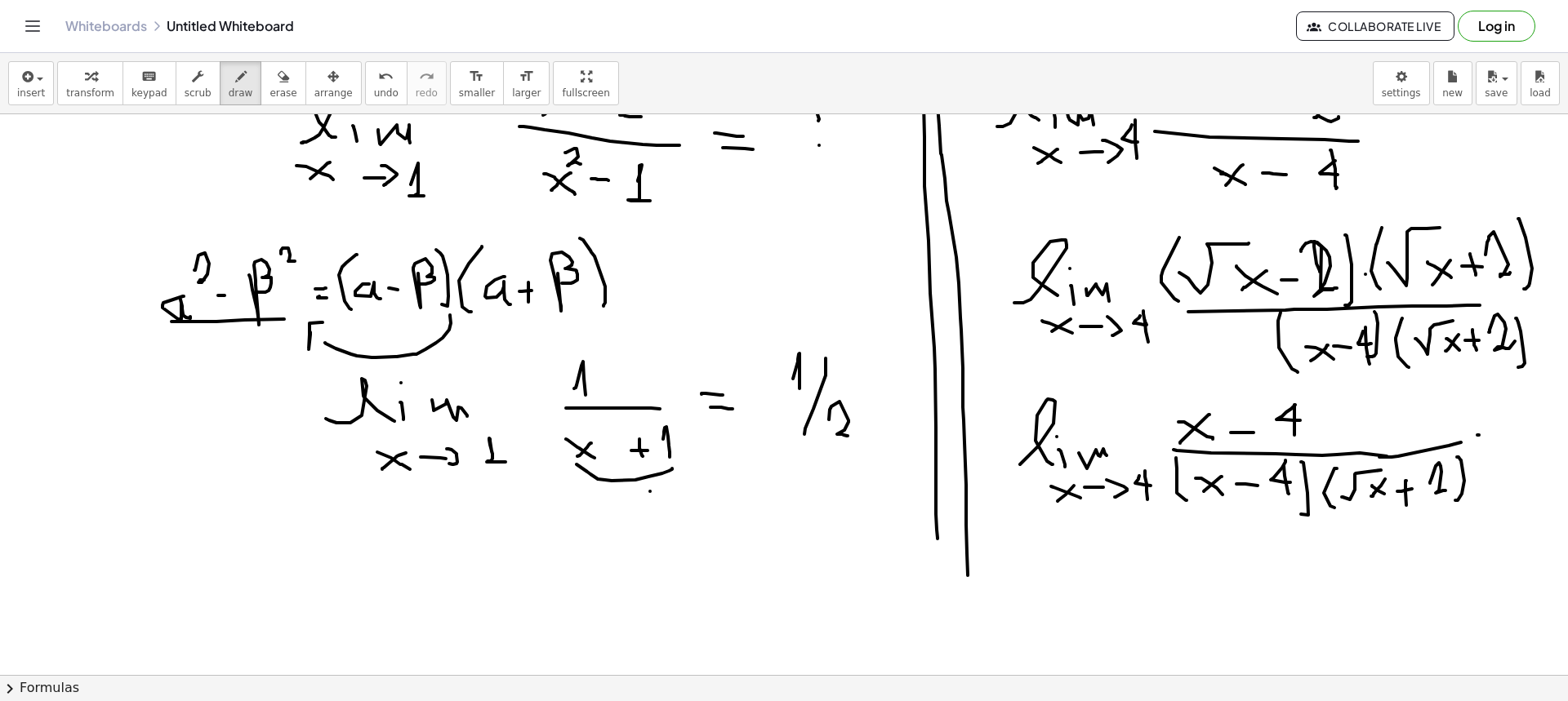
click at [1045, 434] on div at bounding box center [784, 594] width 1568 height 1122
click at [1045, 442] on div at bounding box center [784, 594] width 1568 height 1122
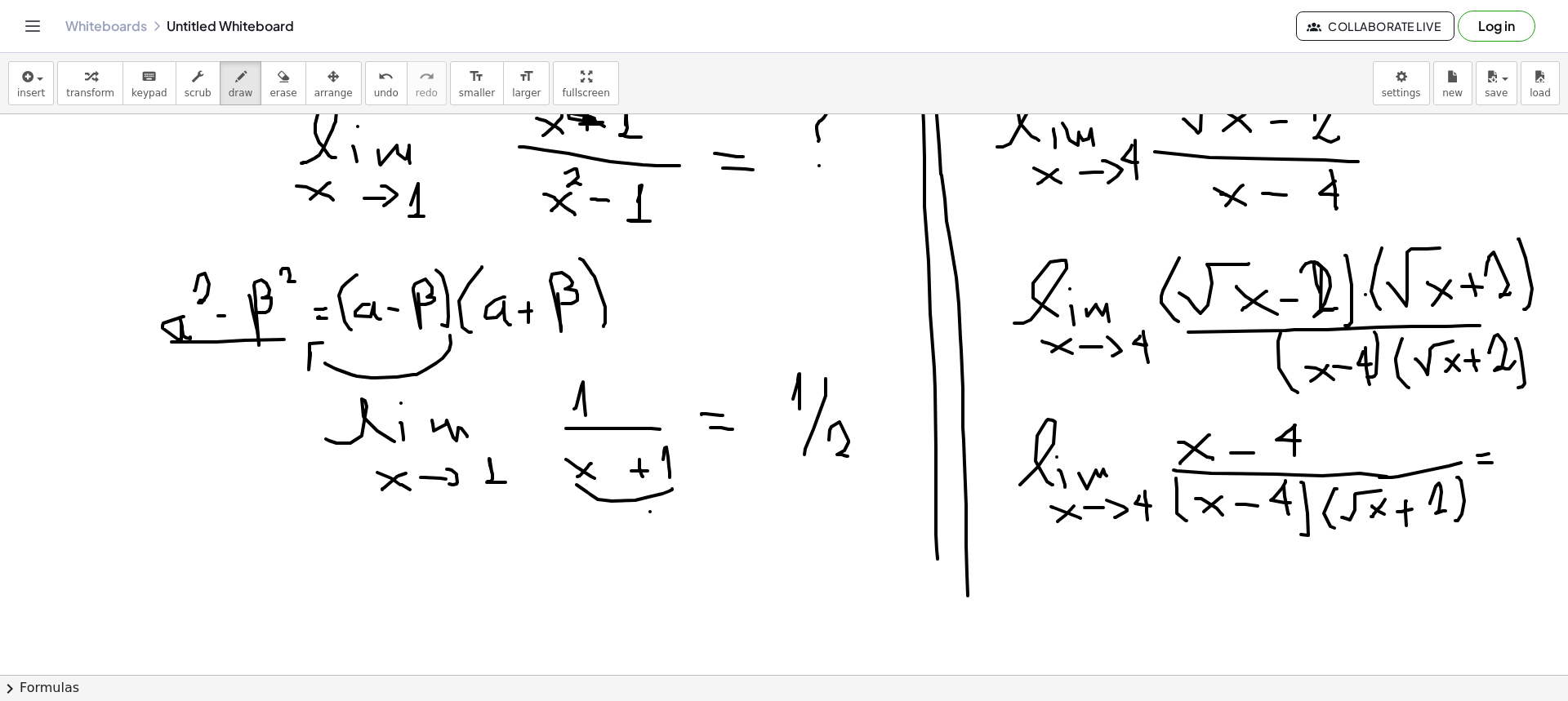
scroll to position [0, 0]
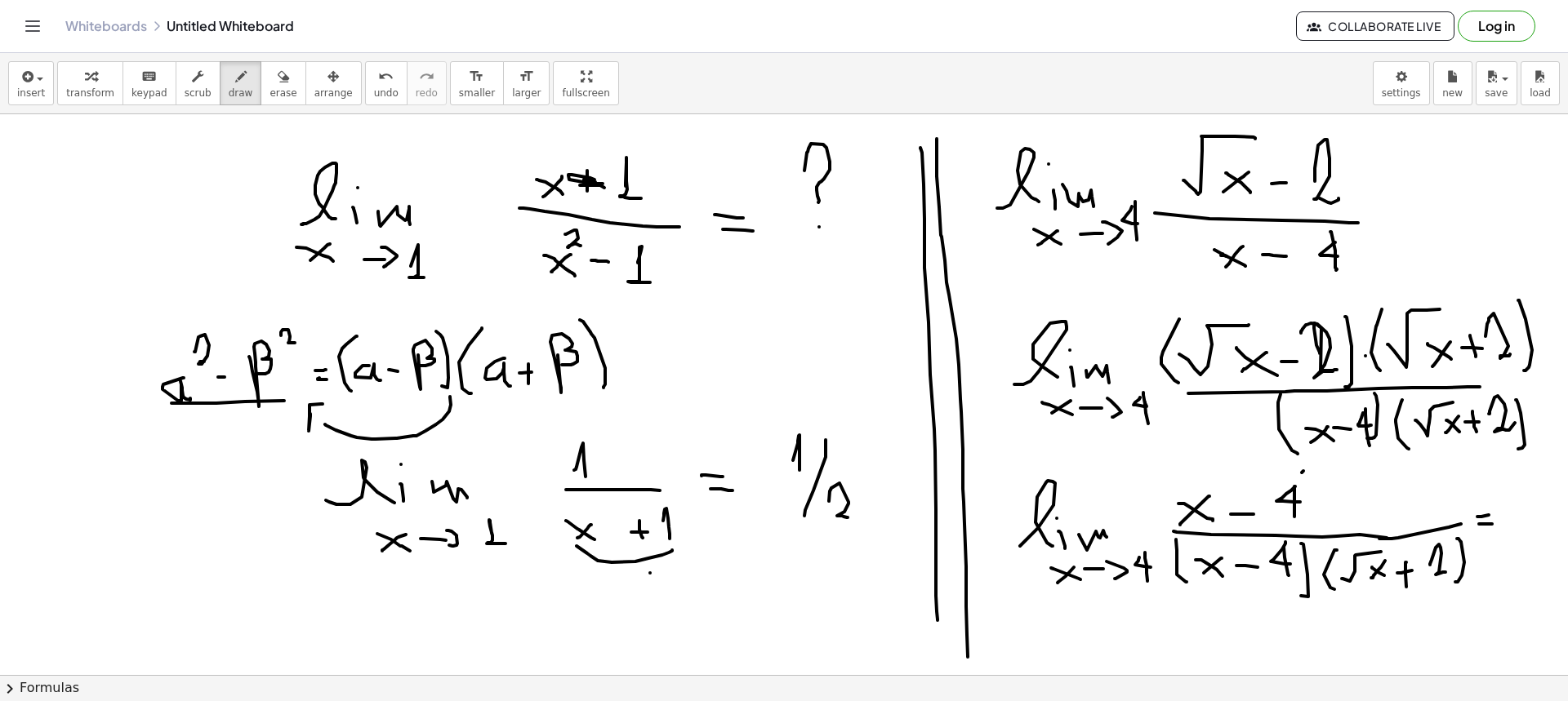
click at [1045, 448] on div at bounding box center [784, 675] width 1568 height 1122
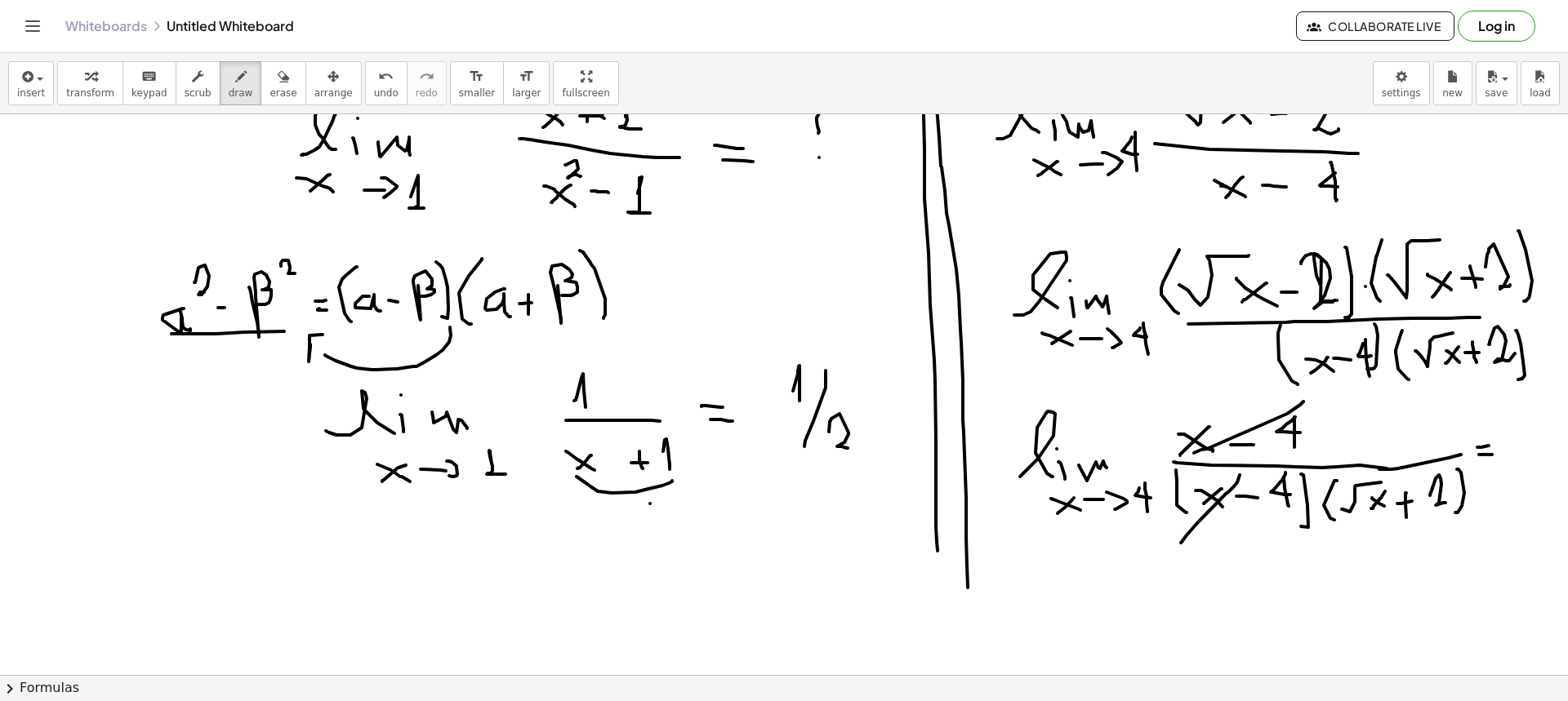
scroll to position [163, 0]
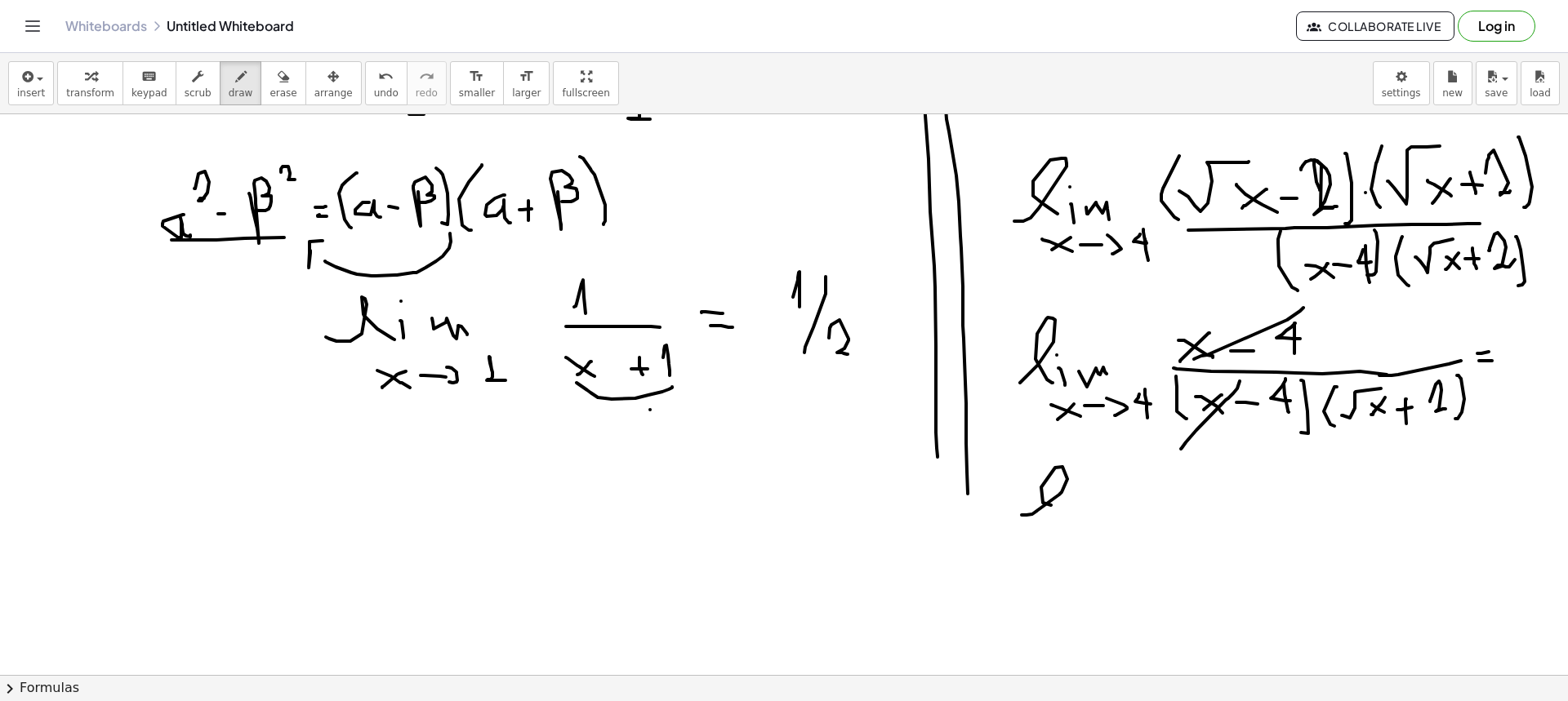
click at [1045, 448] on div at bounding box center [784, 512] width 1568 height 1122
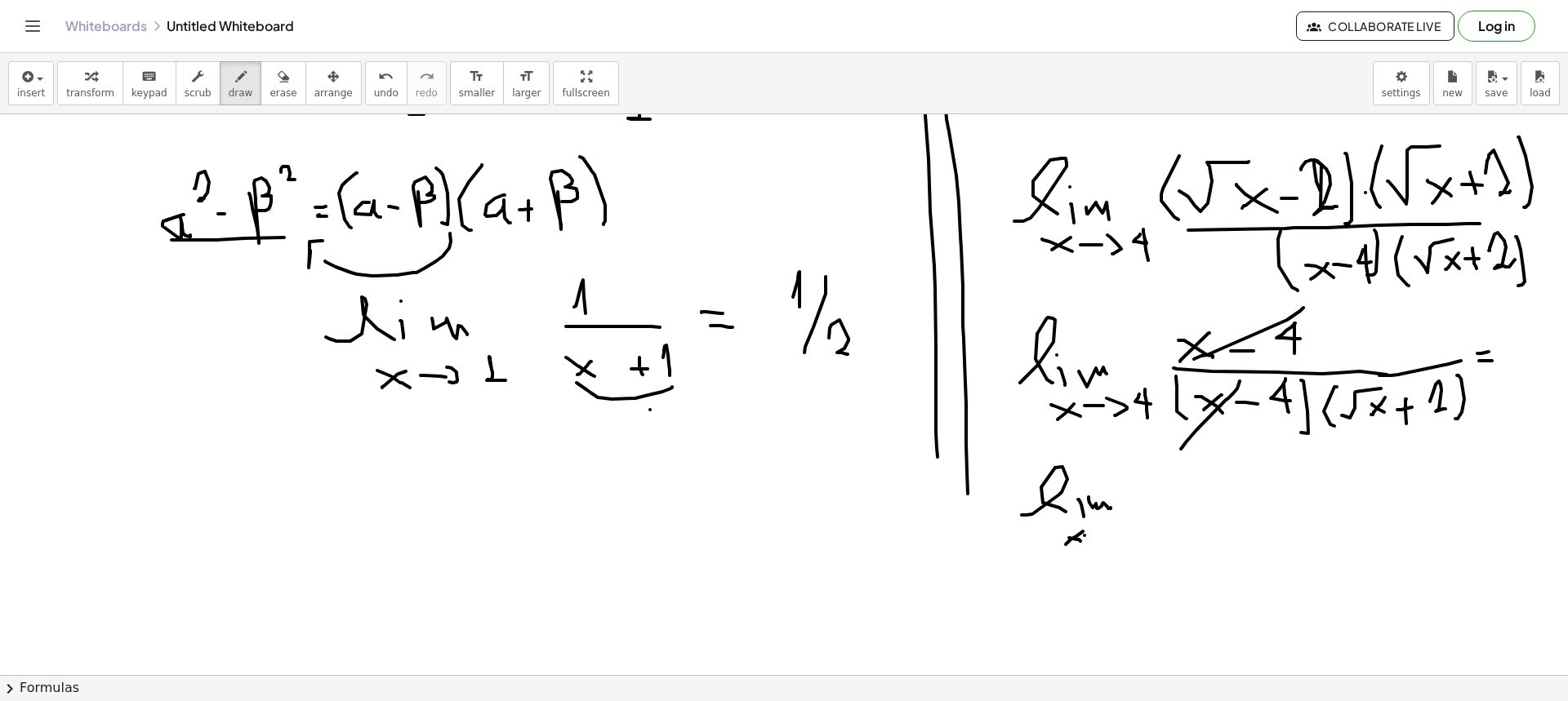
click at [1045, 448] on div at bounding box center [784, 512] width 1568 height 1122
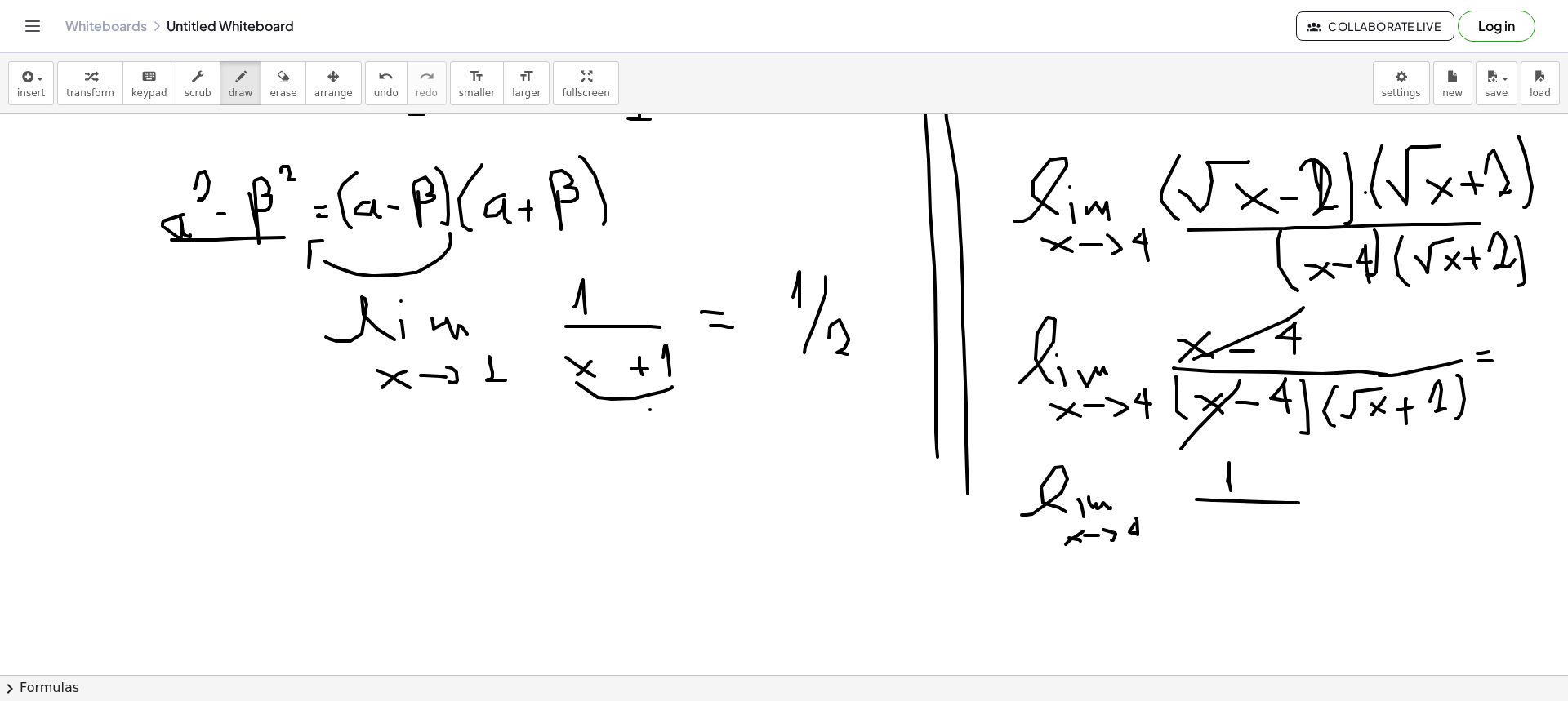
click at [1045, 448] on div at bounding box center [784, 512] width 1568 height 1122
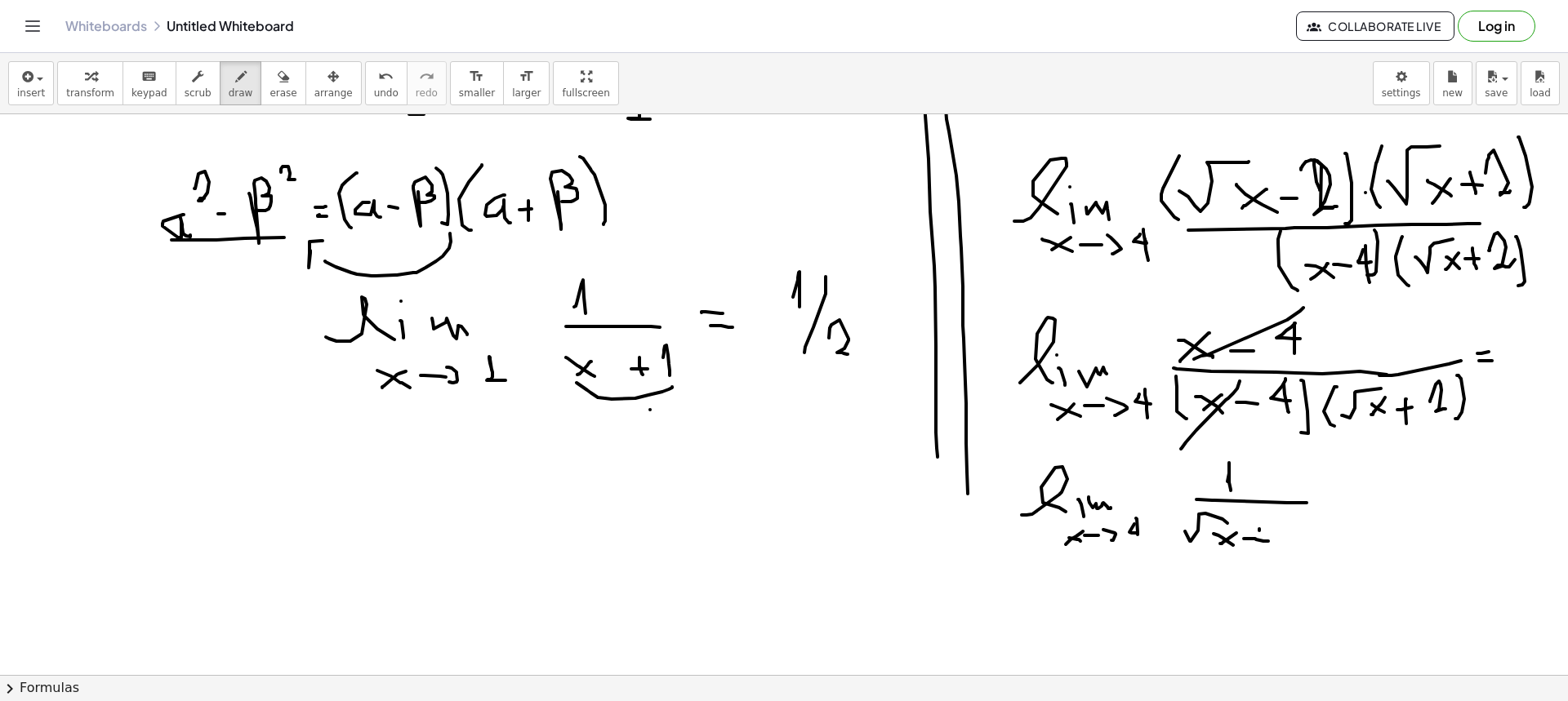
click at [1045, 448] on div at bounding box center [784, 512] width 1568 height 1122
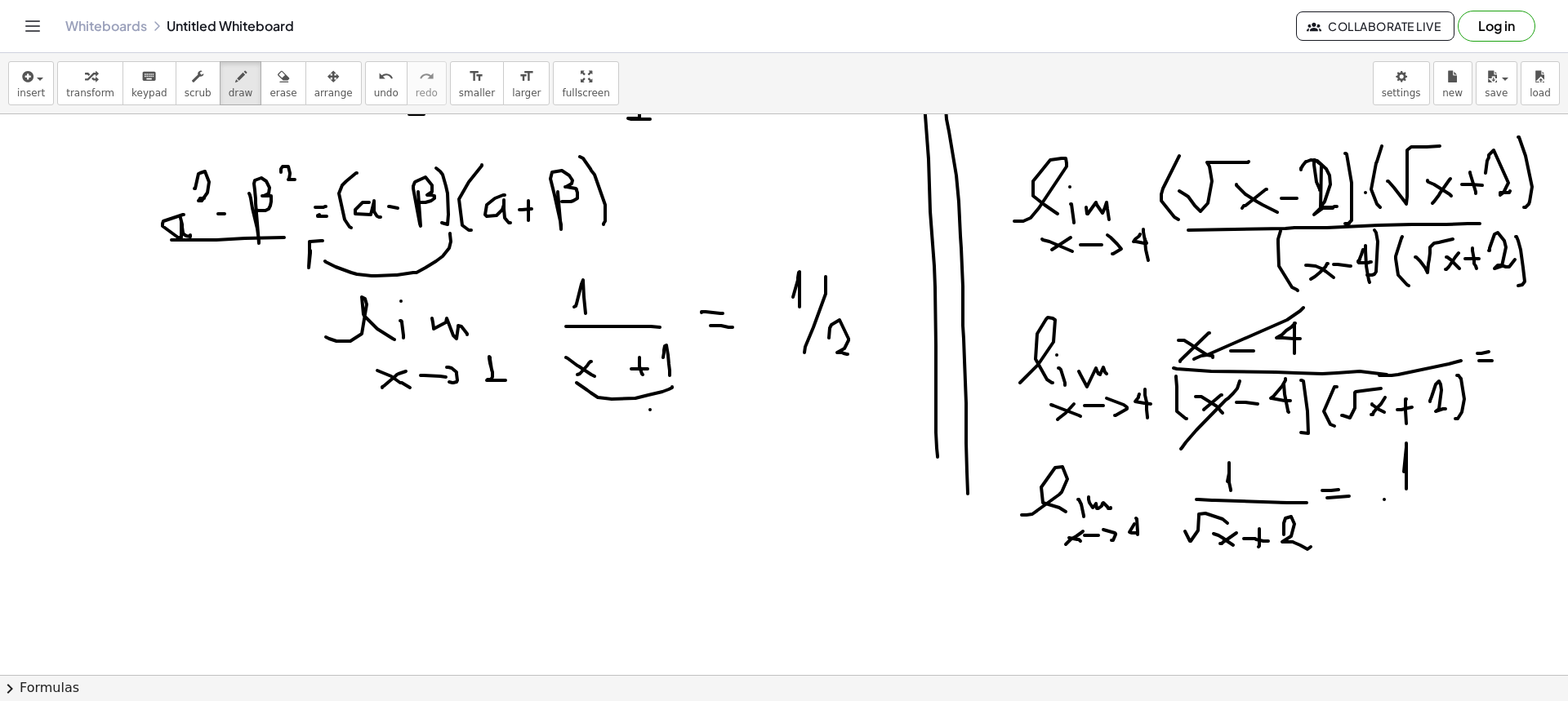
click at [1045, 448] on div at bounding box center [784, 512] width 1568 height 1122
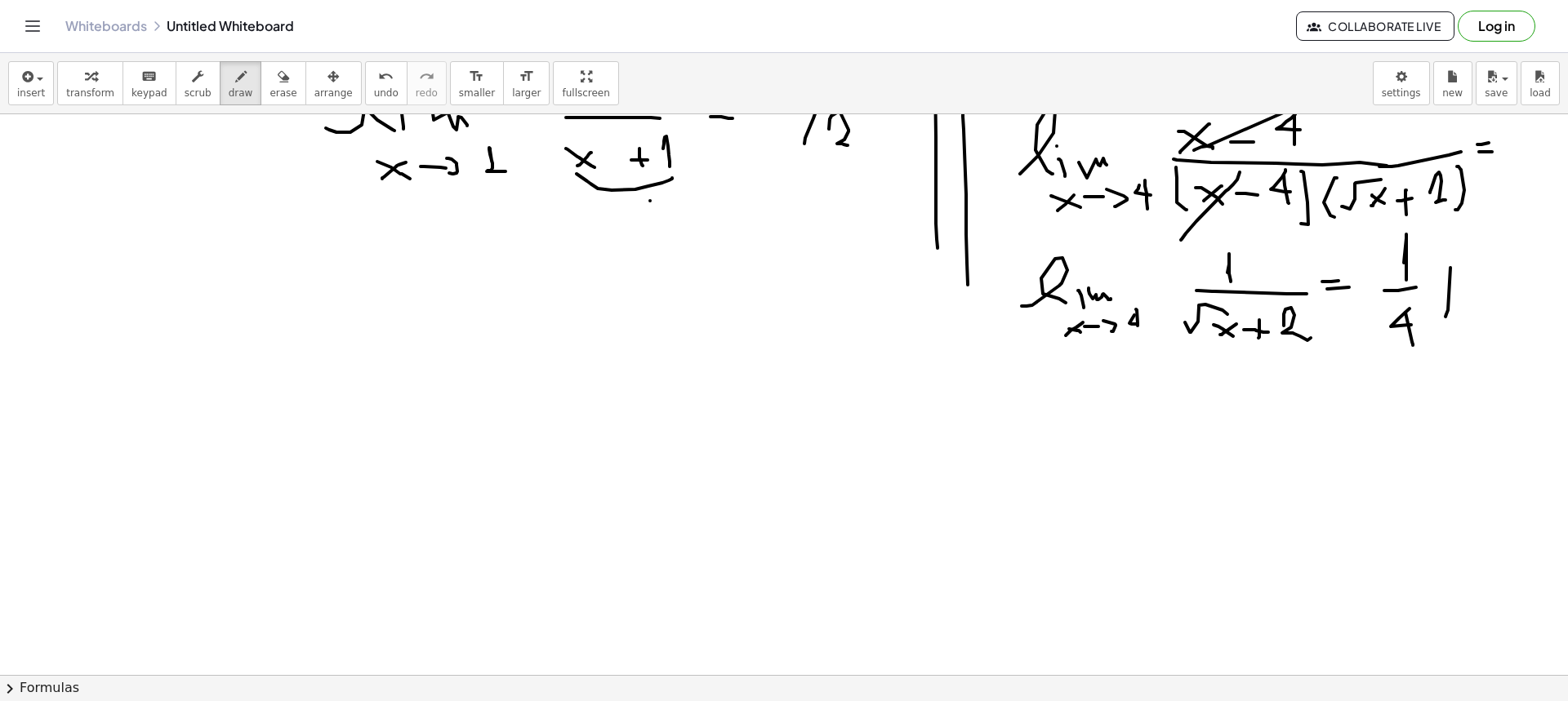
scroll to position [408, 0]
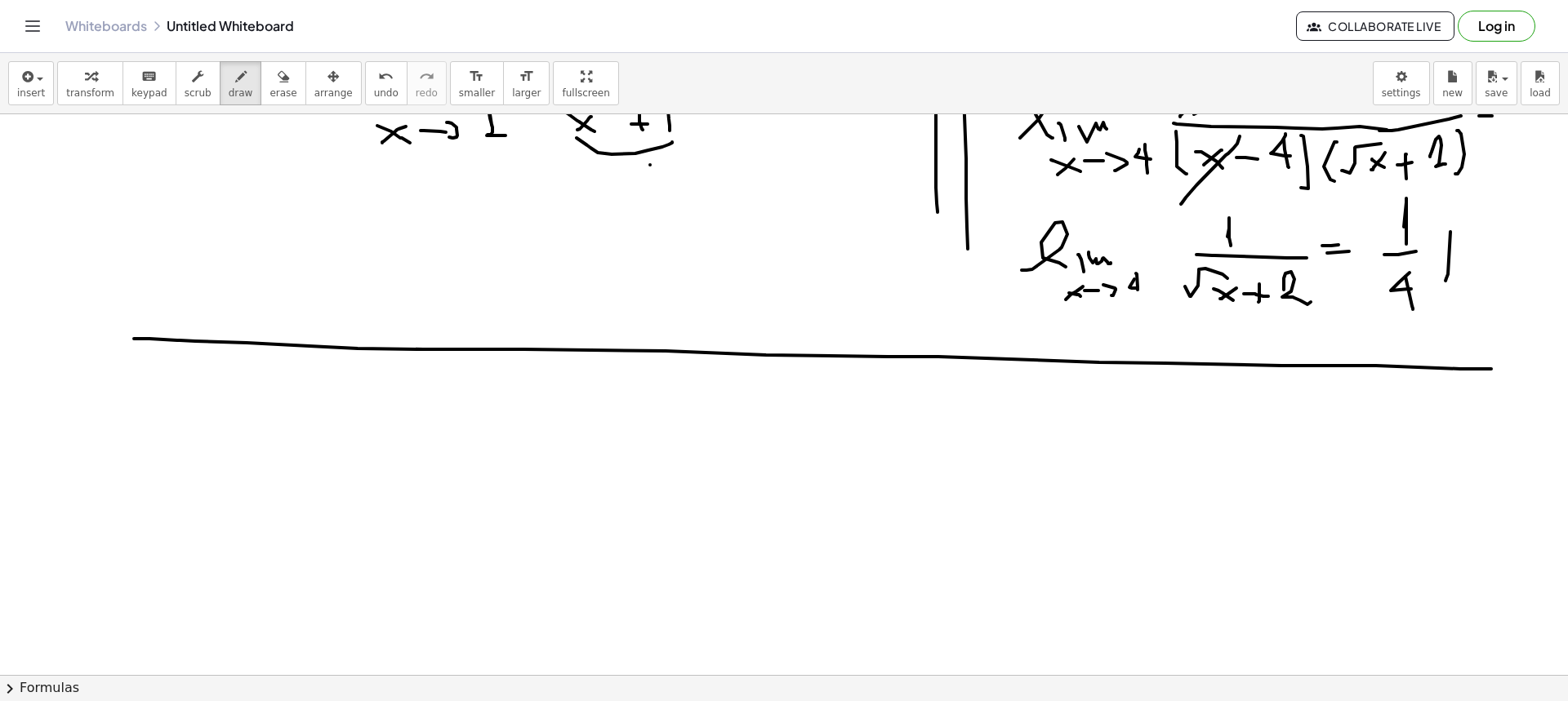
click at [1045, 369] on div at bounding box center [784, 267] width 1568 height 1122
click at [290, 435] on div at bounding box center [784, 267] width 1568 height 1122
click at [310, 438] on div at bounding box center [784, 267] width 1568 height 1122
click at [302, 391] on div at bounding box center [784, 267] width 1568 height 1122
click at [359, 430] on div at bounding box center [784, 267] width 1568 height 1122
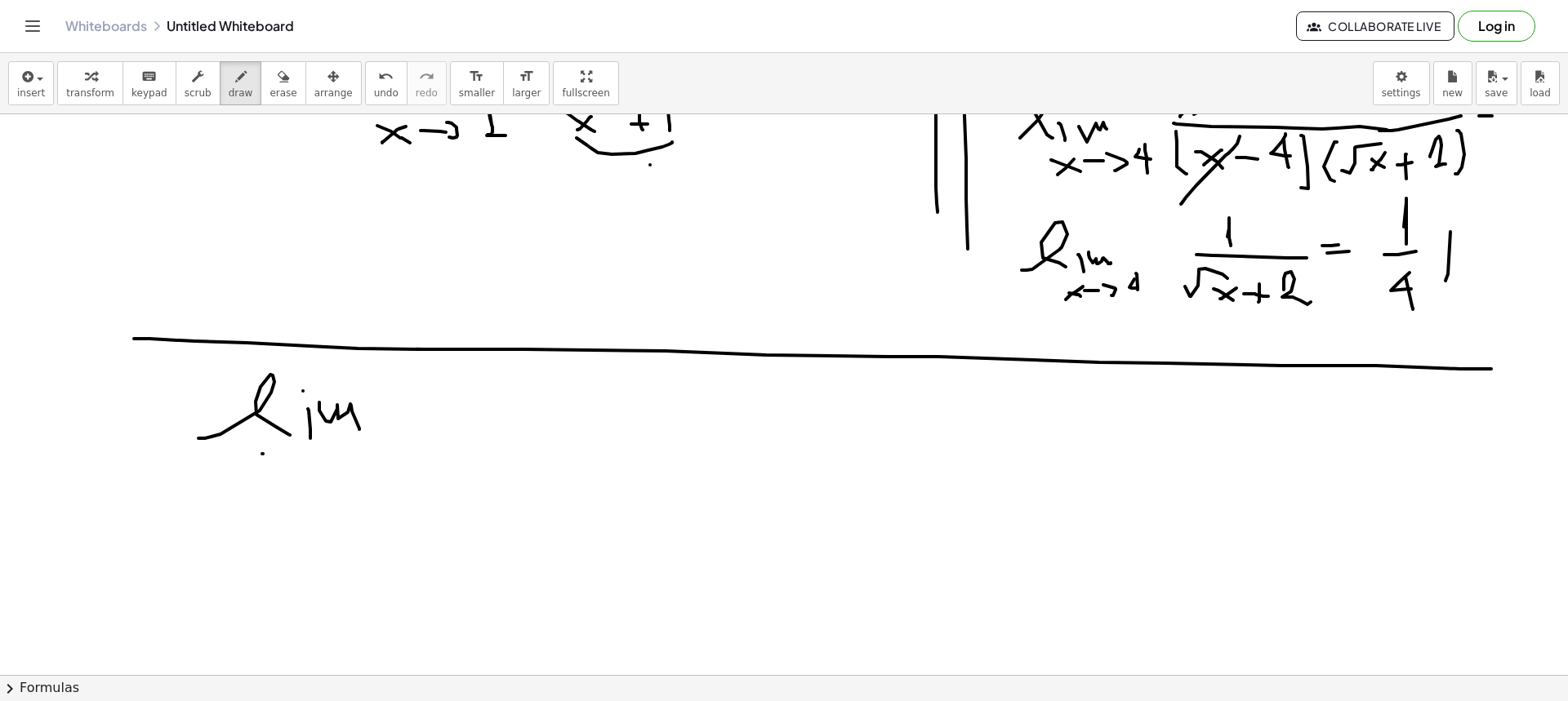
click at [301, 448] on div at bounding box center [784, 267] width 1568 height 1122
click at [277, 448] on div at bounding box center [784, 267] width 1568 height 1122
click at [331, 448] on div at bounding box center [784, 267] width 1568 height 1122
click at [342, 448] on div at bounding box center [784, 267] width 1568 height 1122
click at [328, 448] on div at bounding box center [784, 267] width 1568 height 1122
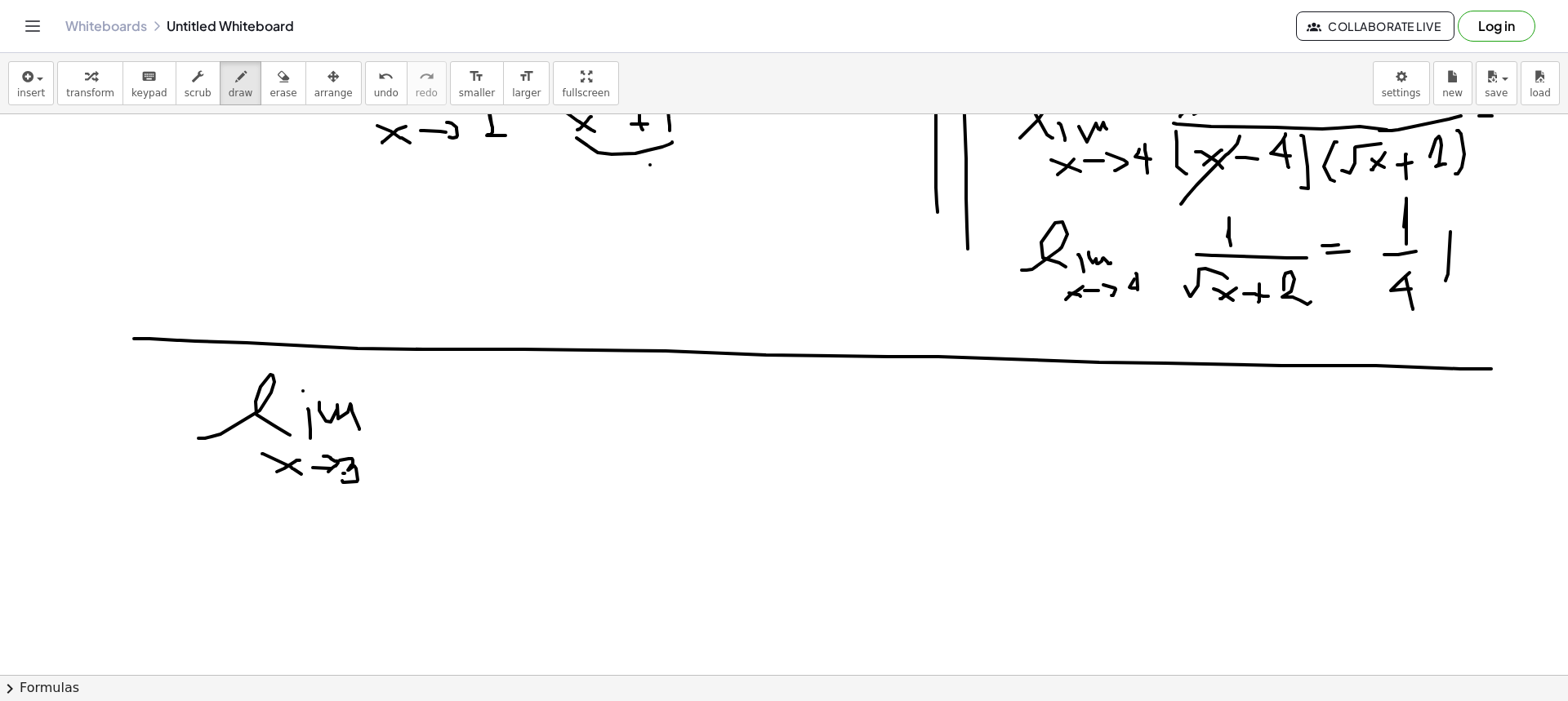
click at [347, 448] on div at bounding box center [784, 267] width 1568 height 1122
click at [504, 412] on div at bounding box center [784, 267] width 1568 height 1122
click at [474, 408] on div at bounding box center [784, 267] width 1568 height 1122
click at [530, 386] on div at bounding box center [784, 267] width 1568 height 1122
click at [567, 402] on div at bounding box center [784, 267] width 1568 height 1122
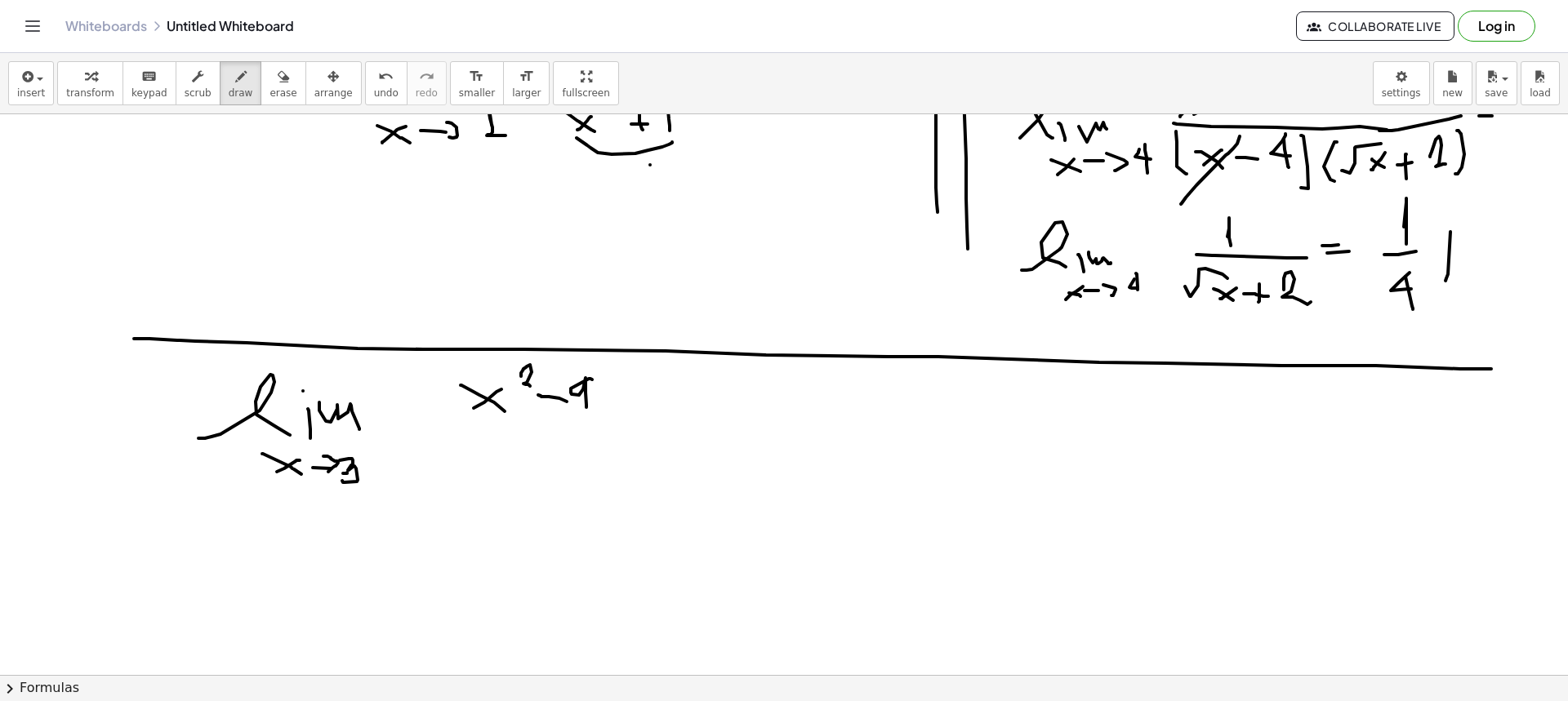
click at [572, 408] on div at bounding box center [784, 267] width 1568 height 1122
click at [674, 434] on div at bounding box center [784, 267] width 1568 height 1122
click at [503, 448] on div at bounding box center [784, 267] width 1568 height 1122
click at [475, 448] on div at bounding box center [784, 267] width 1568 height 1122
click at [535, 448] on div at bounding box center [784, 267] width 1568 height 1122
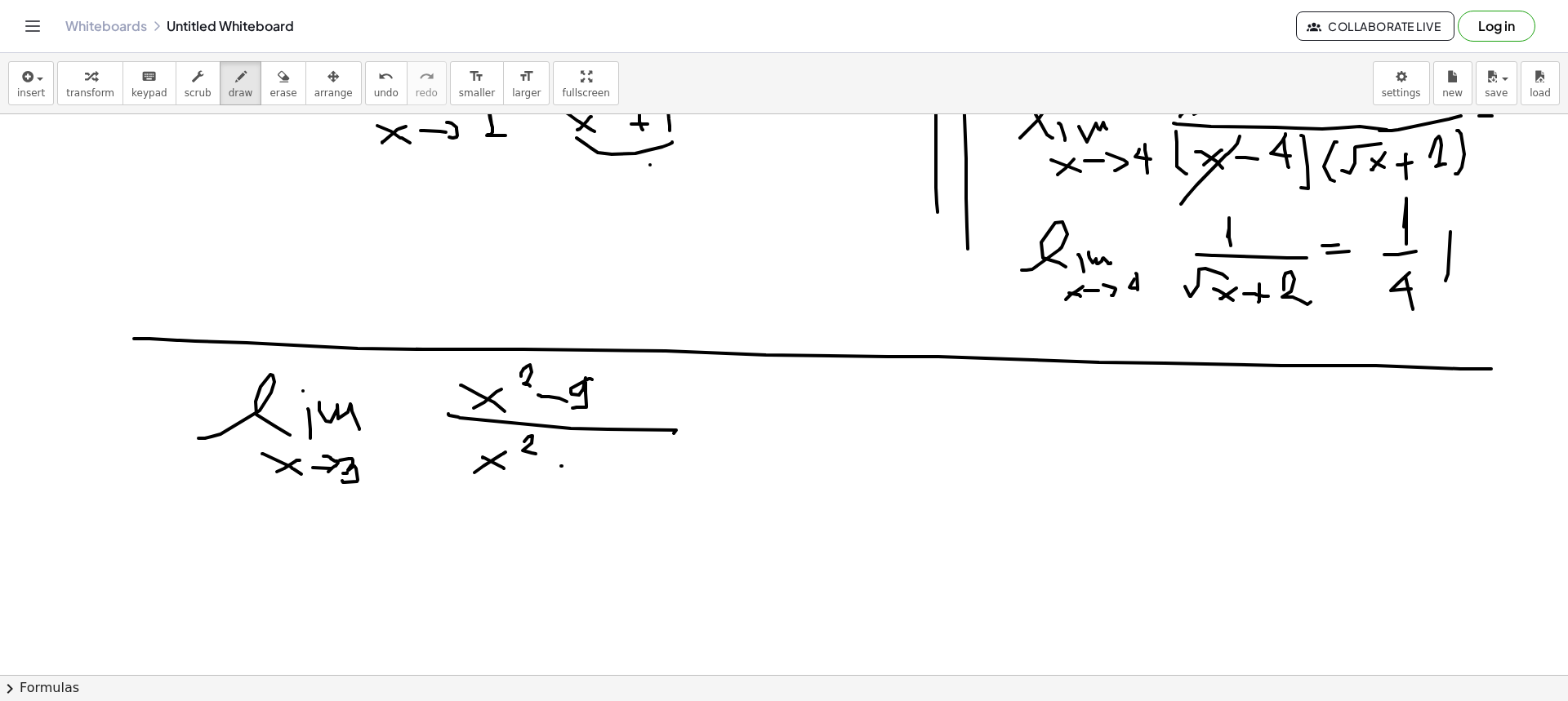
click at [578, 448] on div at bounding box center [784, 267] width 1568 height 1122
click at [571, 448] on div at bounding box center [784, 267] width 1568 height 1122
click at [625, 448] on div at bounding box center [784, 267] width 1568 height 1122
click at [662, 448] on div at bounding box center [784, 267] width 1568 height 1122
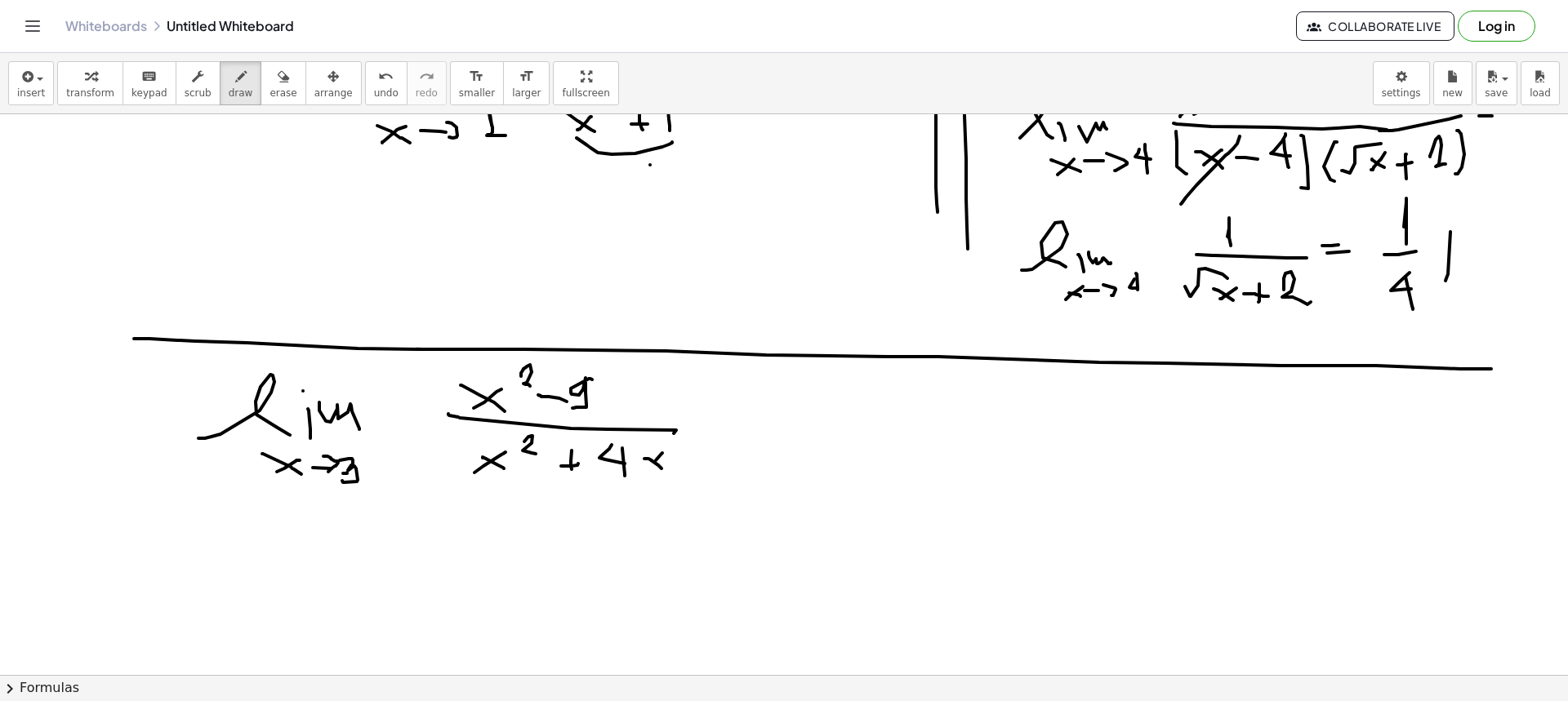
click at [646, 448] on div at bounding box center [784, 267] width 1568 height 1122
click at [705, 448] on div at bounding box center [784, 267] width 1568 height 1122
click at [699, 448] on div at bounding box center [784, 267] width 1568 height 1122
click at [718, 448] on div at bounding box center [784, 267] width 1568 height 1122
click at [795, 431] on div at bounding box center [784, 267] width 1568 height 1122
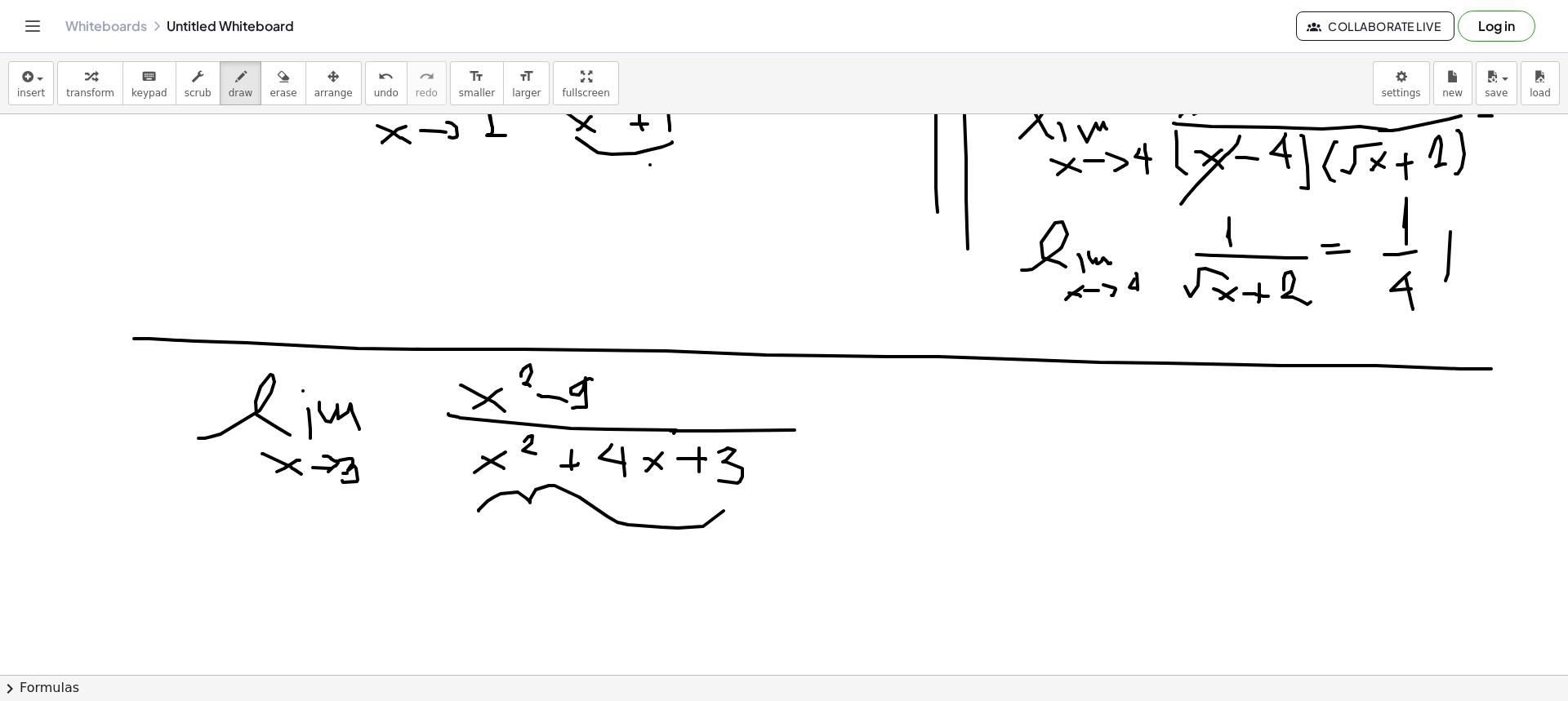
click at [724, 448] on div at bounding box center [784, 267] width 1568 height 1122
drag, startPoint x: 585, startPoint y: 362, endPoint x: 594, endPoint y: 421, distance: 59.7
click at [592, 421] on div at bounding box center [784, 267] width 1568 height 1122
drag, startPoint x: 798, startPoint y: 419, endPoint x: 818, endPoint y: 417, distance: 20.1
click at [818, 417] on div at bounding box center [784, 267] width 1568 height 1122
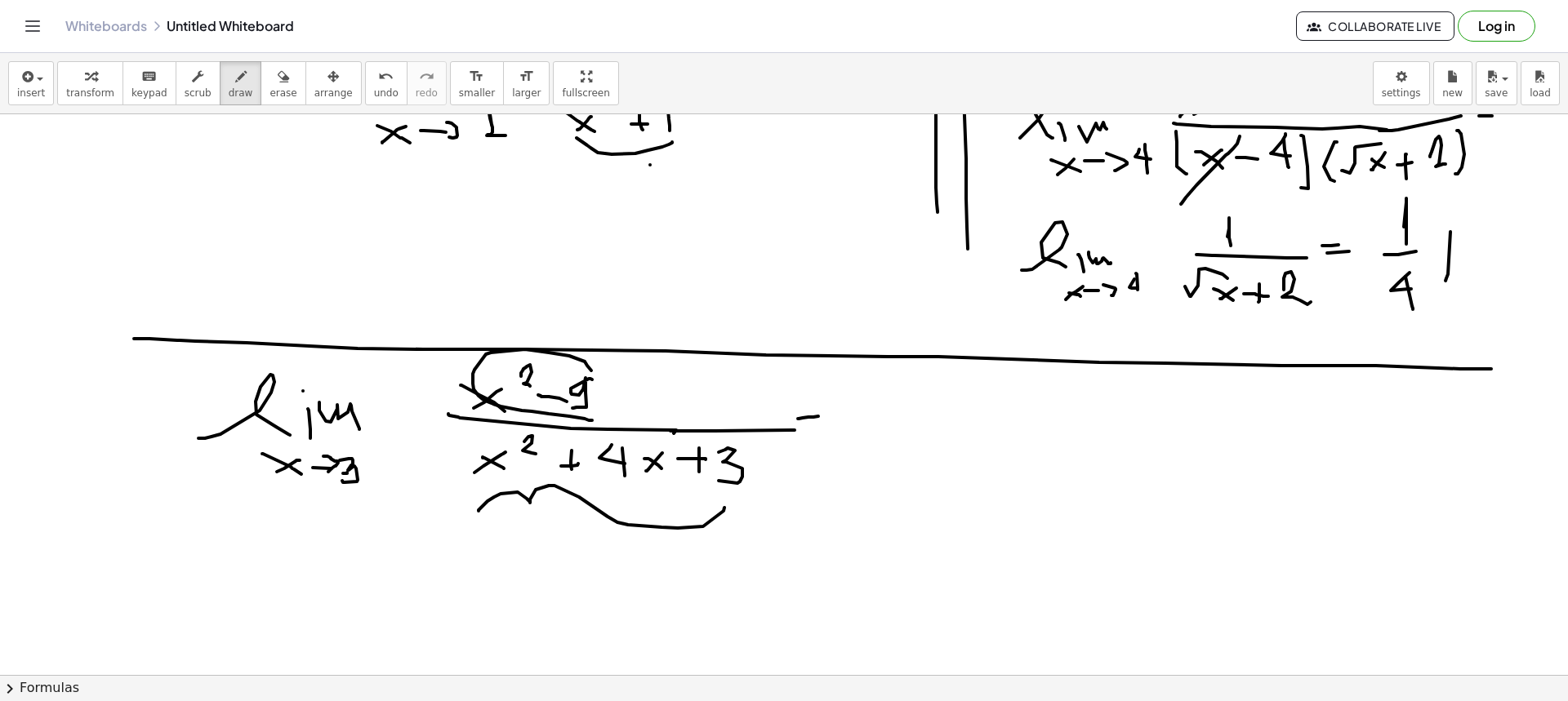
click at [834, 436] on div at bounding box center [784, 267] width 1568 height 1122
click at [490, 448] on div at bounding box center [784, 267] width 1568 height 1122
click at [526, 448] on div at bounding box center [784, 267] width 1568 height 1122
click at [560, 448] on div at bounding box center [784, 267] width 1568 height 1122
click at [540, 448] on div at bounding box center [784, 267] width 1568 height 1122
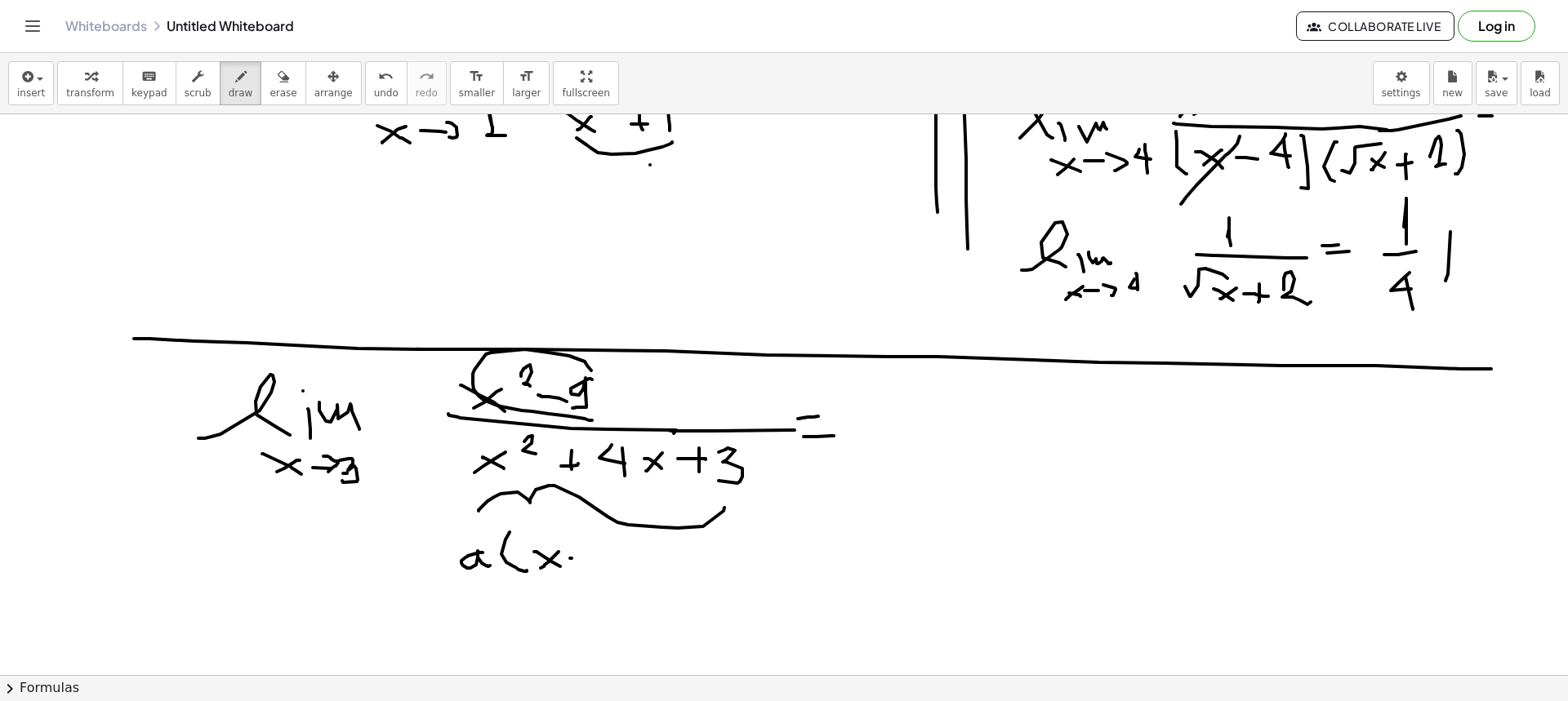
click at [594, 448] on div at bounding box center [784, 267] width 1568 height 1122
click at [626, 448] on div at bounding box center [784, 267] width 1568 height 1122
click at [610, 448] on div at bounding box center [784, 267] width 1568 height 1122
click at [638, 448] on div at bounding box center [784, 267] width 1568 height 1122
click at [654, 448] on div at bounding box center [784, 267] width 1568 height 1122
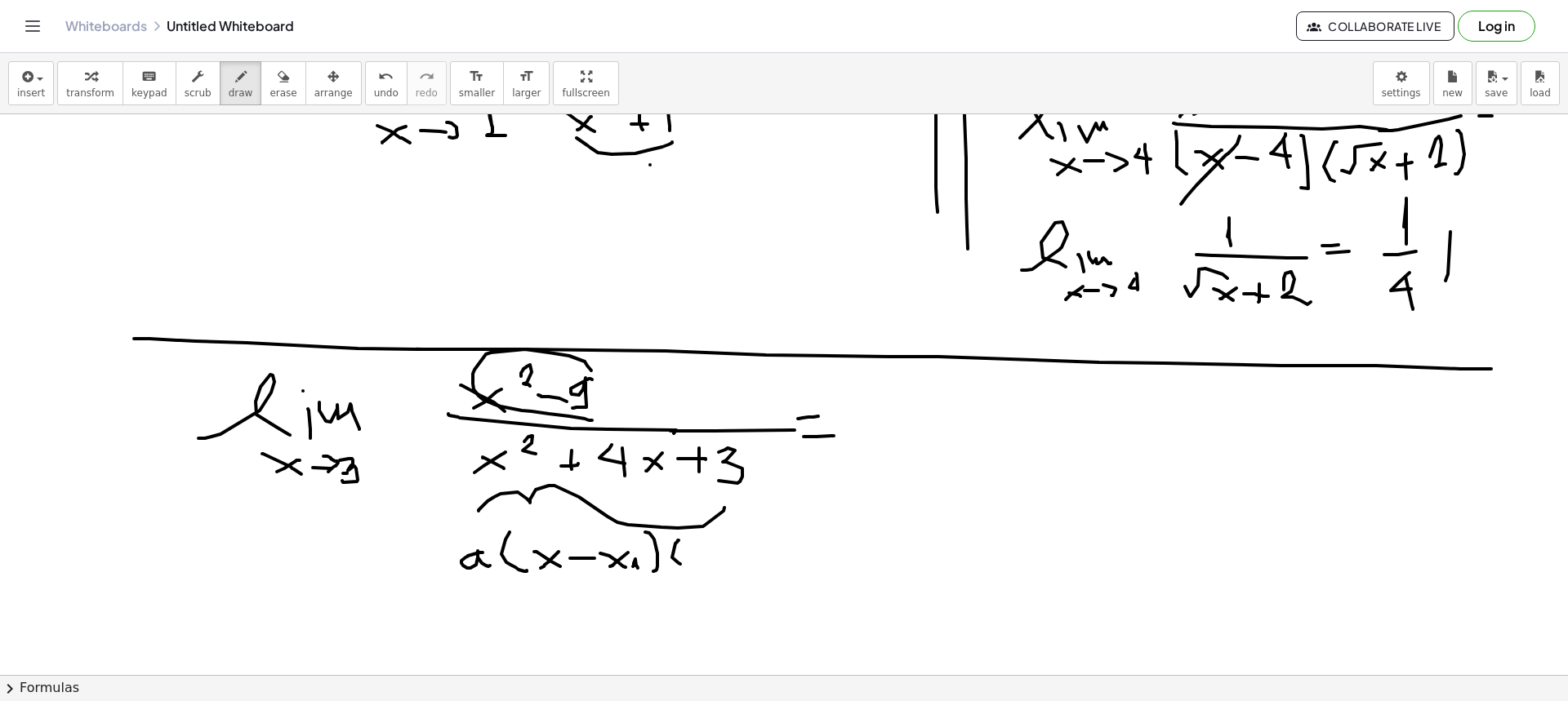
click at [682, 448] on div at bounding box center [784, 267] width 1568 height 1122
click at [725, 448] on div at bounding box center [784, 267] width 1568 height 1122
click at [707, 448] on div at bounding box center [784, 267] width 1568 height 1122
click at [743, 448] on div at bounding box center [784, 267] width 1568 height 1122
click at [769, 448] on div at bounding box center [784, 267] width 1568 height 1122
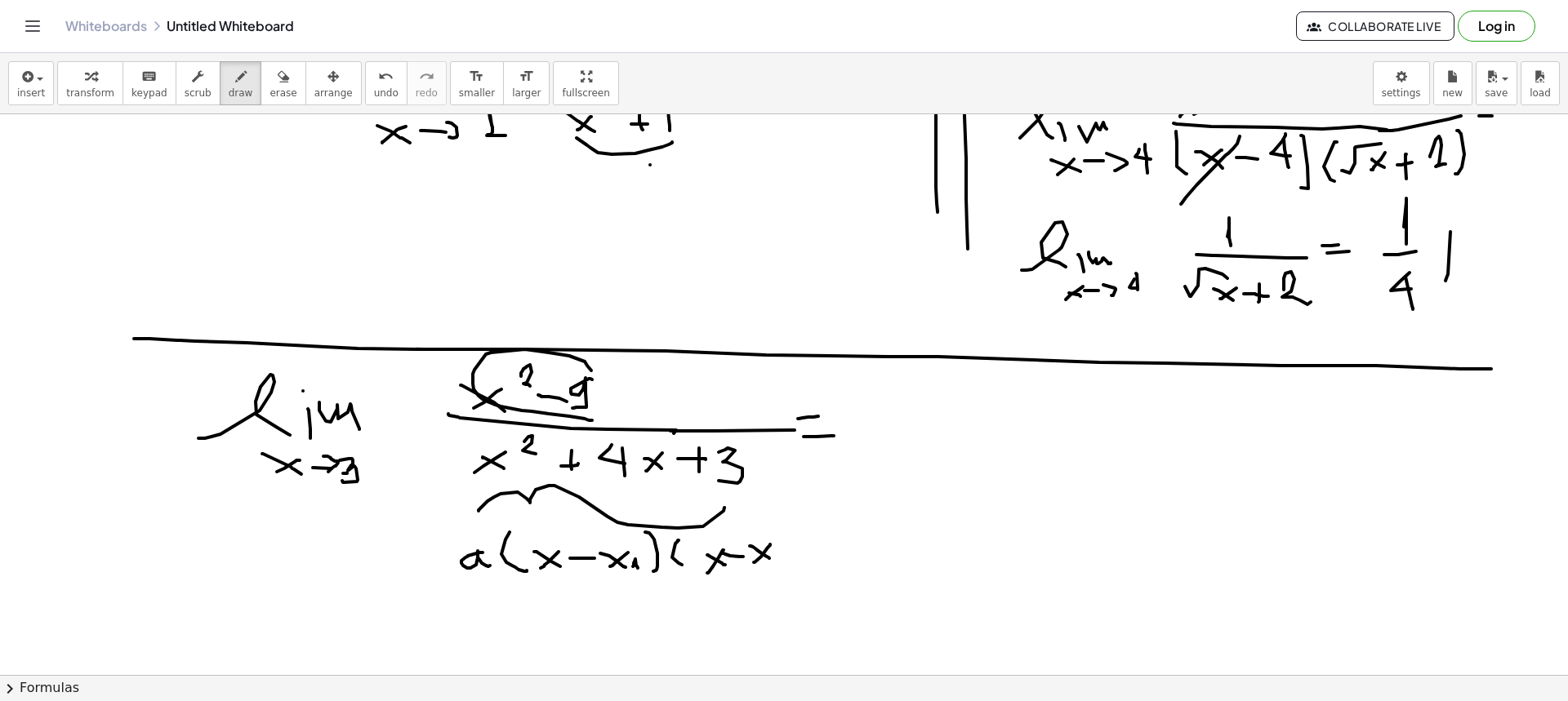
click at [753, 448] on div at bounding box center [784, 267] width 1568 height 1122
click at [787, 448] on div at bounding box center [784, 267] width 1568 height 1122
click at [808, 448] on div at bounding box center [784, 267] width 1568 height 1122
click at [668, 448] on div at bounding box center [784, 267] width 1568 height 1122
click at [497, 448] on div at bounding box center [784, 267] width 1568 height 1122
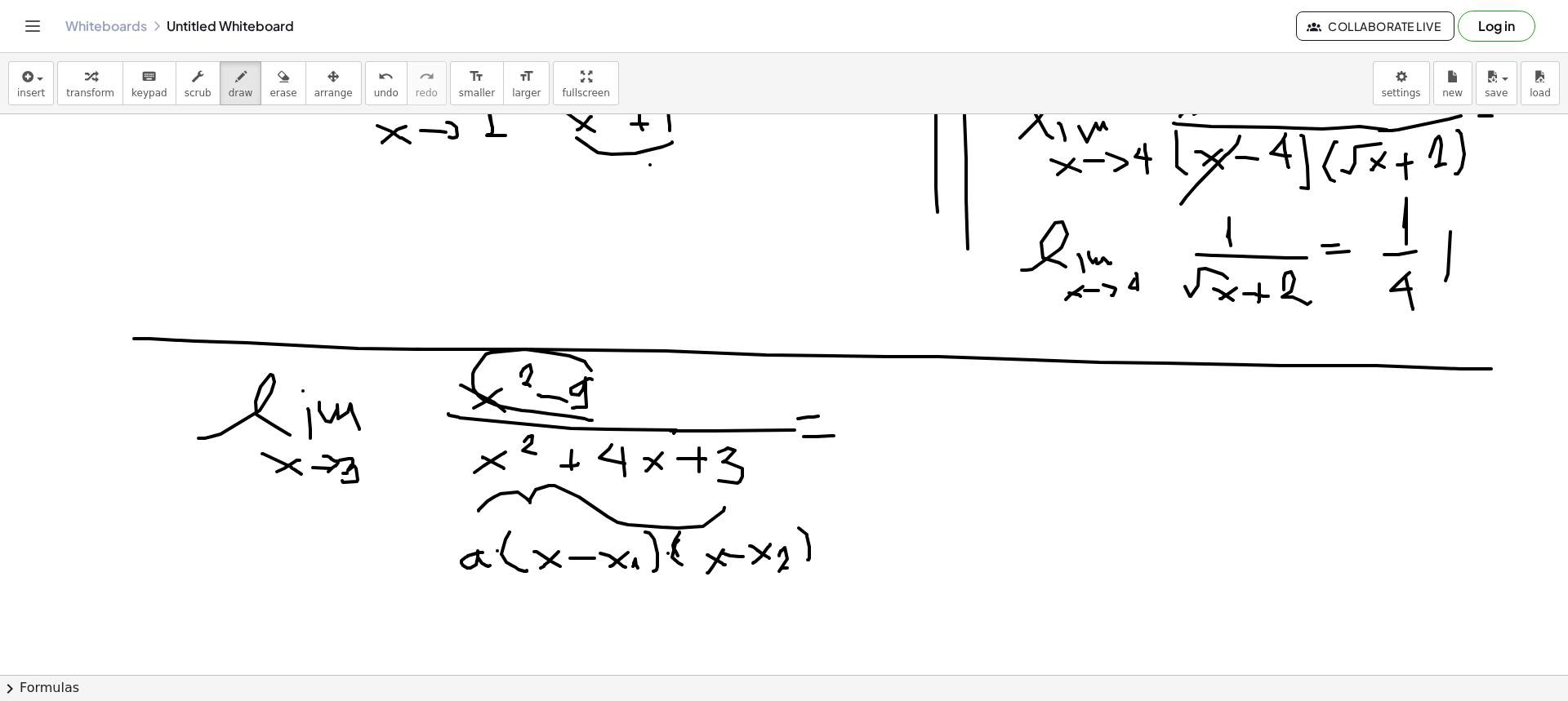
drag, startPoint x: 680, startPoint y: 532, endPoint x: 678, endPoint y: 556, distance: 24.1
click at [678, 448] on div at bounding box center [784, 267] width 1568 height 1122
drag, startPoint x: 791, startPoint y: 517, endPoint x: 810, endPoint y: 558, distance: 45.2
click at [810, 448] on div at bounding box center [784, 267] width 1568 height 1122
drag, startPoint x: 868, startPoint y: 421, endPoint x: 894, endPoint y: 423, distance: 26.1
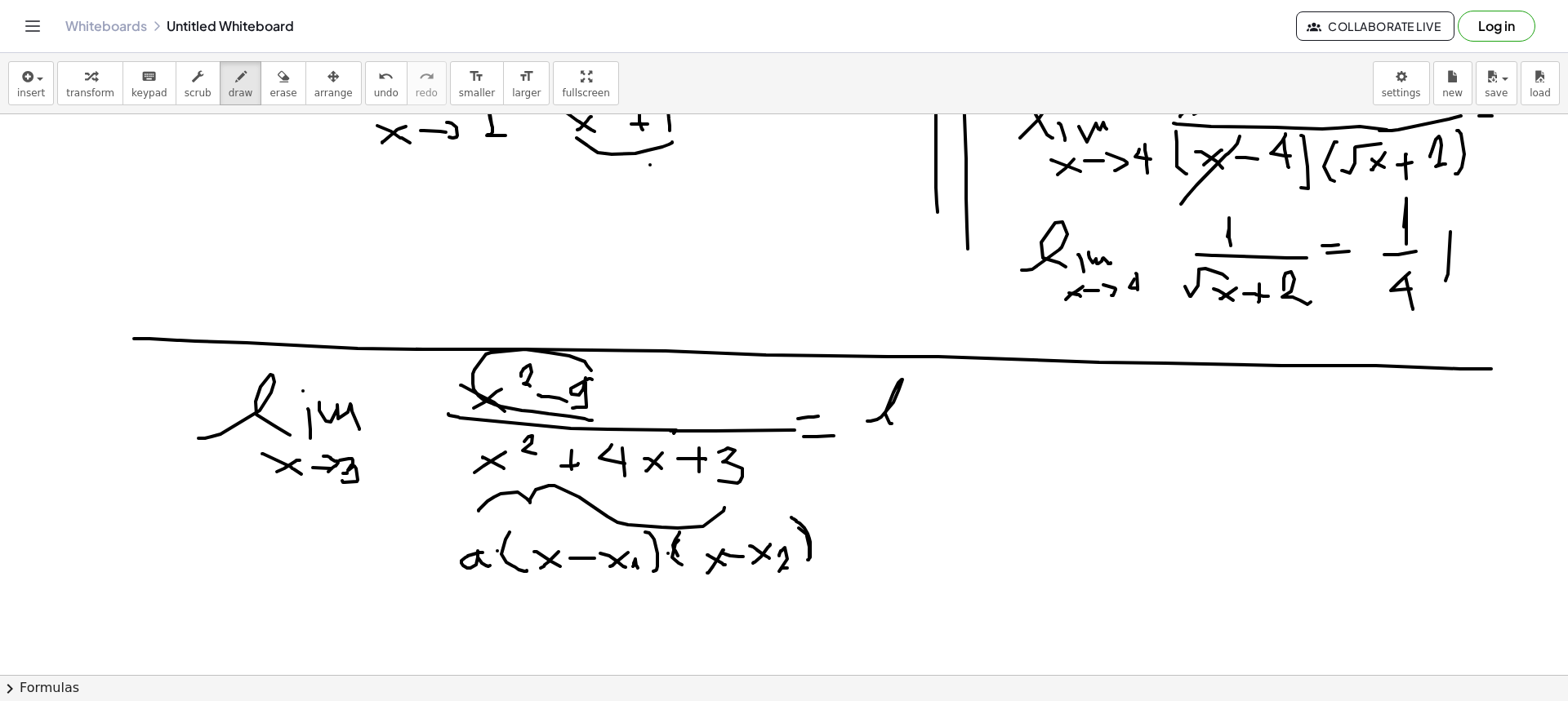
click at [894, 424] on div at bounding box center [784, 267] width 1568 height 1122
drag, startPoint x: 899, startPoint y: 418, endPoint x: 905, endPoint y: 426, distance: 10.0
click at [905, 426] on div at bounding box center [784, 267] width 1568 height 1122
click at [905, 405] on div at bounding box center [784, 267] width 1568 height 1122
drag, startPoint x: 917, startPoint y: 423, endPoint x: 925, endPoint y: 413, distance: 12.8
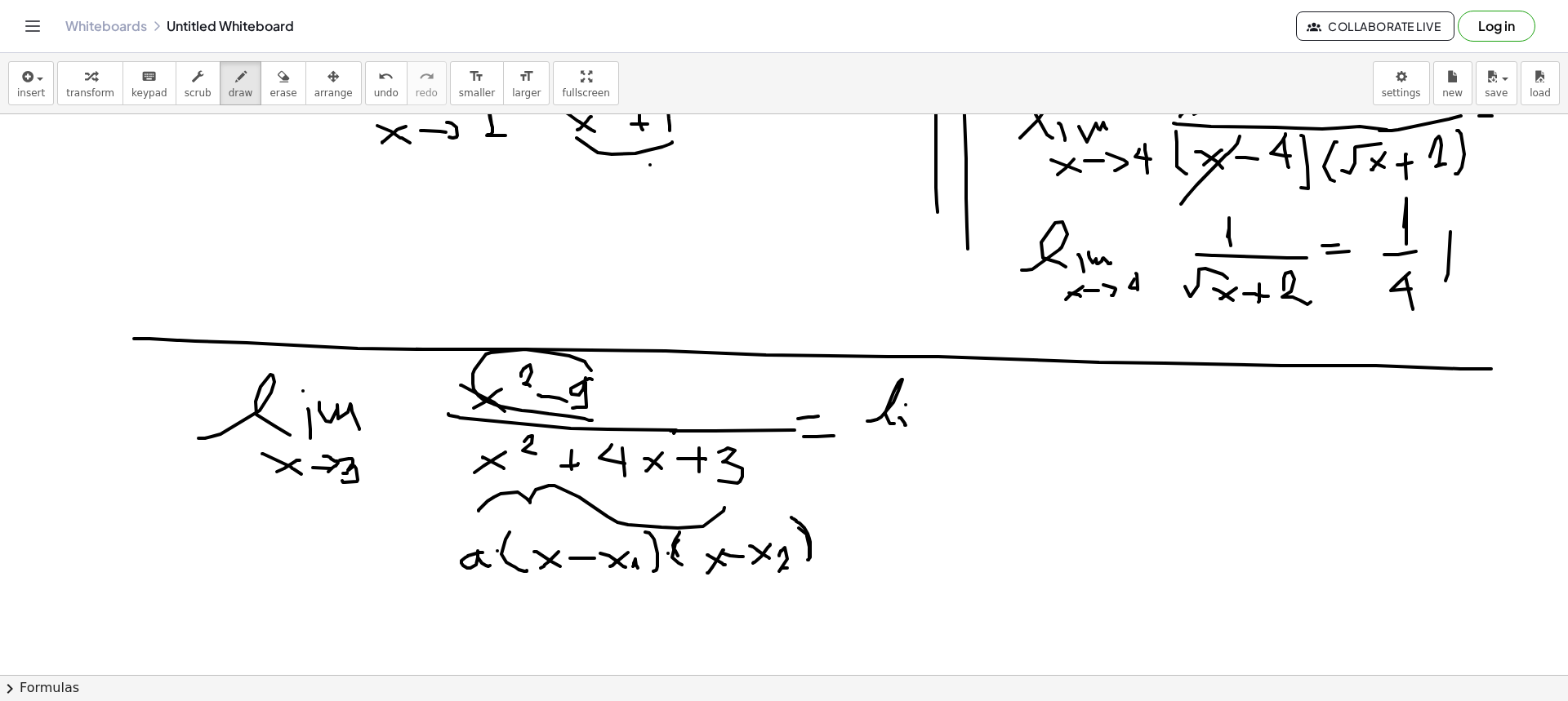
click at [921, 422] on div at bounding box center [784, 267] width 1568 height 1122
click at [929, 414] on div at bounding box center [784, 267] width 1568 height 1122
drag, startPoint x: 929, startPoint y: 414, endPoint x: 961, endPoint y: 412, distance: 32.1
click at [937, 426] on div at bounding box center [784, 267] width 1568 height 1122
drag, startPoint x: 991, startPoint y: 406, endPoint x: 1045, endPoint y: 436, distance: 61.8
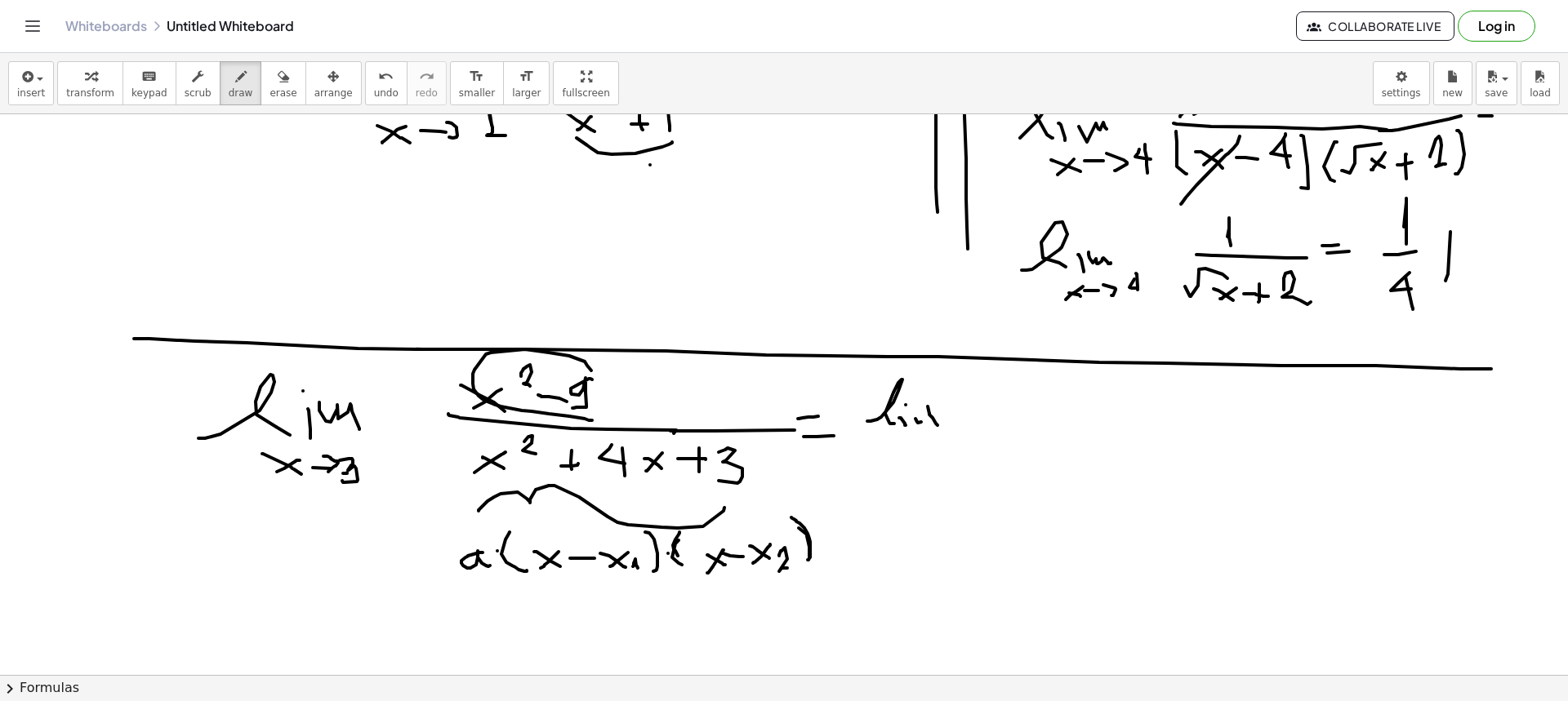
click at [1044, 436] on div at bounding box center [784, 267] width 1568 height 1122
drag, startPoint x: 1039, startPoint y: 409, endPoint x: 1007, endPoint y: 427, distance: 36.7
click at [1007, 427] on div at bounding box center [784, 267] width 1568 height 1122
drag, startPoint x: 1043, startPoint y: 420, endPoint x: 1072, endPoint y: 422, distance: 29.1
click at [1045, 422] on div at bounding box center [784, 267] width 1568 height 1122
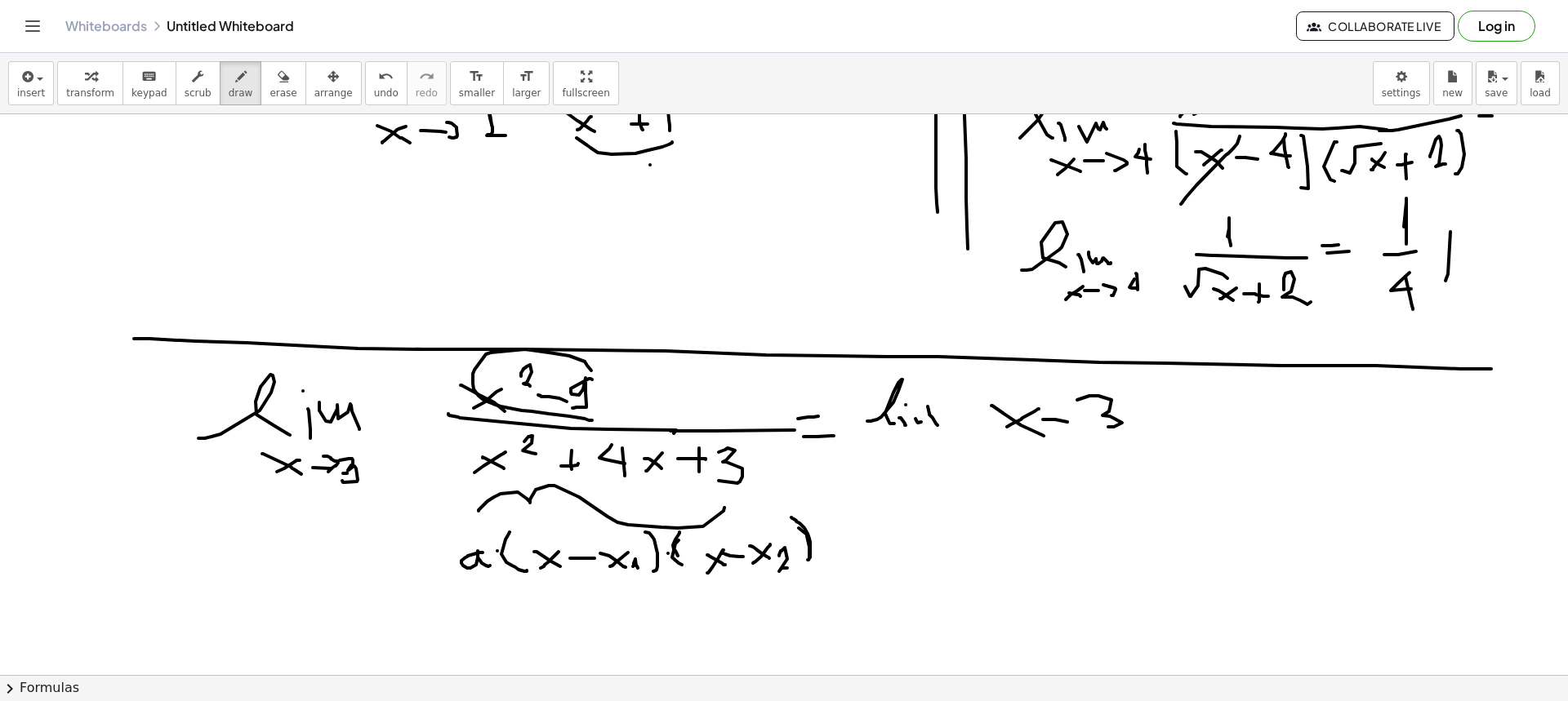
drag, startPoint x: 1098, startPoint y: 396, endPoint x: 1086, endPoint y: 427, distance: 33.2
click at [1045, 427] on div at bounding box center [784, 267] width 1568 height 1122
